Goal: Task Accomplishment & Management: Manage account settings

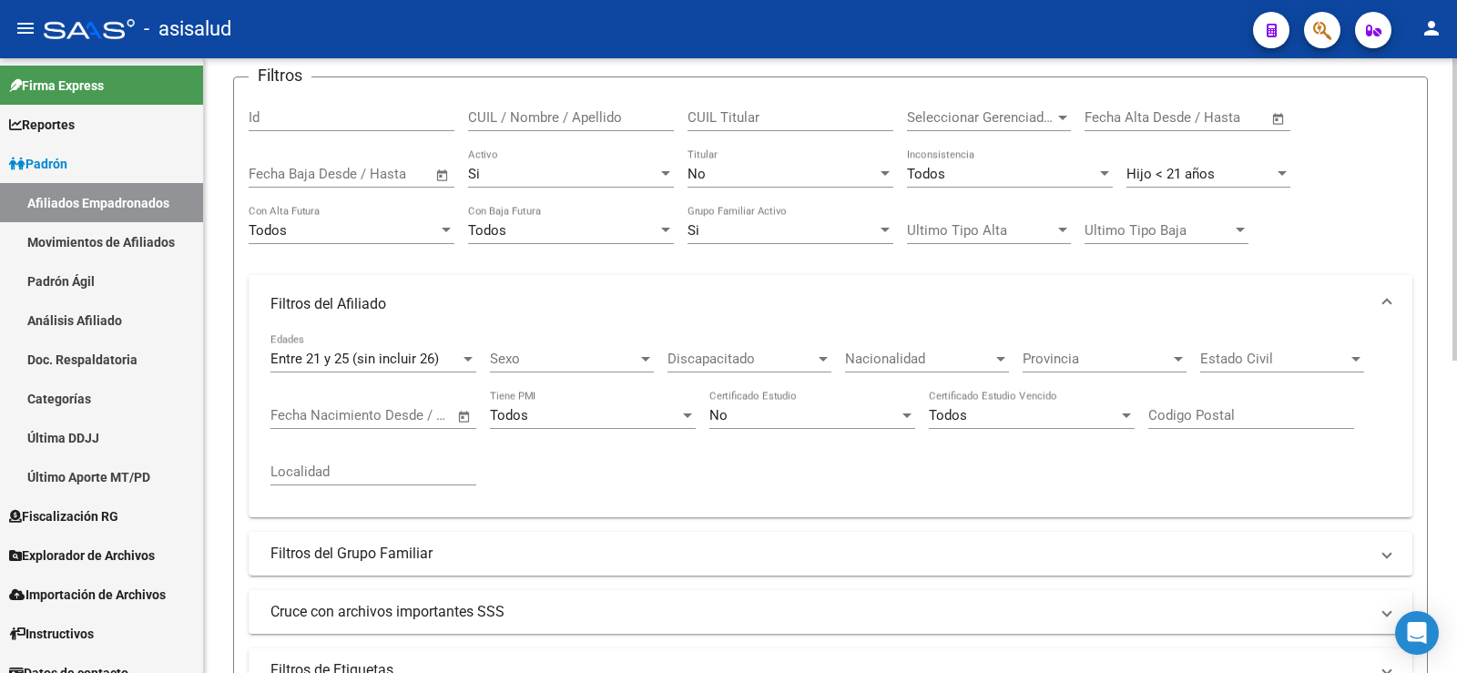
scroll to position [87, 0]
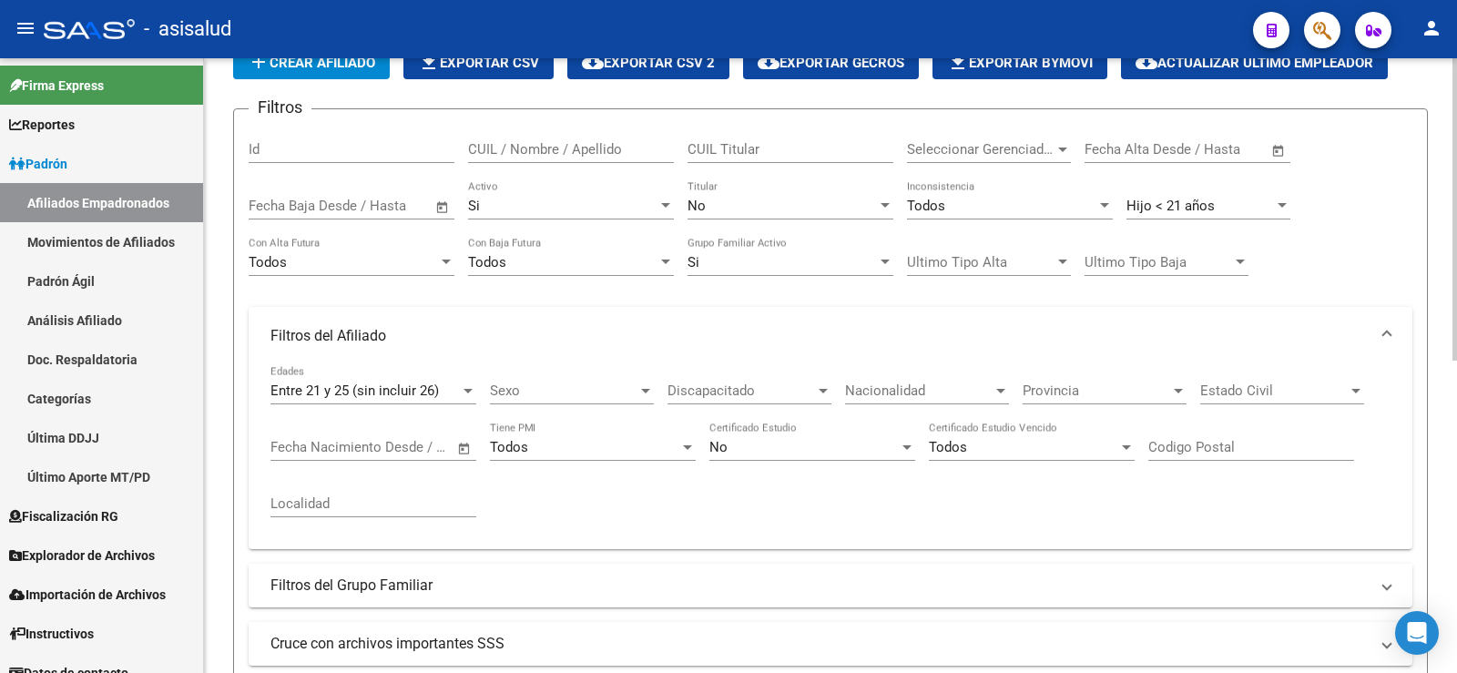
click at [1255, 205] on div "Hijo < 21 años" at bounding box center [1201, 206] width 148 height 16
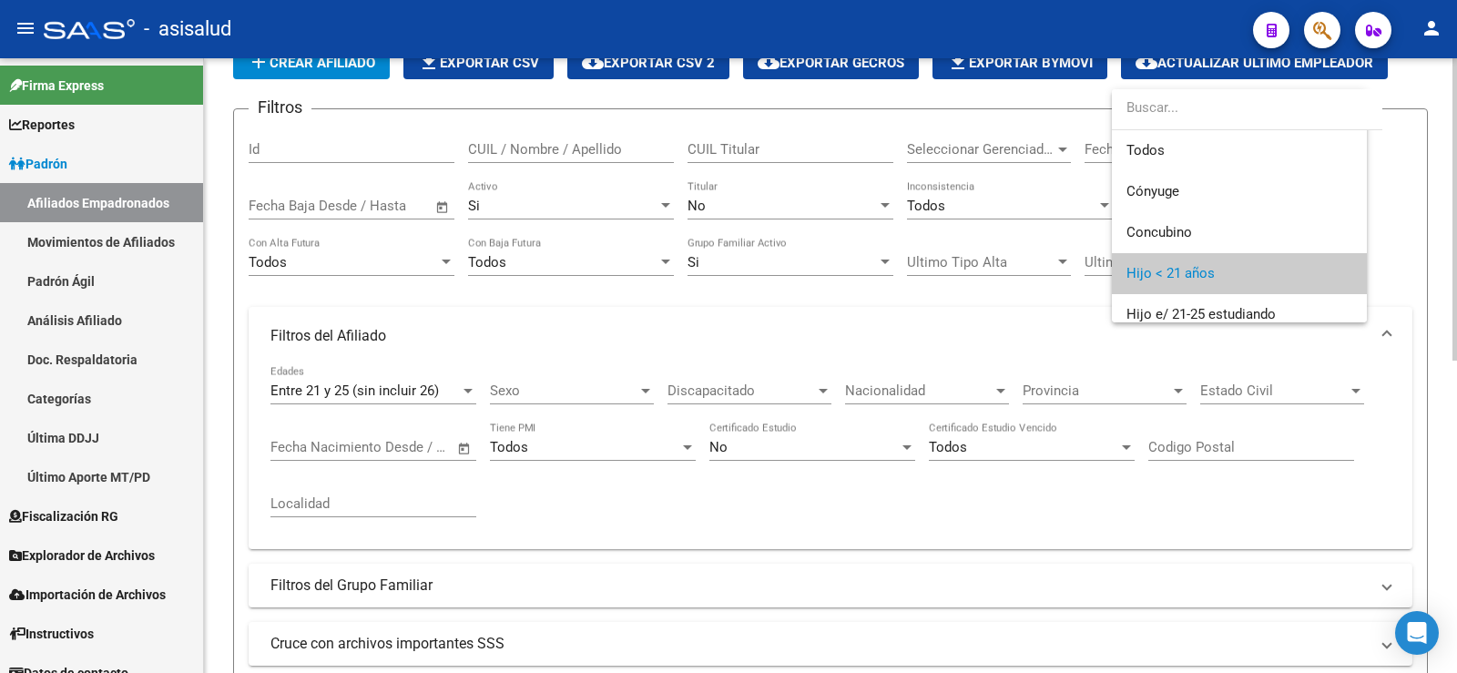
scroll to position [68, 0]
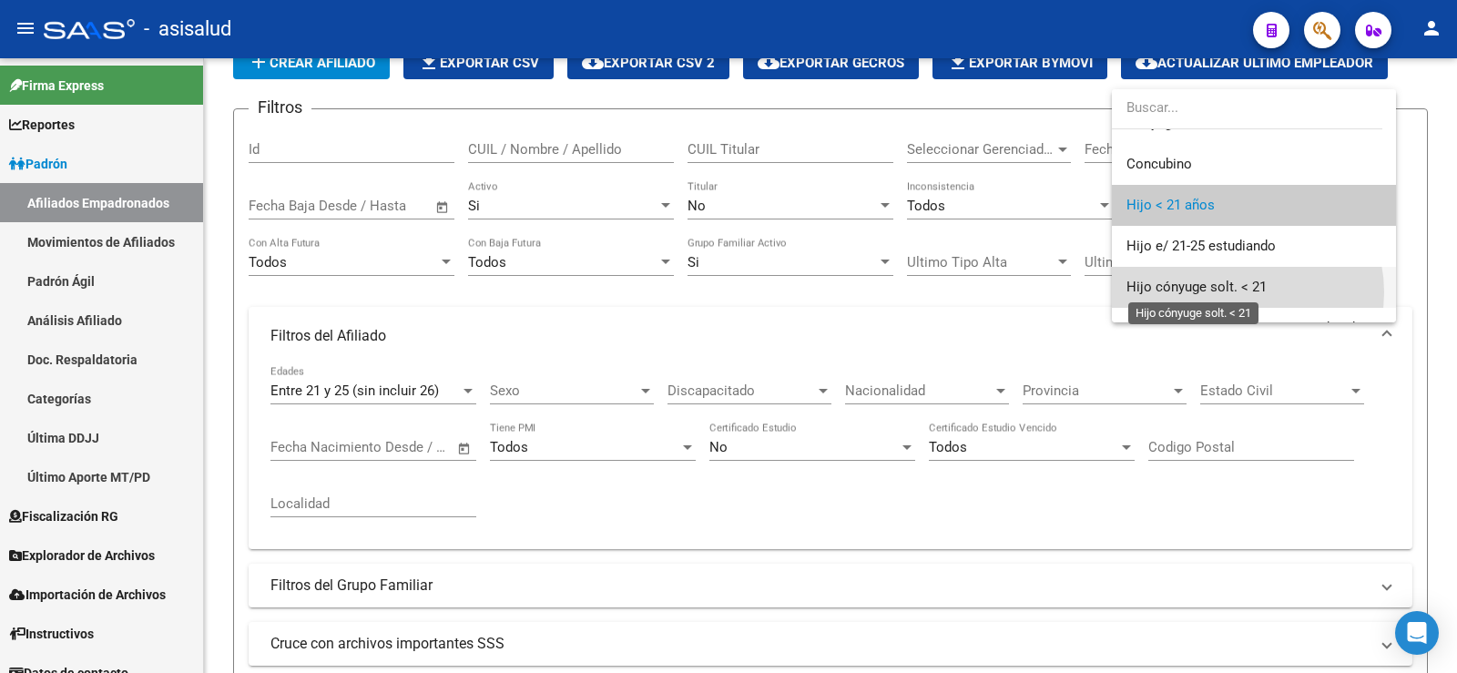
click at [1234, 292] on span "Hijo cónyuge solt. < 21" at bounding box center [1197, 287] width 140 height 16
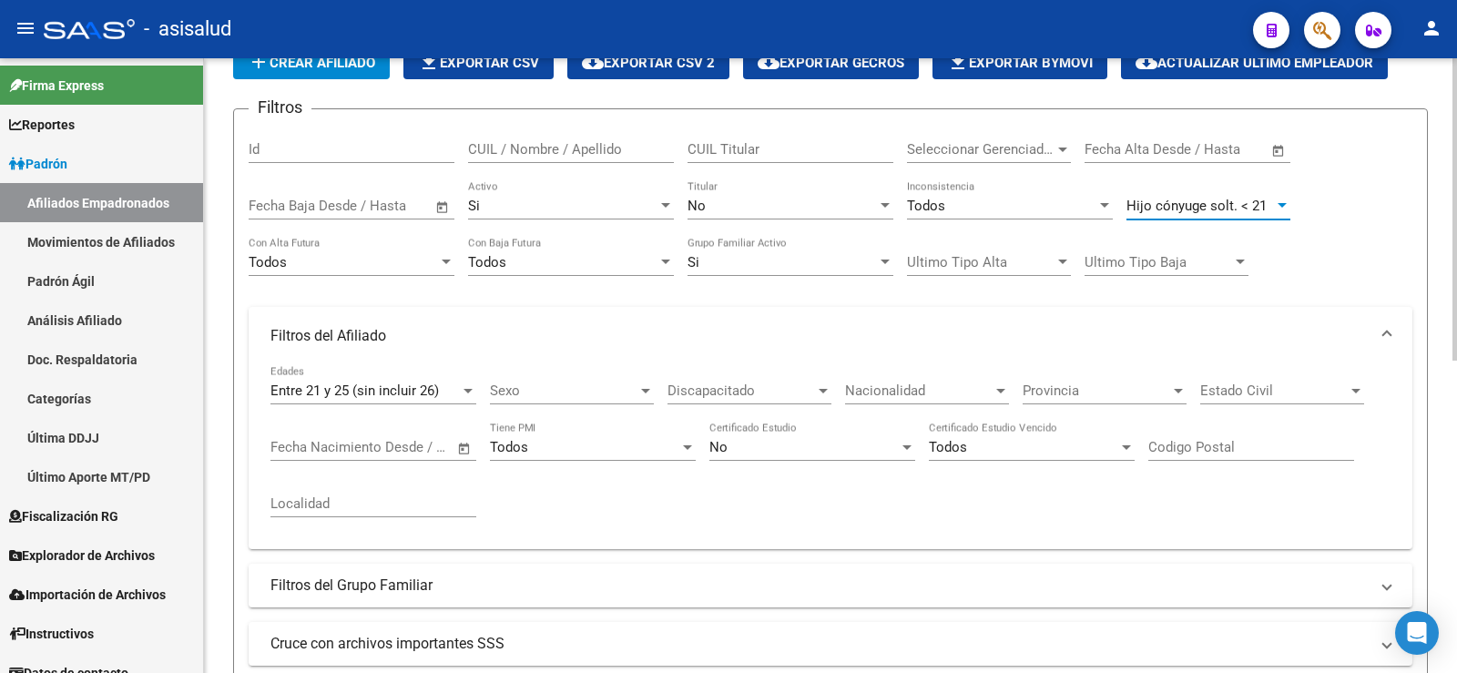
scroll to position [270, 0]
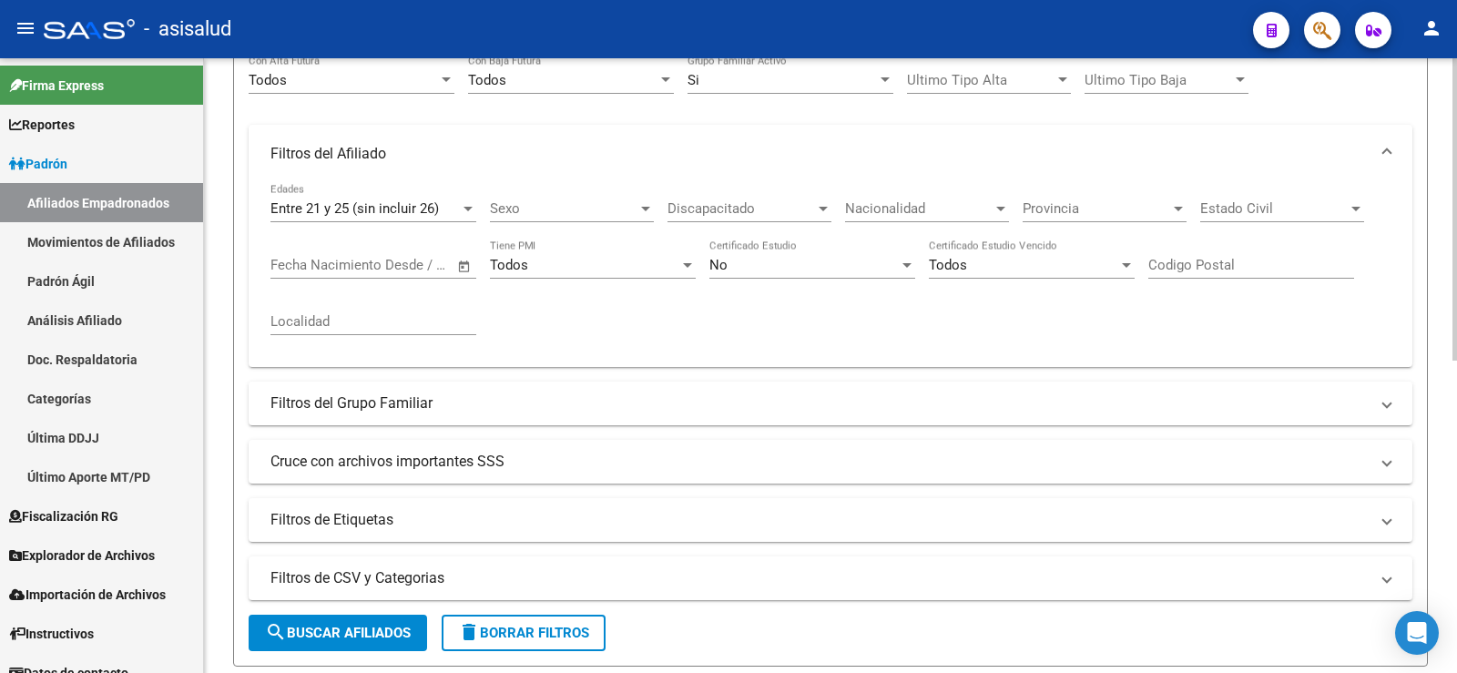
click at [353, 616] on button "search Buscar Afiliados" at bounding box center [338, 633] width 179 height 36
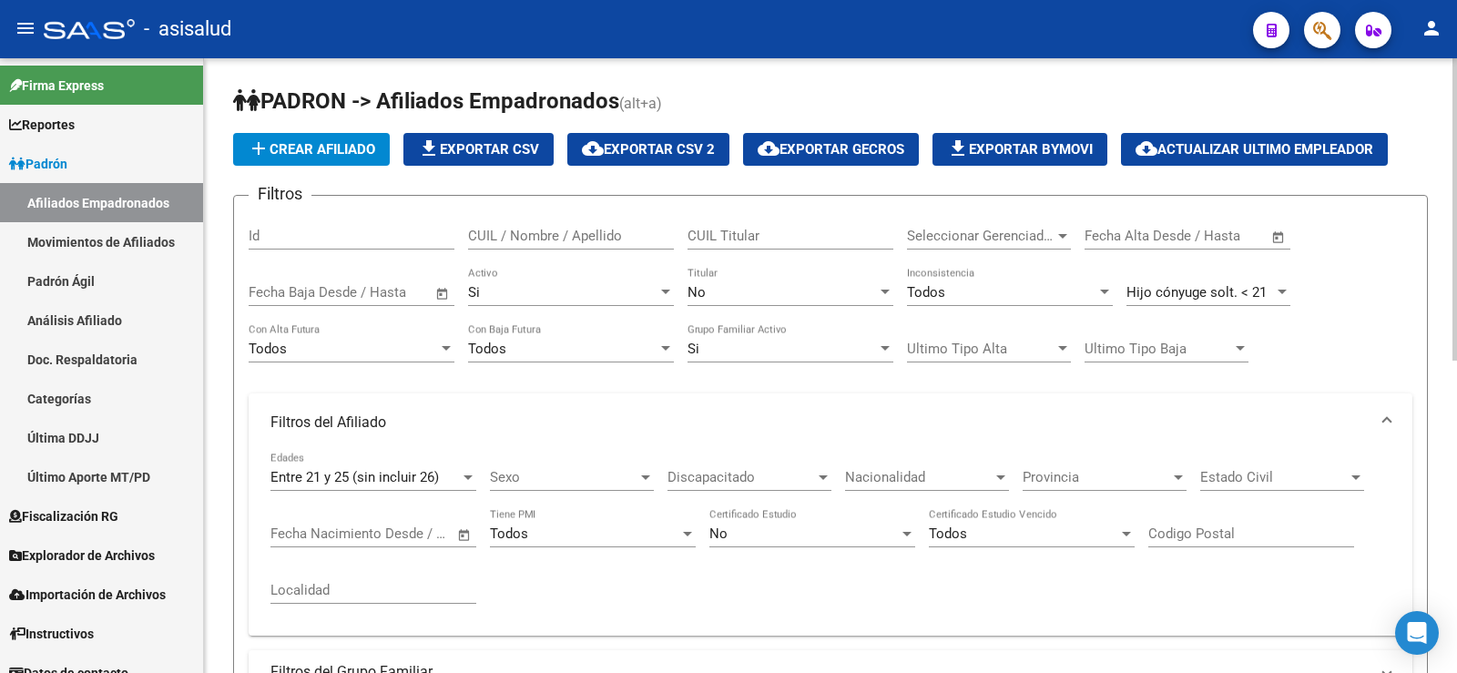
scroll to position [0, 0]
click at [1216, 300] on span "Hijo cónyuge solt. < 21" at bounding box center [1197, 293] width 140 height 16
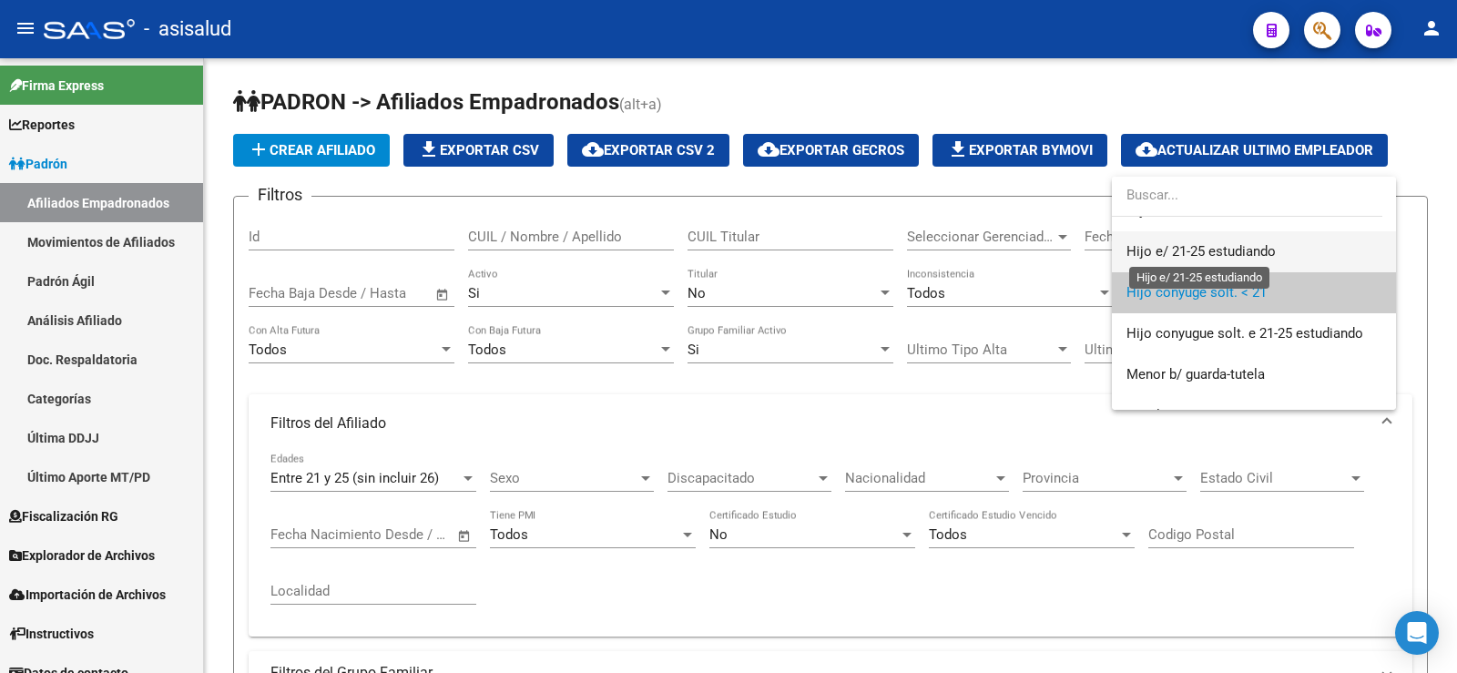
click at [1210, 250] on span "Hijo e/ 21-25 estudiando" at bounding box center [1201, 251] width 149 height 16
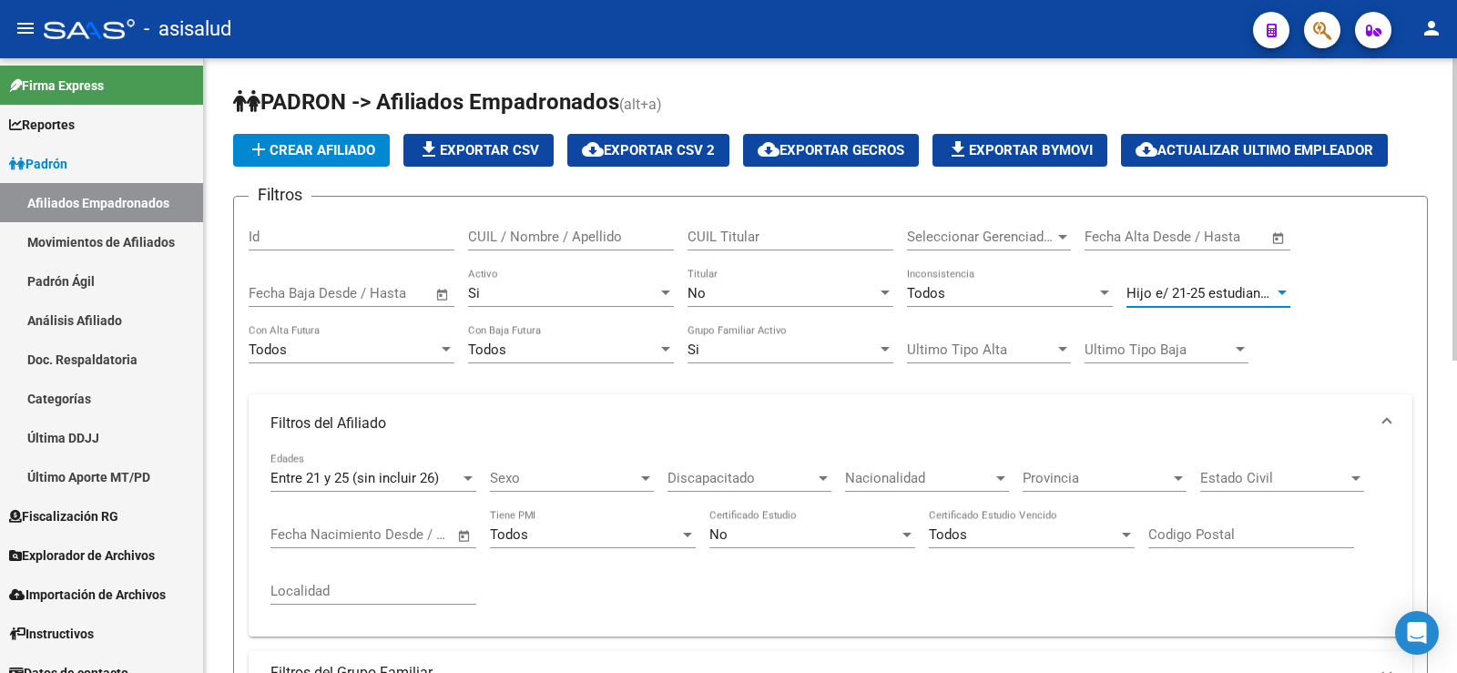
scroll to position [164, 0]
click at [1386, 314] on div "Filtros Id CUIL / Nombre / Apellido CUIL Titular Seleccionar Gerenciador Selecc…" at bounding box center [831, 511] width 1164 height 600
click at [761, 530] on div "No" at bounding box center [804, 534] width 189 height 16
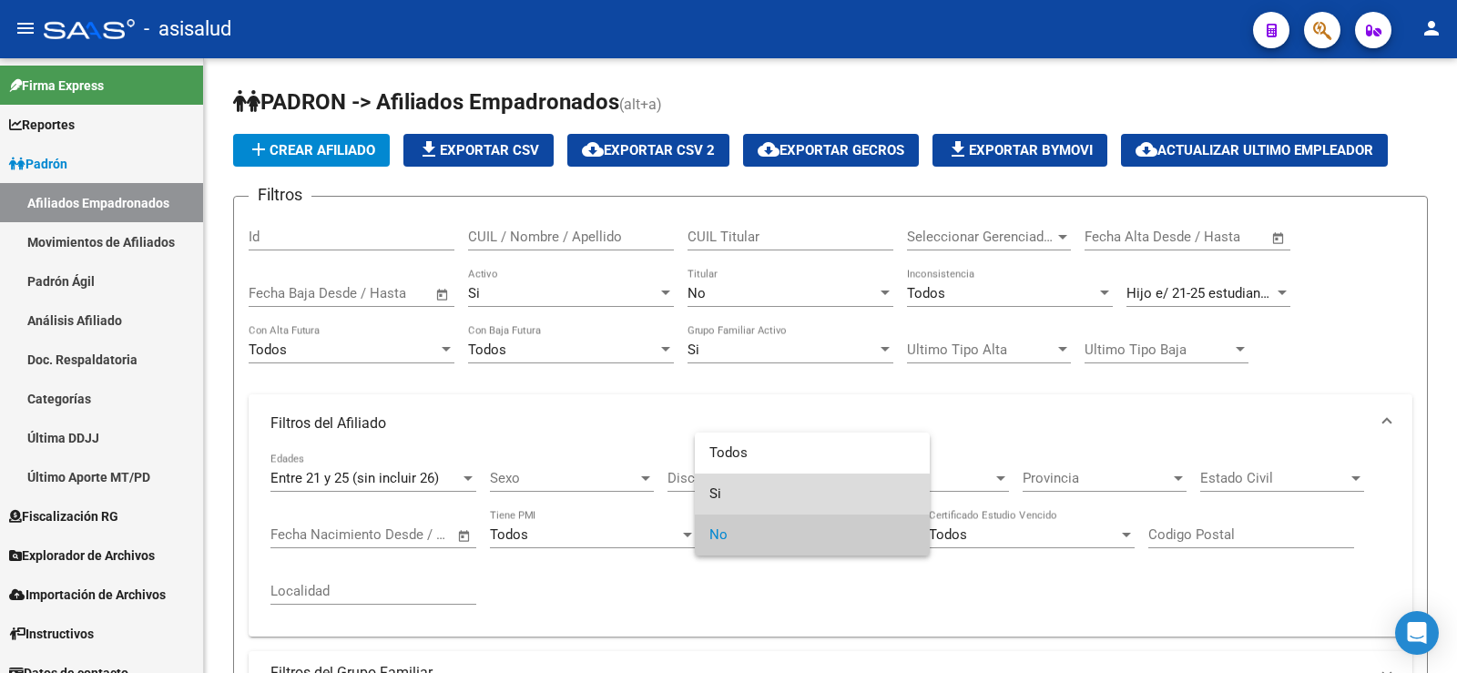
click at [758, 500] on span "Si" at bounding box center [813, 494] width 206 height 41
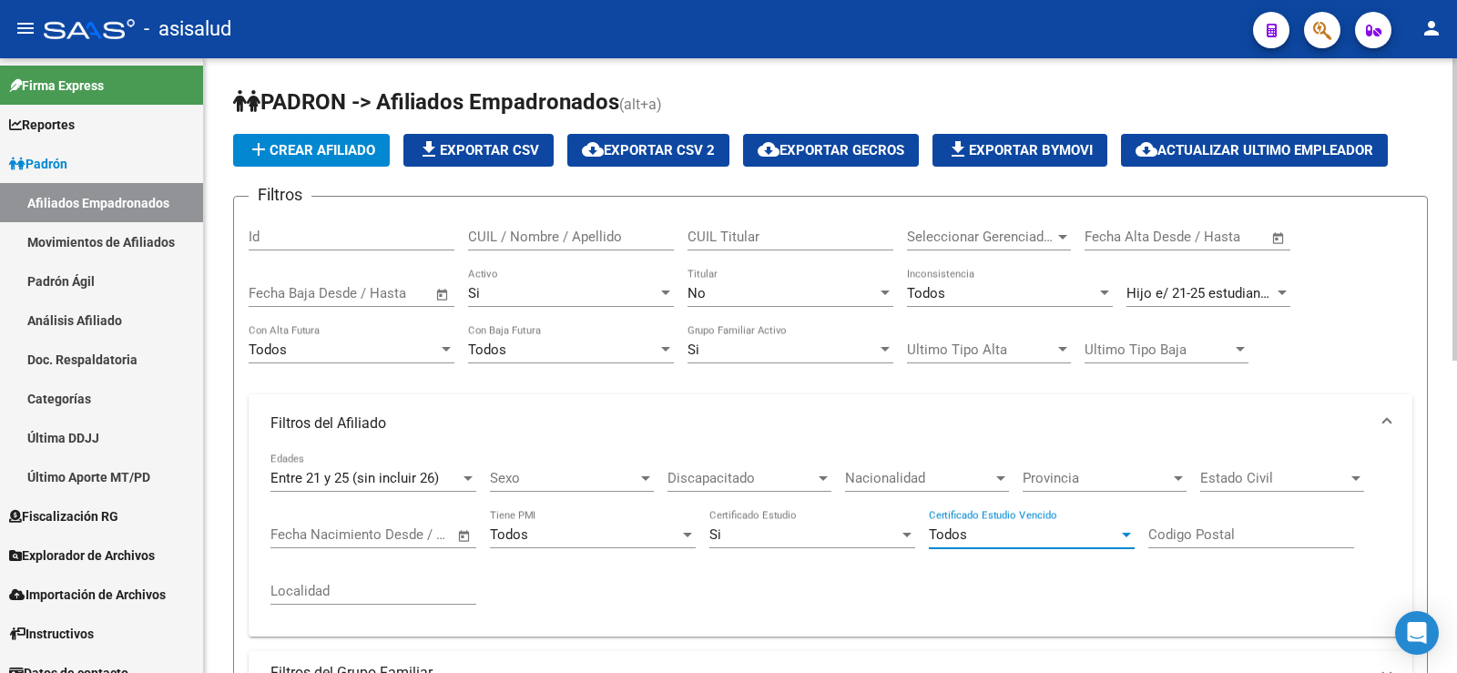
click at [976, 537] on div "Todos" at bounding box center [1023, 534] width 189 height 16
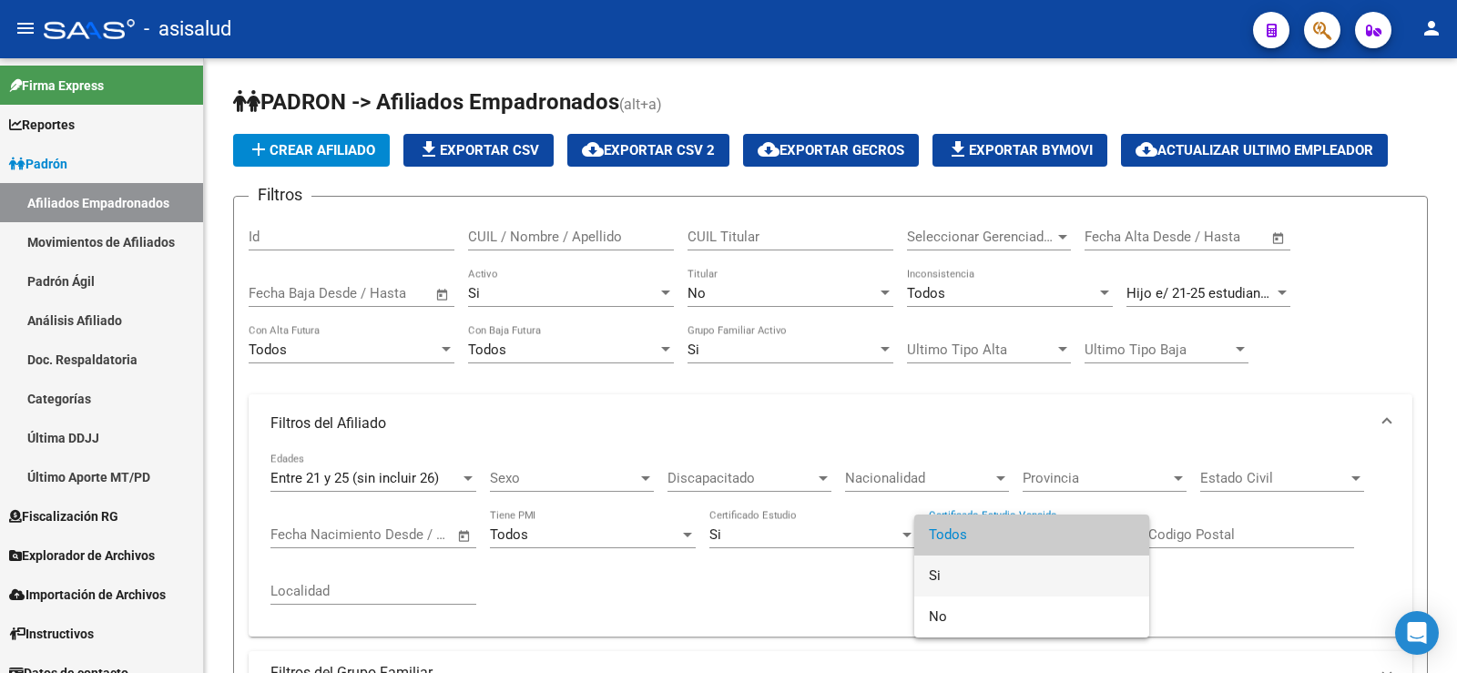
click at [964, 574] on span "Si" at bounding box center [1032, 576] width 206 height 41
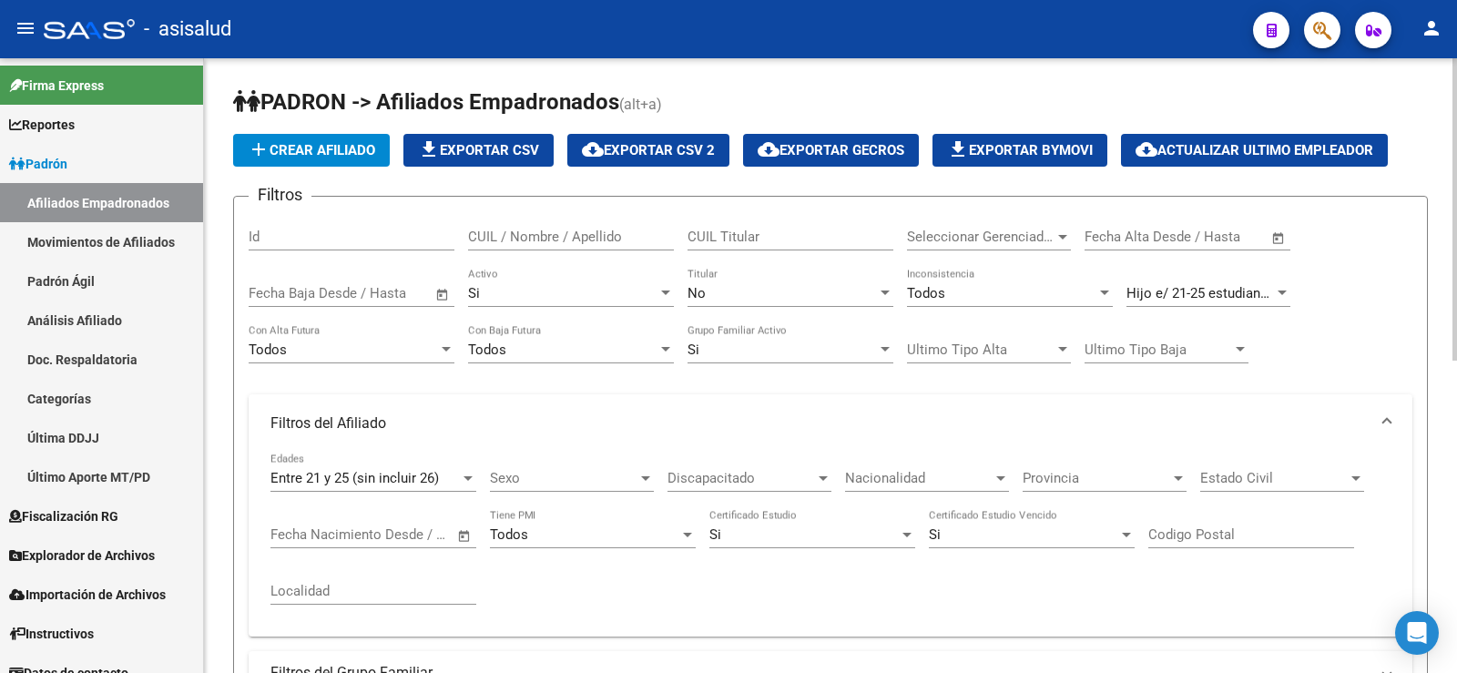
click at [945, 567] on div "Entre 21 y 25 (sin incluir 26) Edades Sexo Sexo Discapacitado Discapacitado Nac…" at bounding box center [831, 537] width 1120 height 169
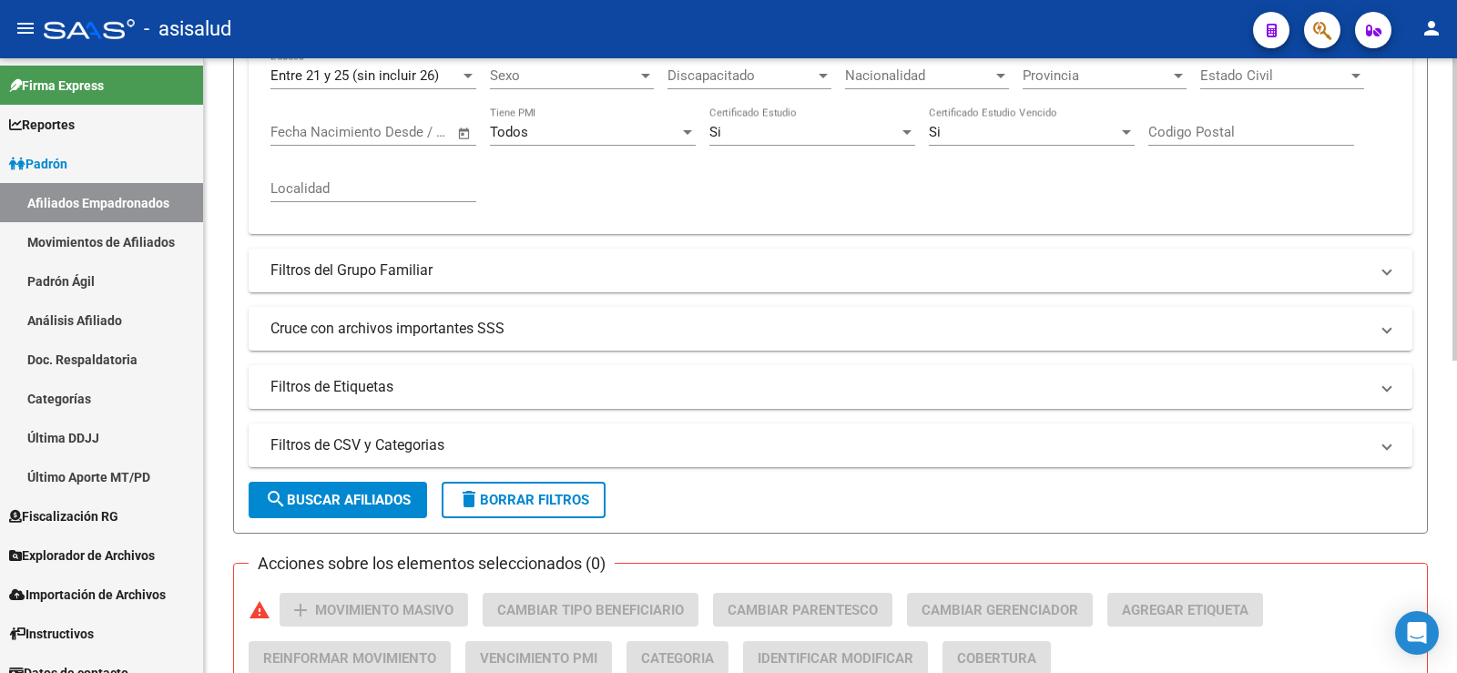
scroll to position [455, 0]
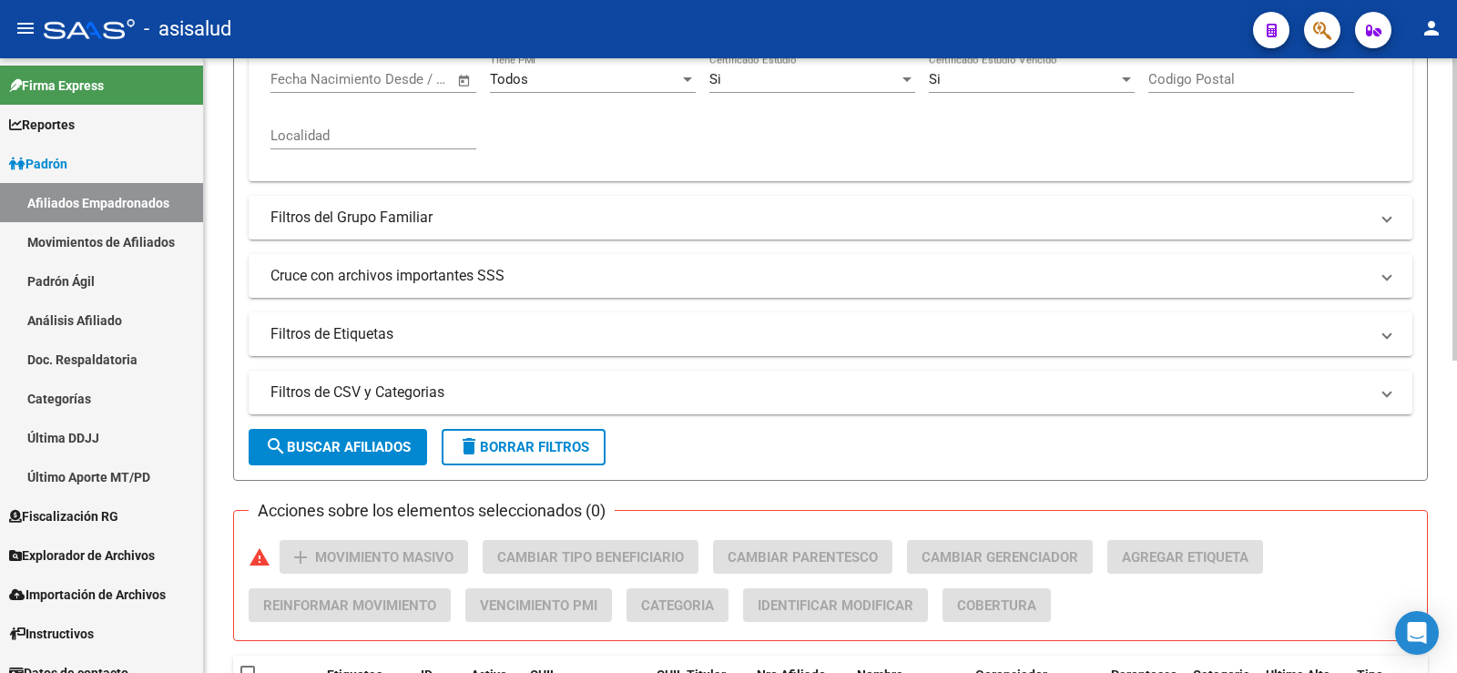
click at [344, 458] on button "search Buscar Afiliados" at bounding box center [338, 447] width 179 height 36
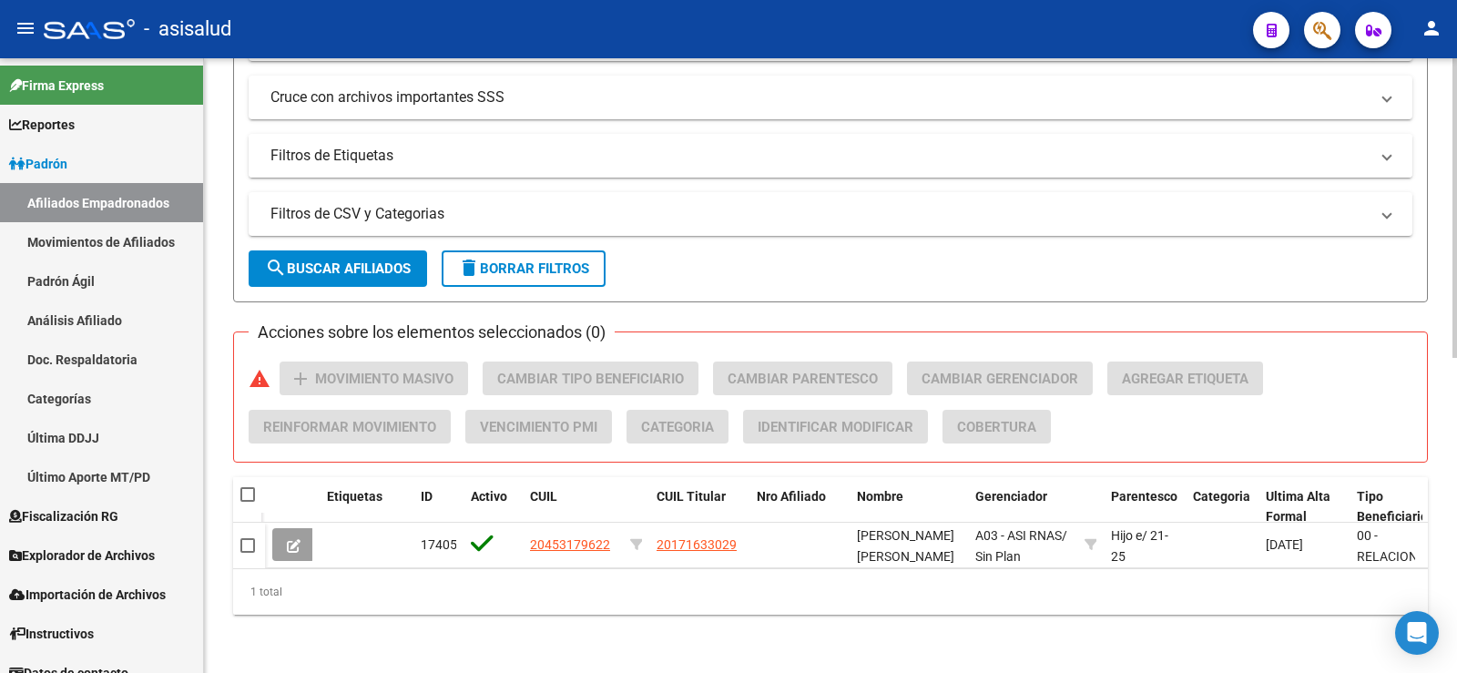
scroll to position [648, 0]
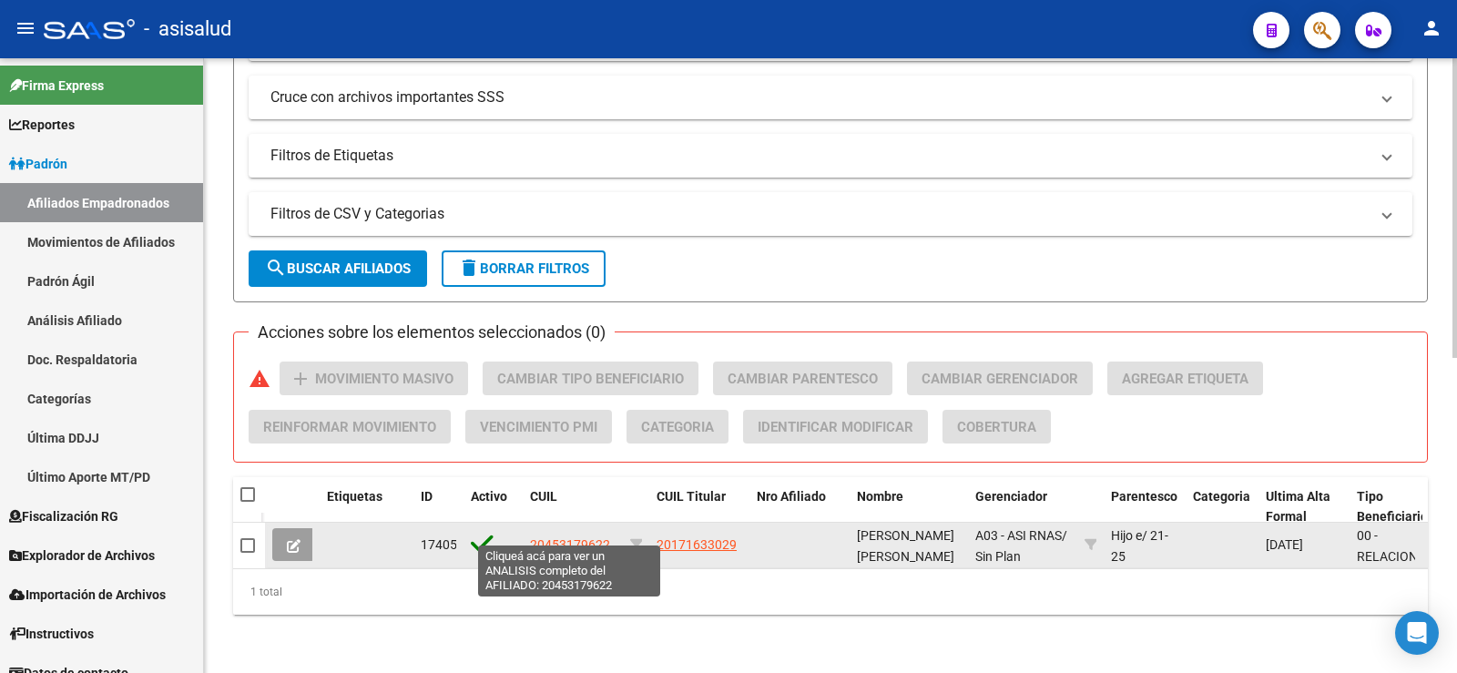
click at [568, 537] on span "20453179622" at bounding box center [570, 544] width 80 height 15
type textarea "20453179622"
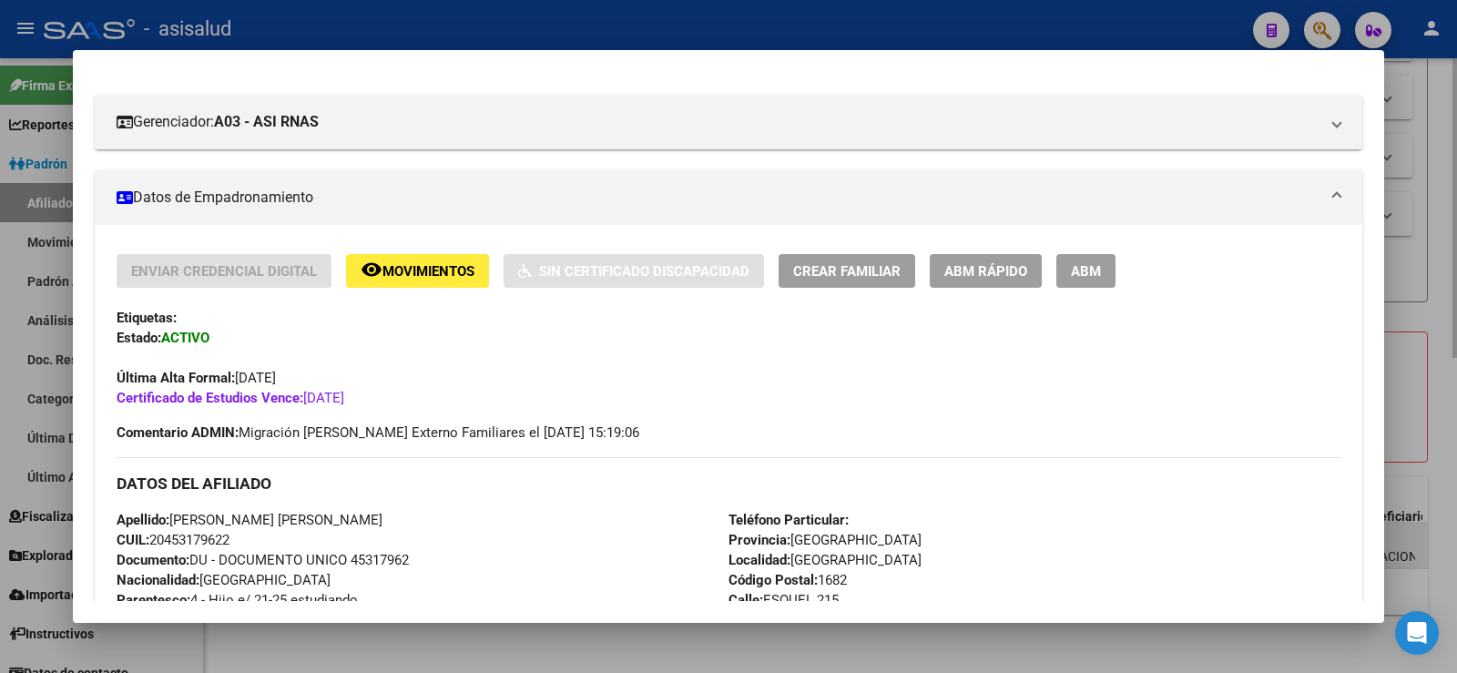
scroll to position [364, 0]
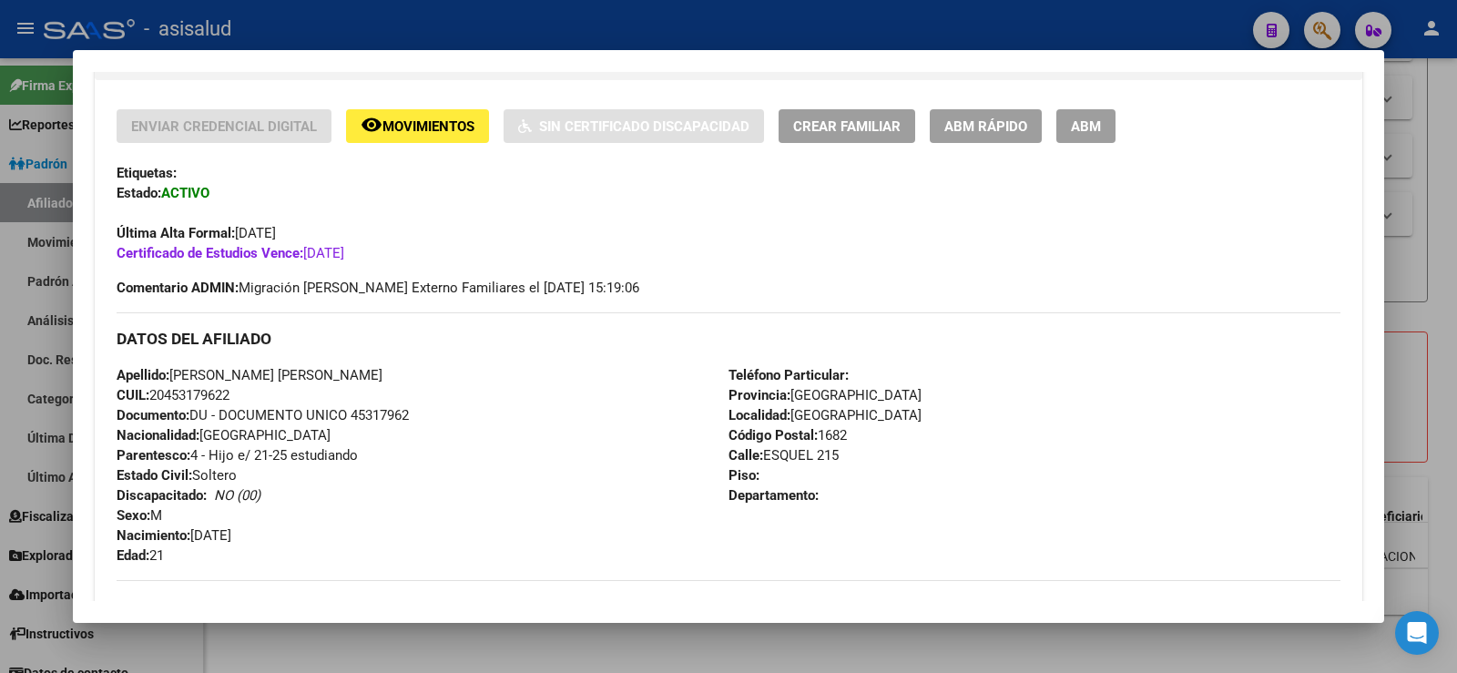
click at [191, 396] on span "CUIL: 20453179622" at bounding box center [173, 395] width 113 height 16
copy span "20453179622"
click at [469, 424] on div "Apellido: [PERSON_NAME] [PERSON_NAME] CUIL: 20453179622 Documento: DU - DOCUMEN…" at bounding box center [423, 465] width 612 height 200
click at [972, 133] on span "ABM Rápido" at bounding box center [986, 126] width 83 height 16
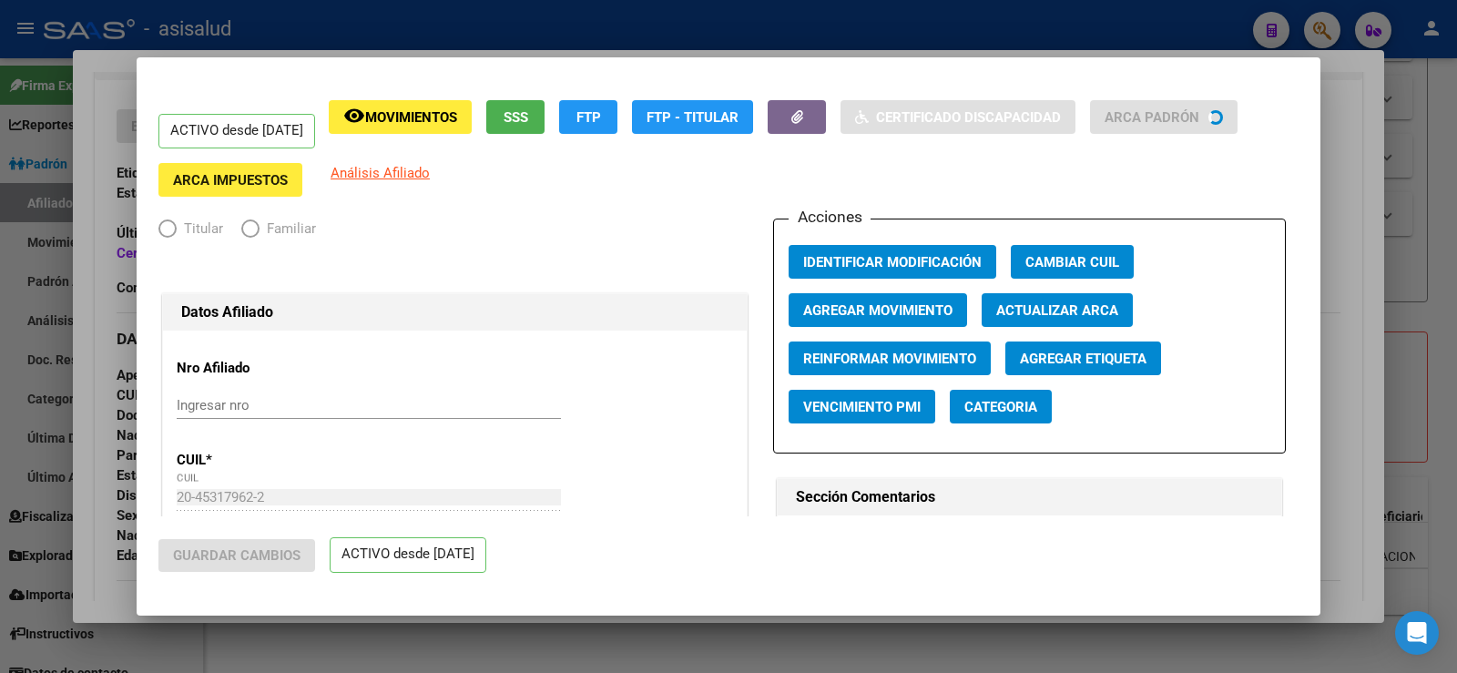
radio input "true"
type input "30-65528646-9"
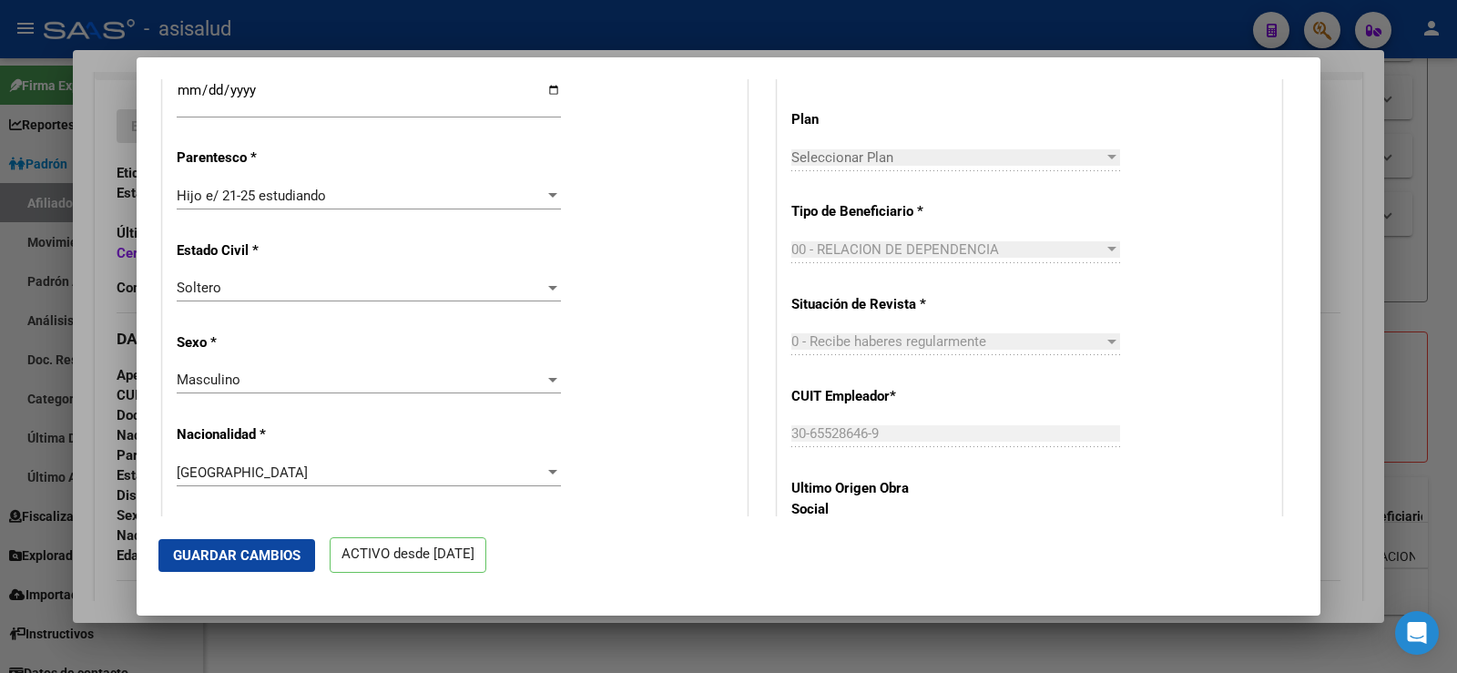
scroll to position [1093, 0]
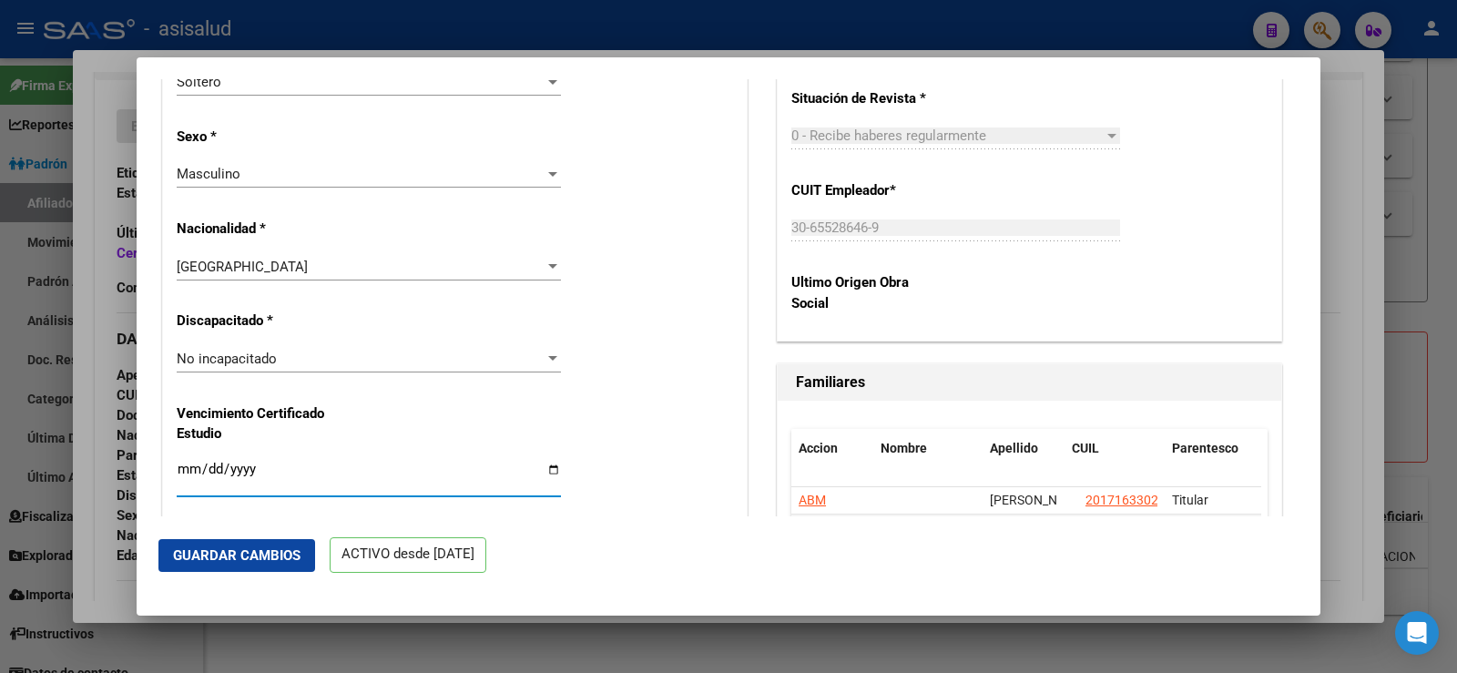
click at [186, 469] on input "[DATE]" at bounding box center [369, 476] width 384 height 29
click at [205, 468] on input "[DATE]" at bounding box center [369, 476] width 384 height 29
type input "[DATE]"
click at [217, 548] on span "Guardar Cambios" at bounding box center [237, 555] width 128 height 16
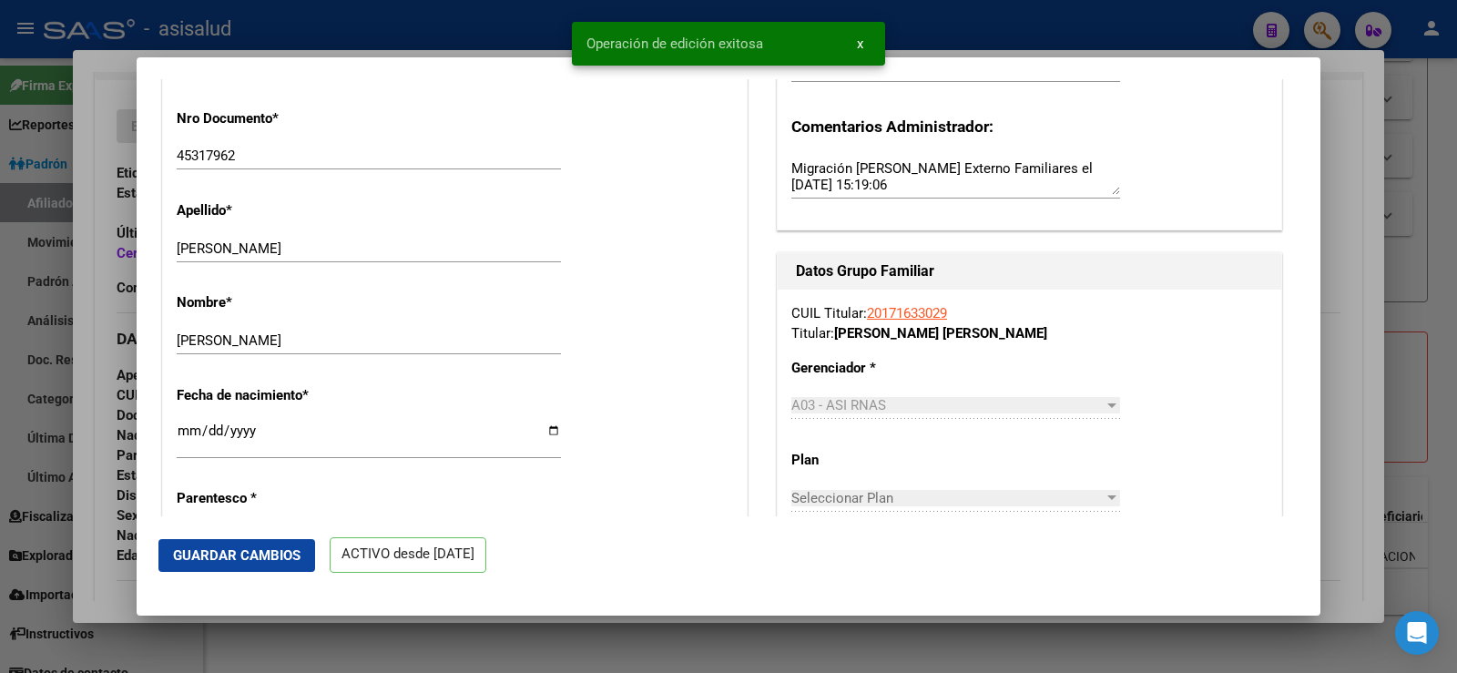
scroll to position [91, 0]
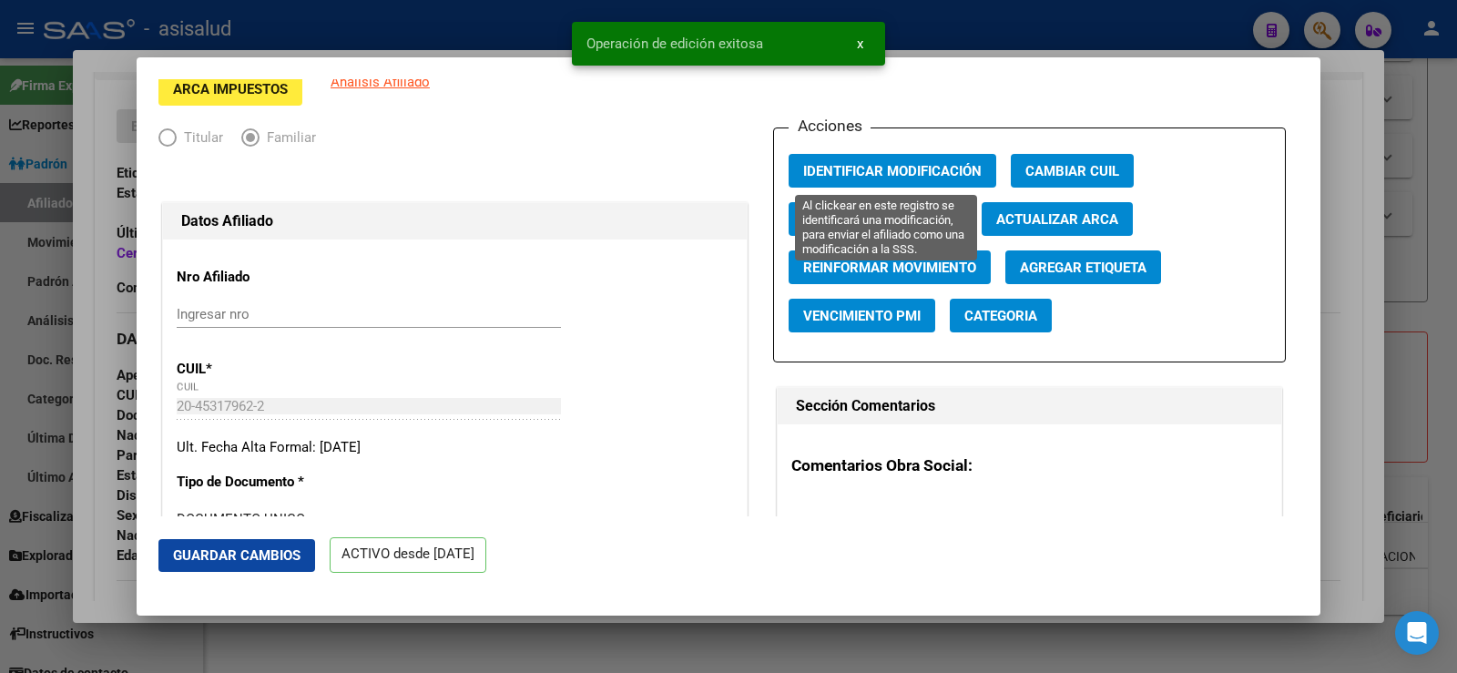
click at [833, 174] on span "Identificar Modificación" at bounding box center [892, 171] width 179 height 16
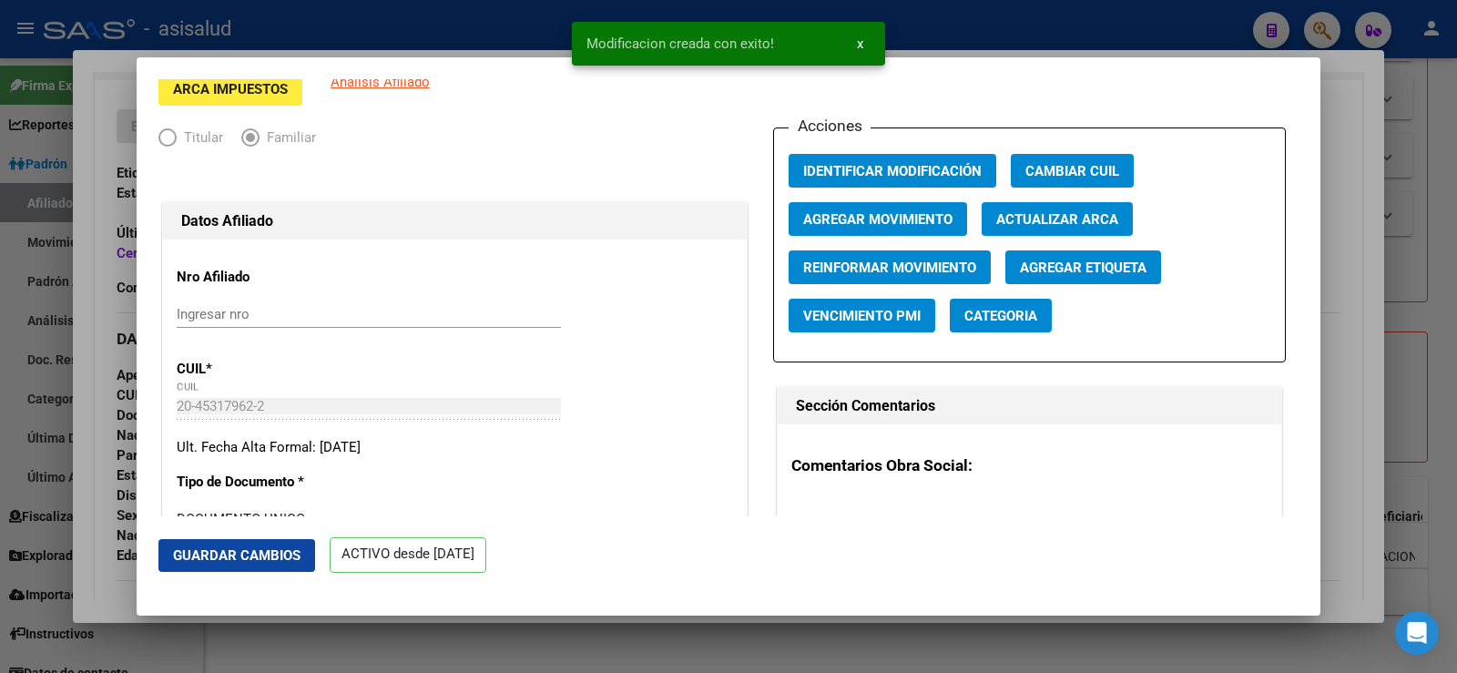
drag, startPoint x: 259, startPoint y: 553, endPoint x: 1010, endPoint y: 334, distance: 782.6
click at [259, 554] on span "Guardar Cambios" at bounding box center [237, 555] width 128 height 16
click at [1345, 205] on div at bounding box center [728, 336] width 1457 height 673
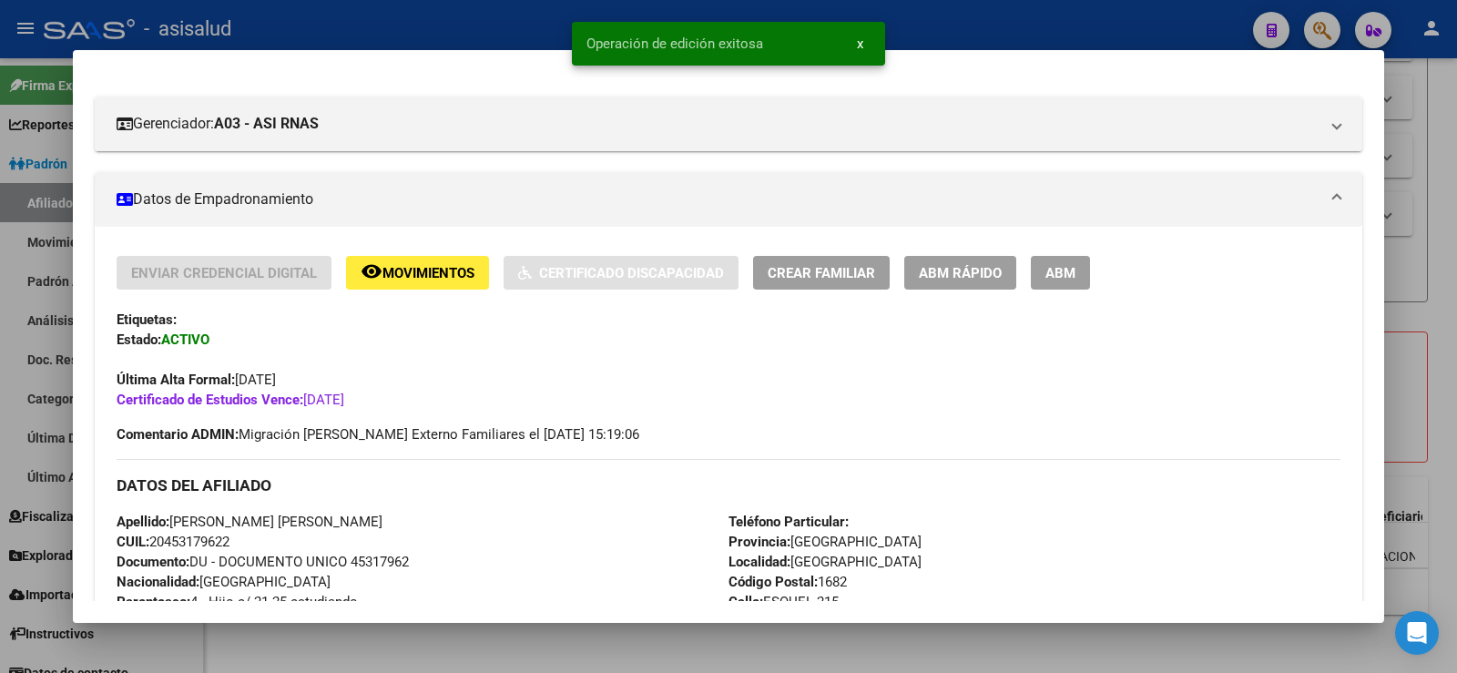
scroll to position [364, 0]
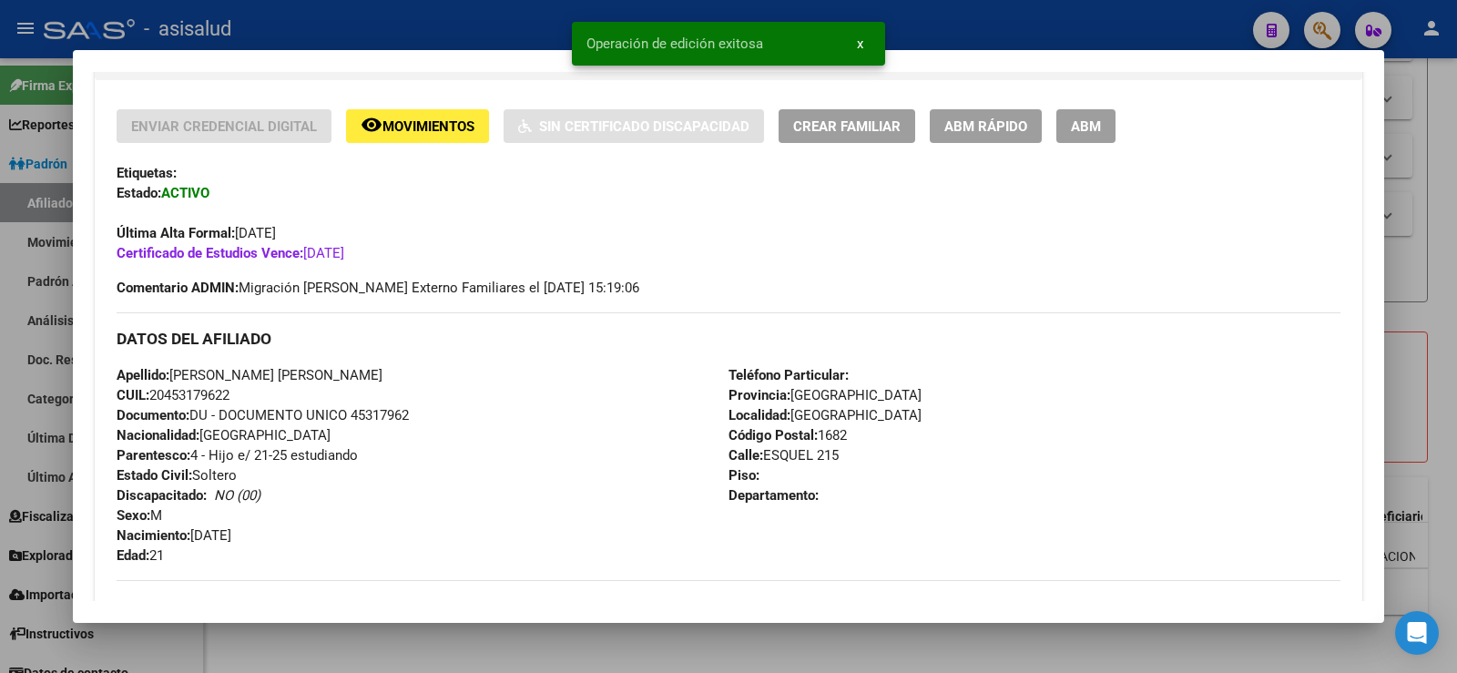
click at [1429, 203] on div at bounding box center [728, 336] width 1457 height 673
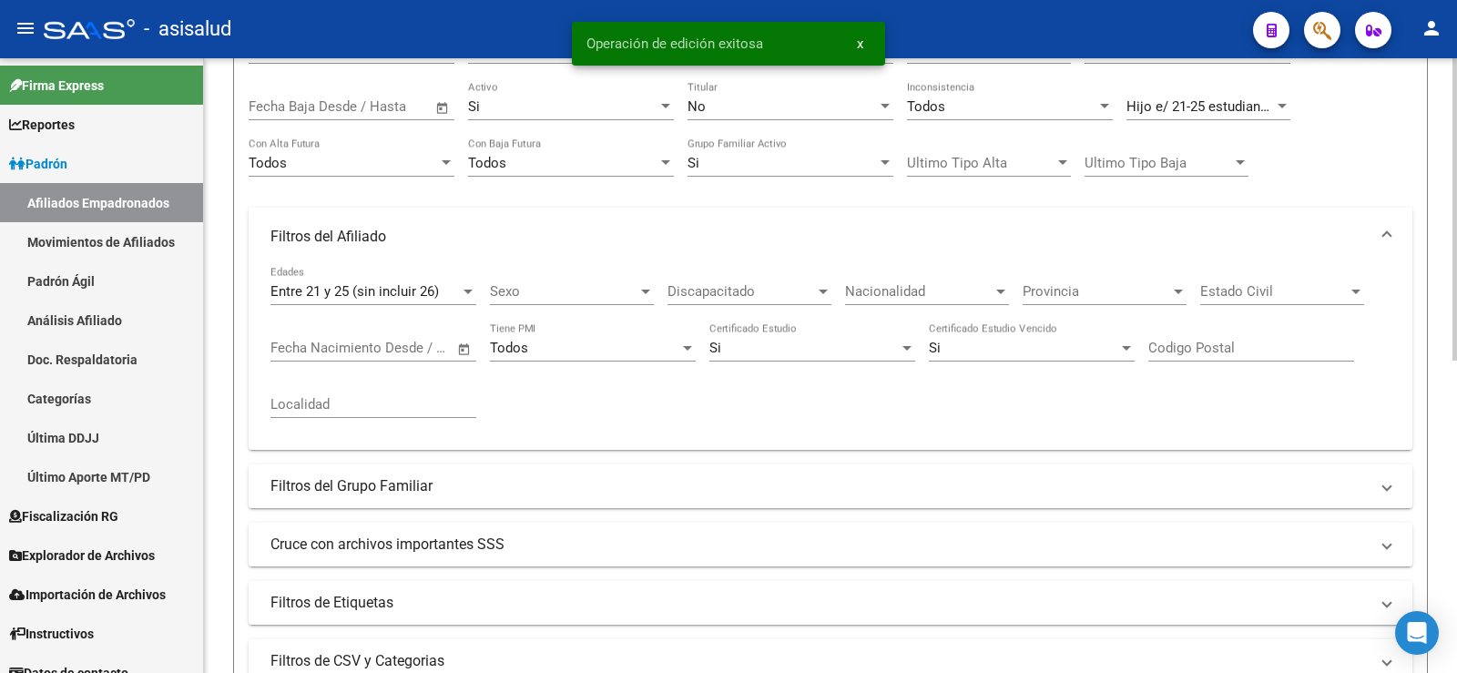
scroll to position [179, 0]
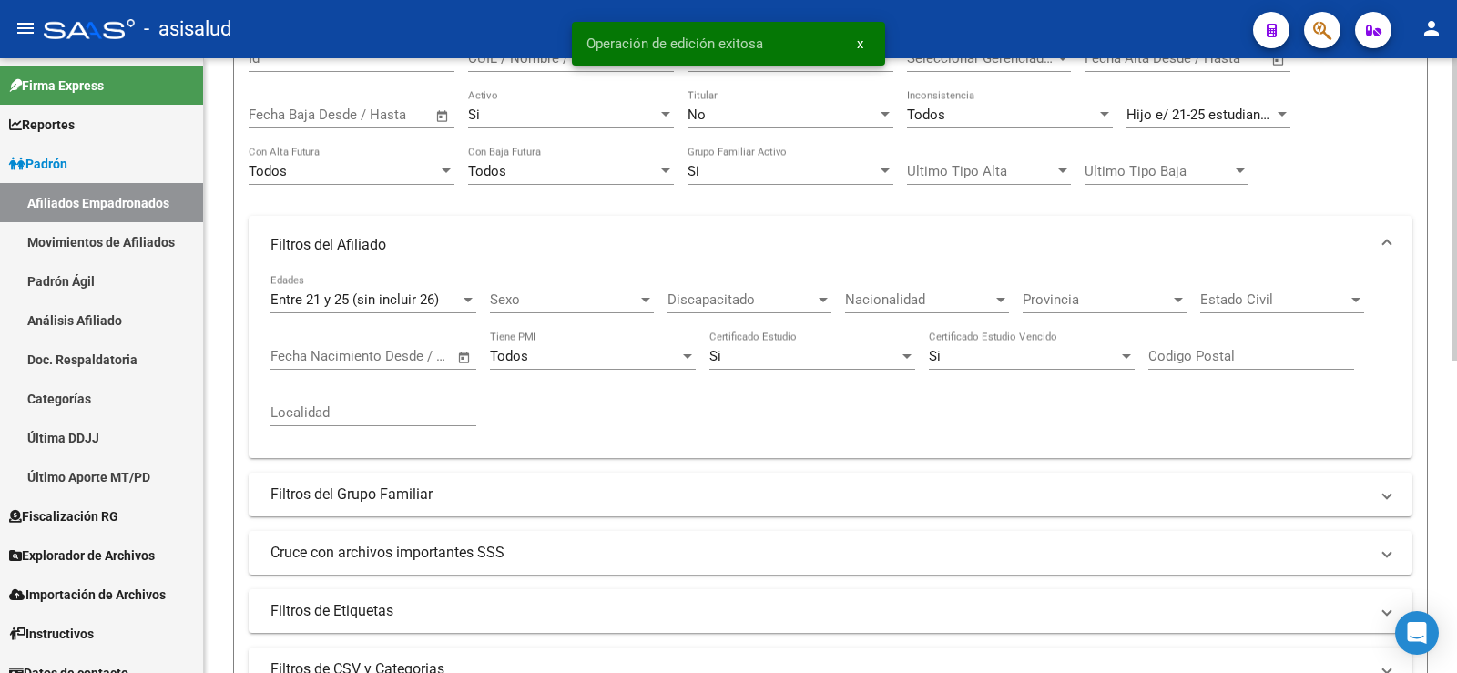
click at [1169, 107] on span "Hijo e/ 21-25 estudiando" at bounding box center [1201, 115] width 149 height 16
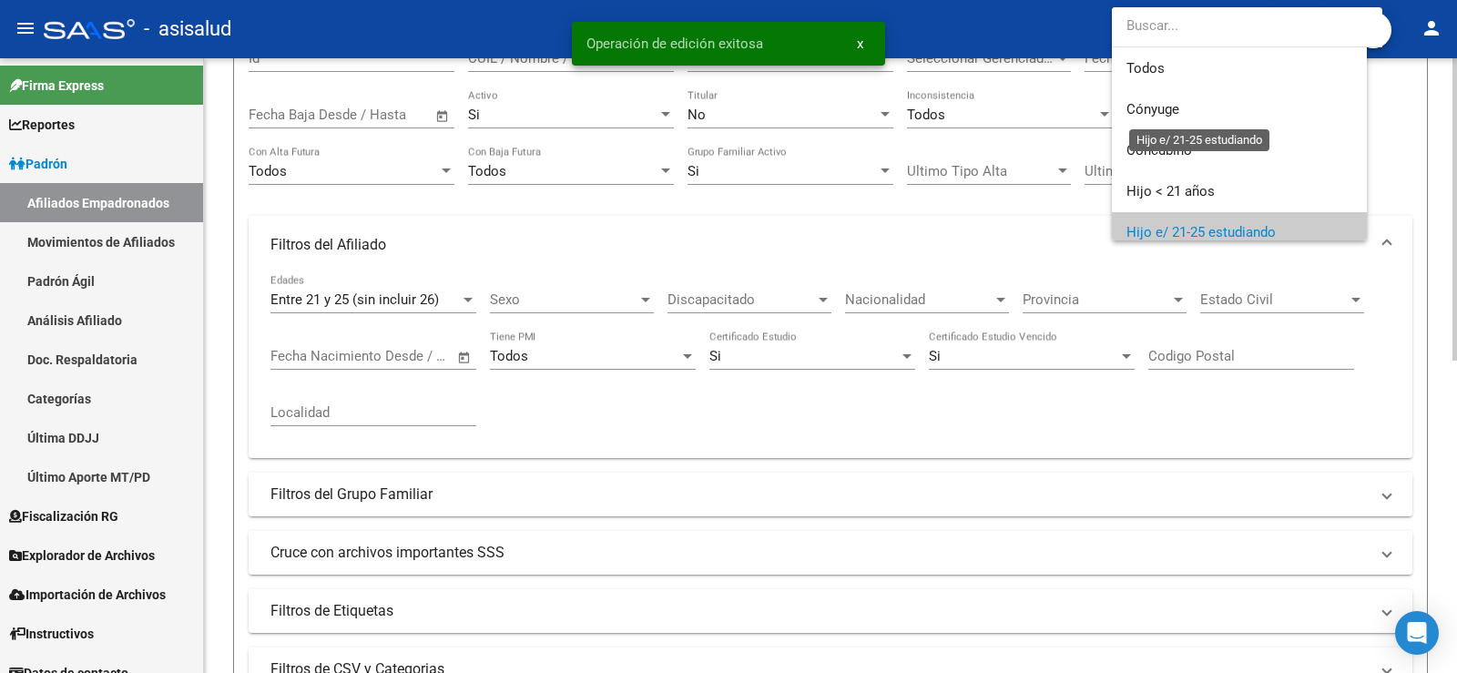
scroll to position [118, 0]
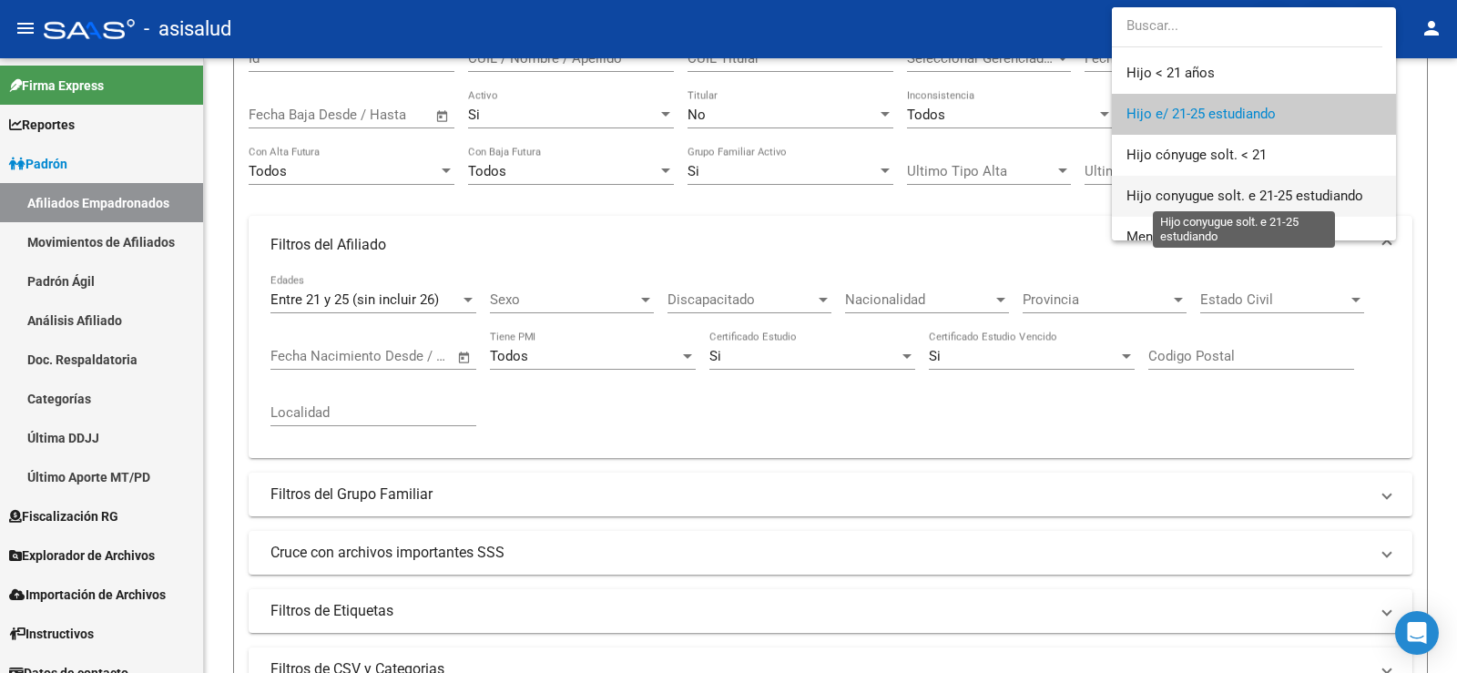
click at [1193, 199] on span "Hijo conyugue solt. e 21-25 estudiando" at bounding box center [1245, 196] width 237 height 16
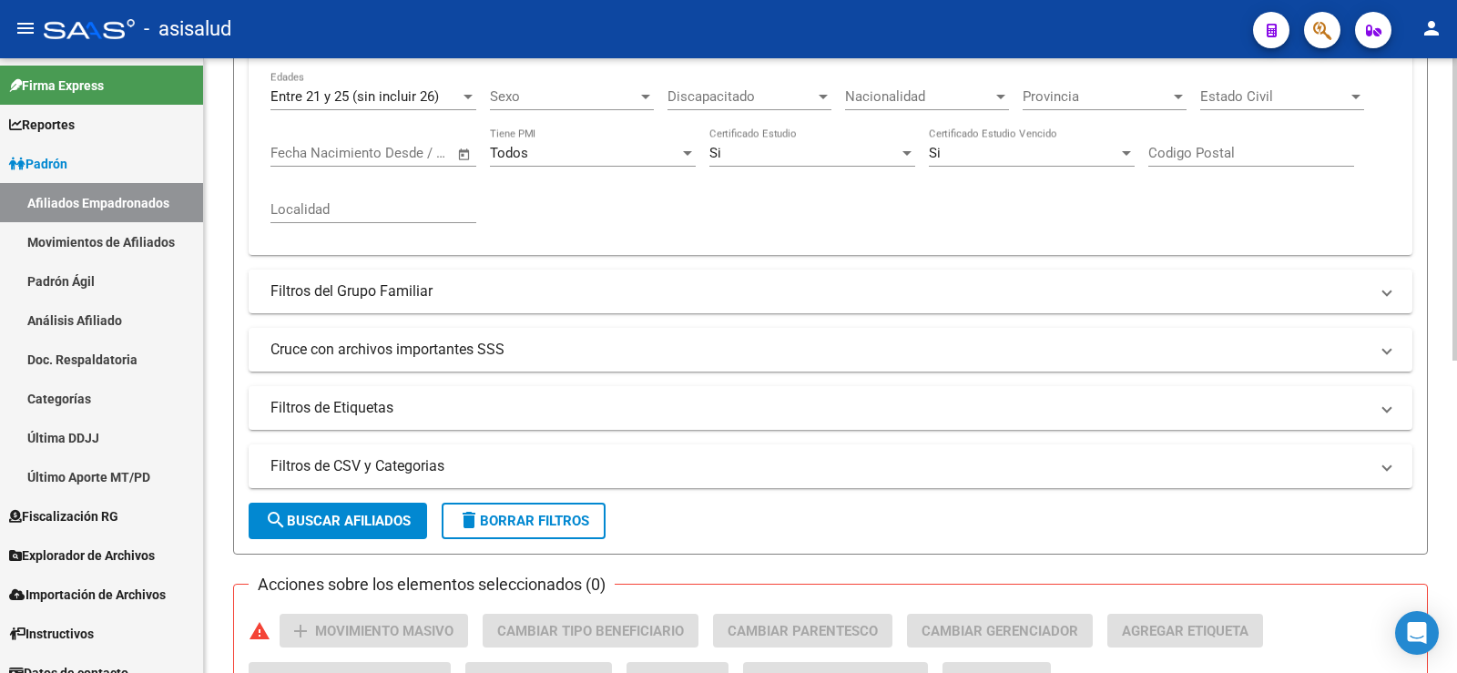
scroll to position [452, 0]
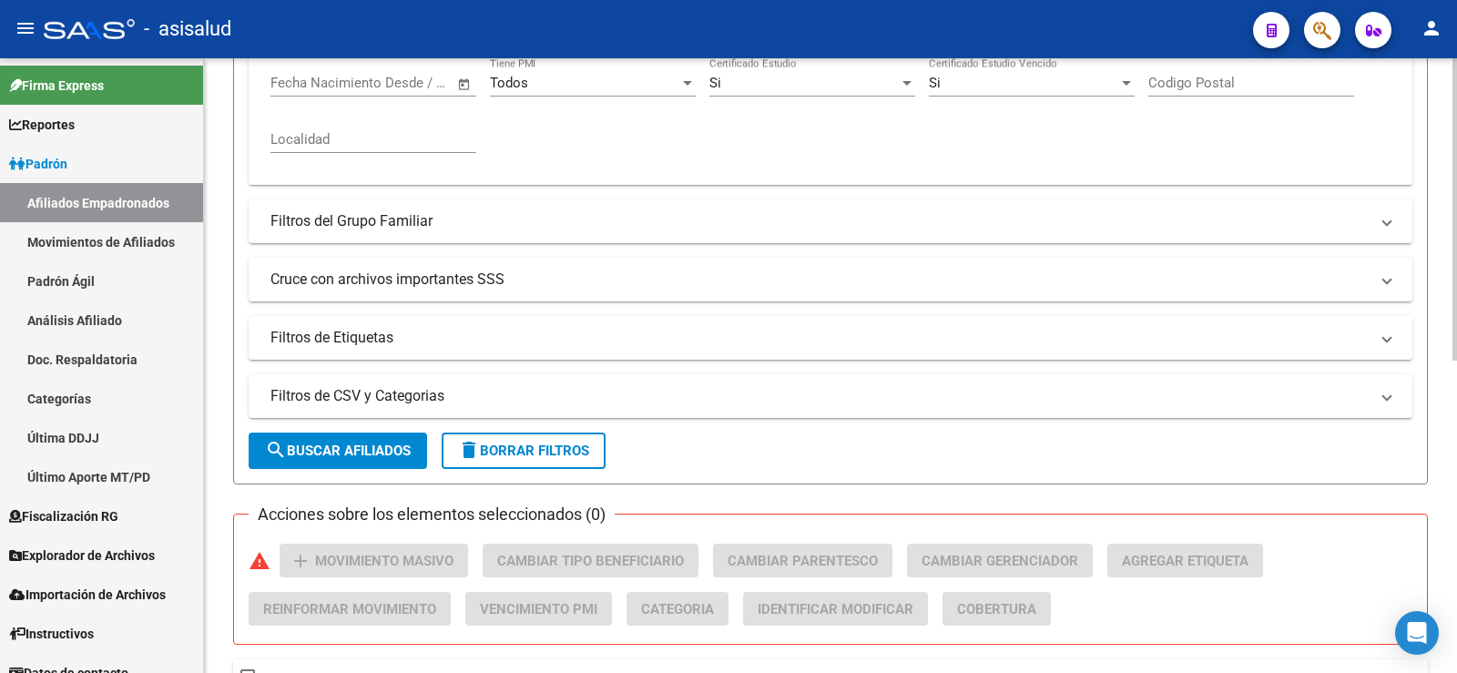
click at [383, 440] on button "search Buscar Afiliados" at bounding box center [338, 451] width 179 height 36
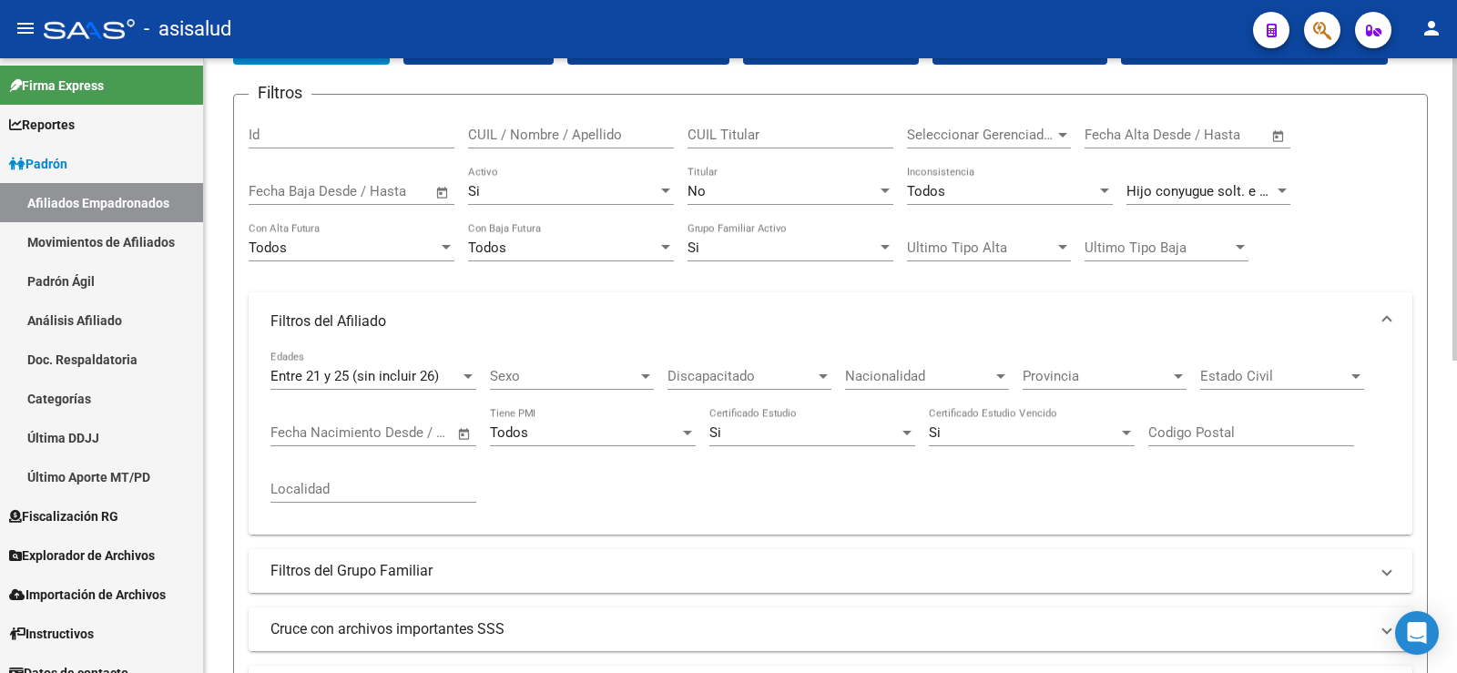
scroll to position [87, 0]
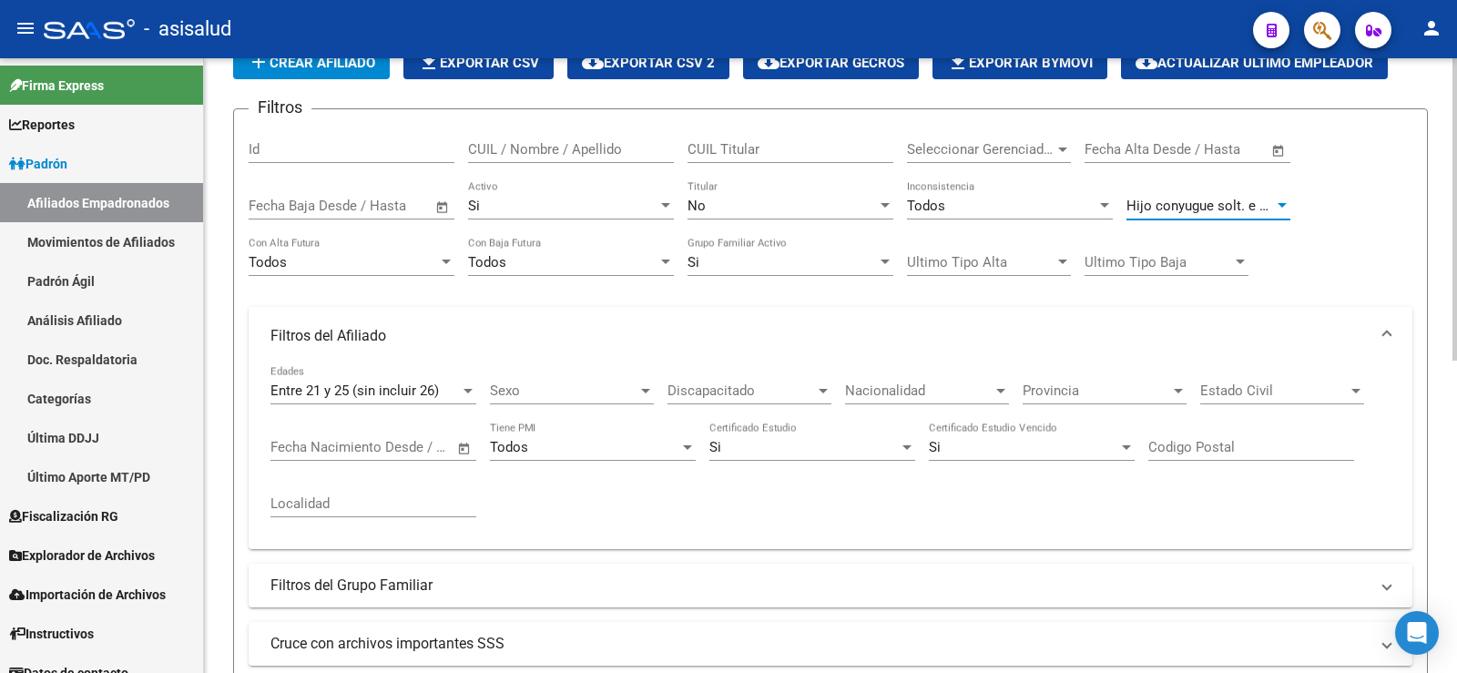
click at [1200, 201] on span "Hijo conyugue solt. e 21-25 estudiando" at bounding box center [1245, 206] width 237 height 16
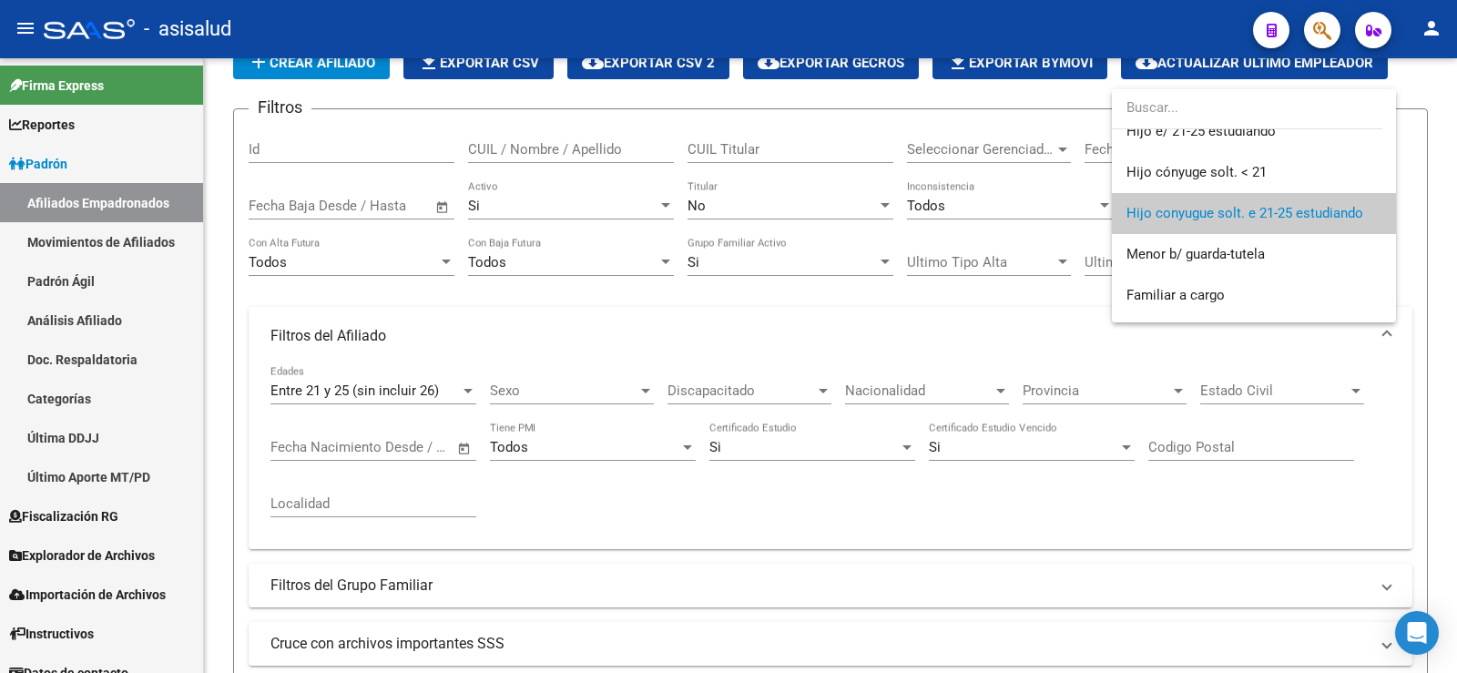
scroll to position [225, 0]
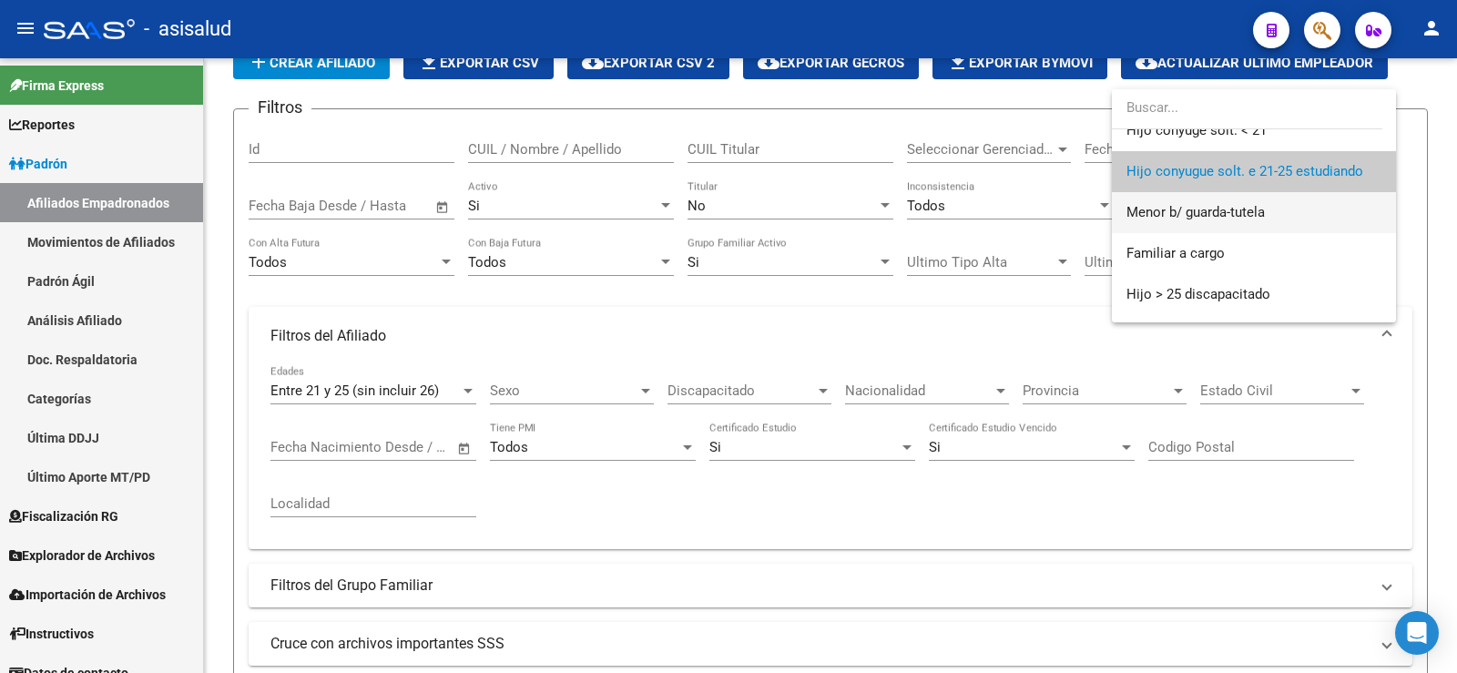
click at [1277, 215] on span "Menor b/ guarda-tutela" at bounding box center [1254, 212] width 255 height 41
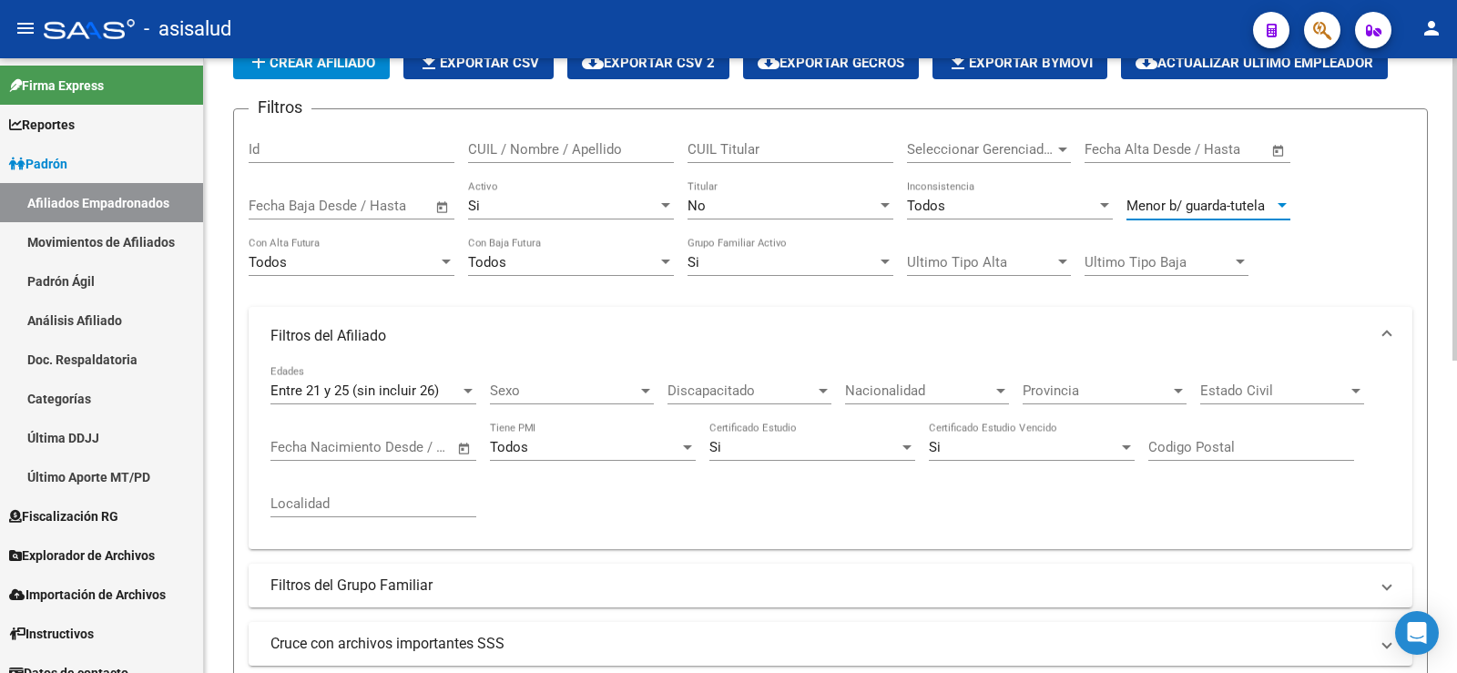
click at [1365, 244] on div "Filtros Id CUIL / Nombre / Apellido CUIL Titular Seleccionar Gerenciador Selecc…" at bounding box center [831, 424] width 1164 height 600
click at [473, 388] on div at bounding box center [468, 390] width 16 height 15
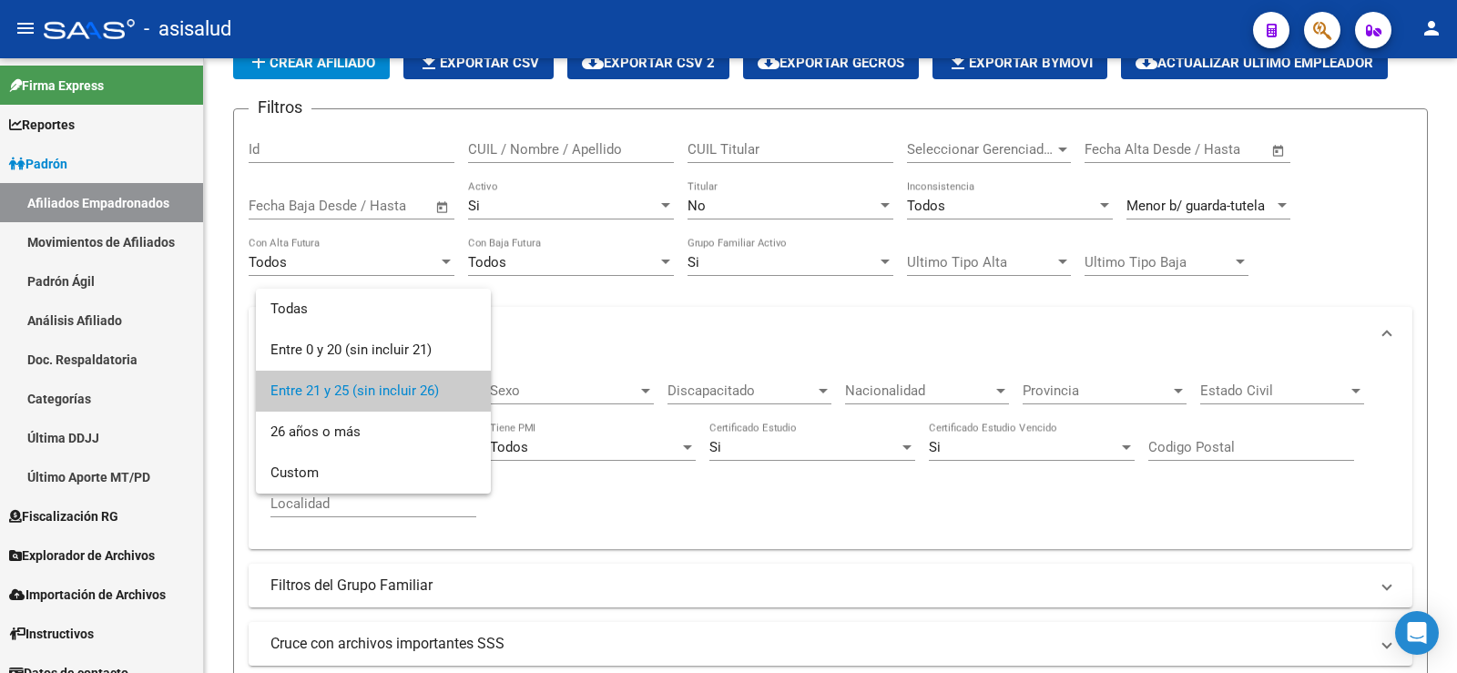
click at [380, 391] on span "Entre 21 y 25 (sin incluir 26)" at bounding box center [374, 391] width 206 height 41
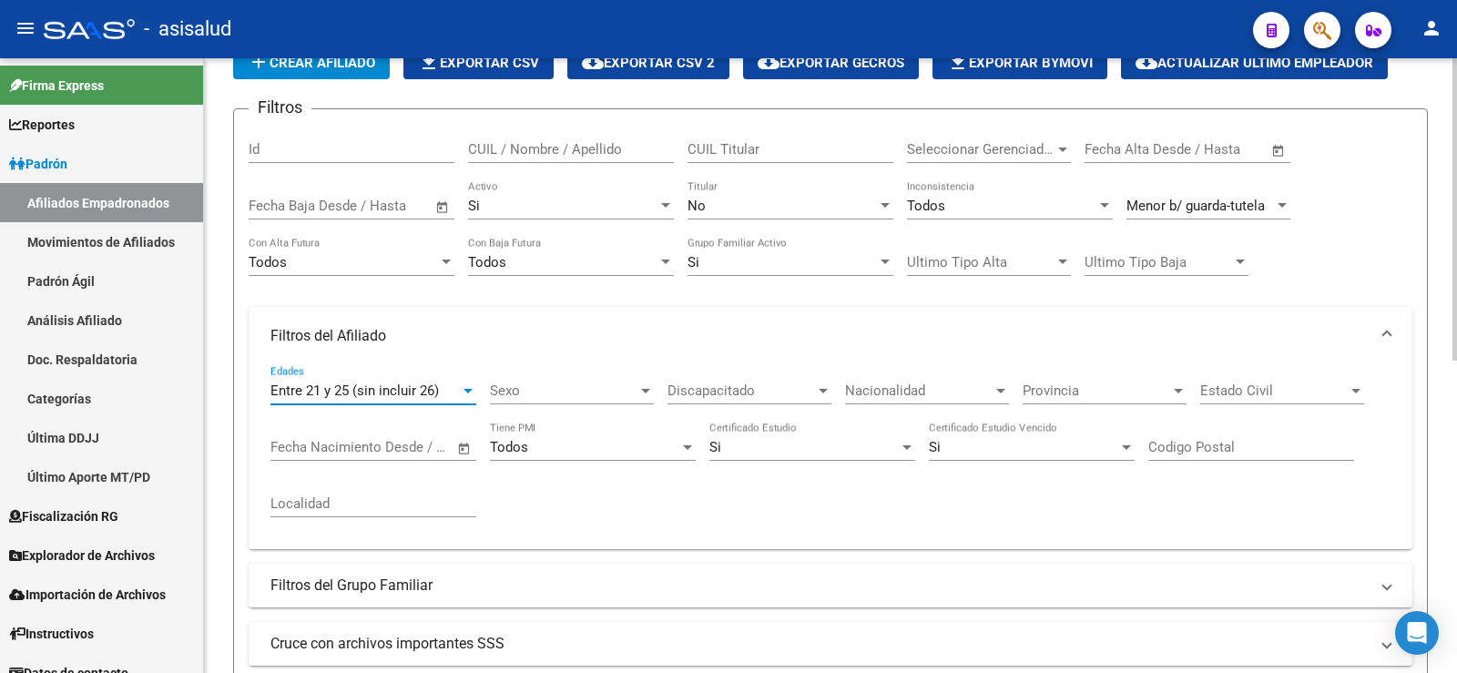
click at [777, 443] on div "Si" at bounding box center [804, 447] width 189 height 16
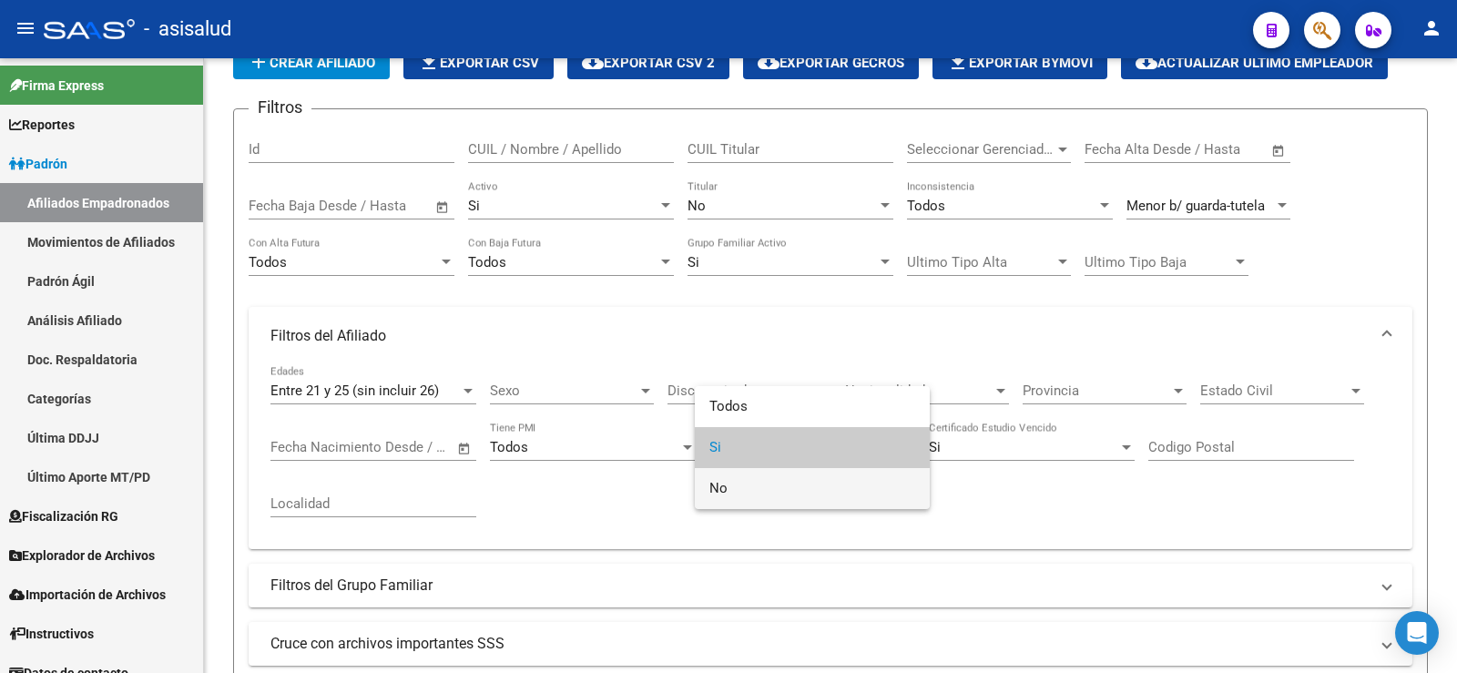
click at [757, 486] on span "No" at bounding box center [813, 488] width 206 height 41
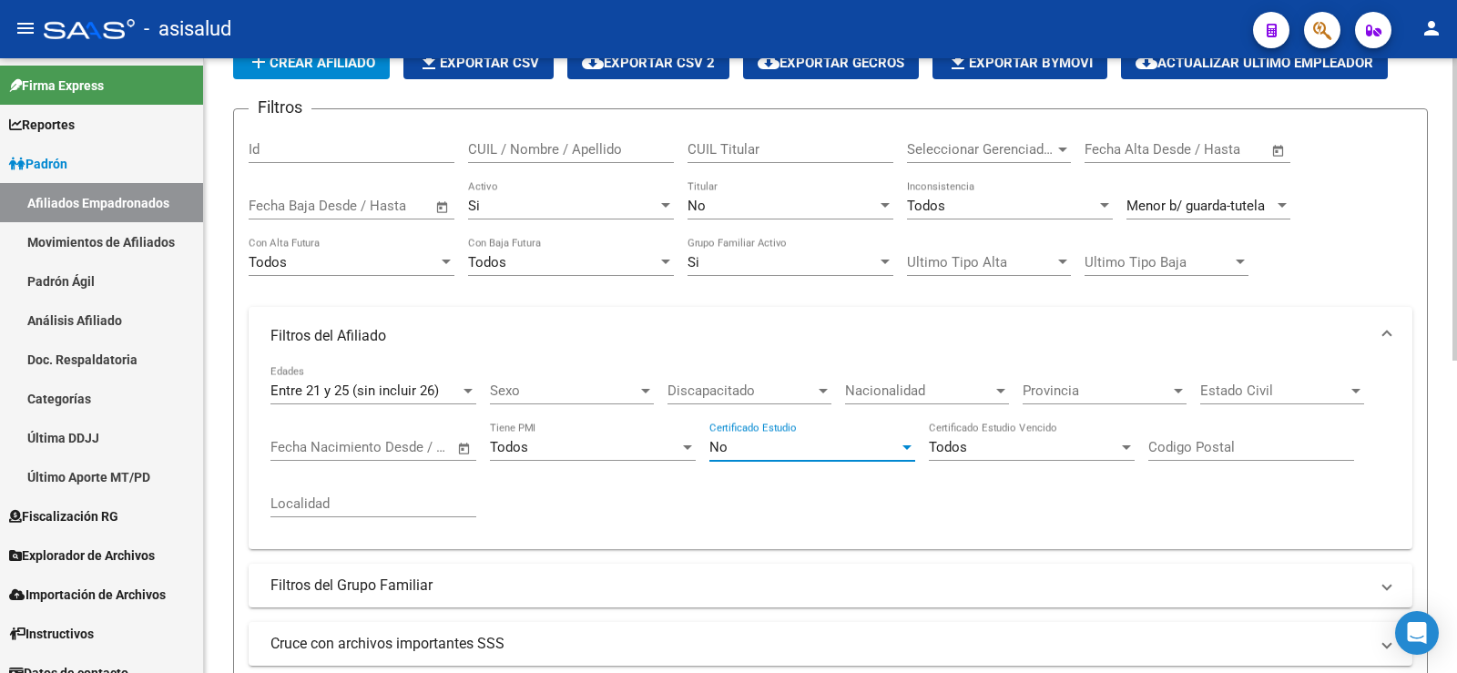
click at [728, 489] on div "Entre 21 y 25 (sin incluir 26) Edades Sexo Sexo Discapacitado Discapacitado Nac…" at bounding box center [831, 449] width 1120 height 169
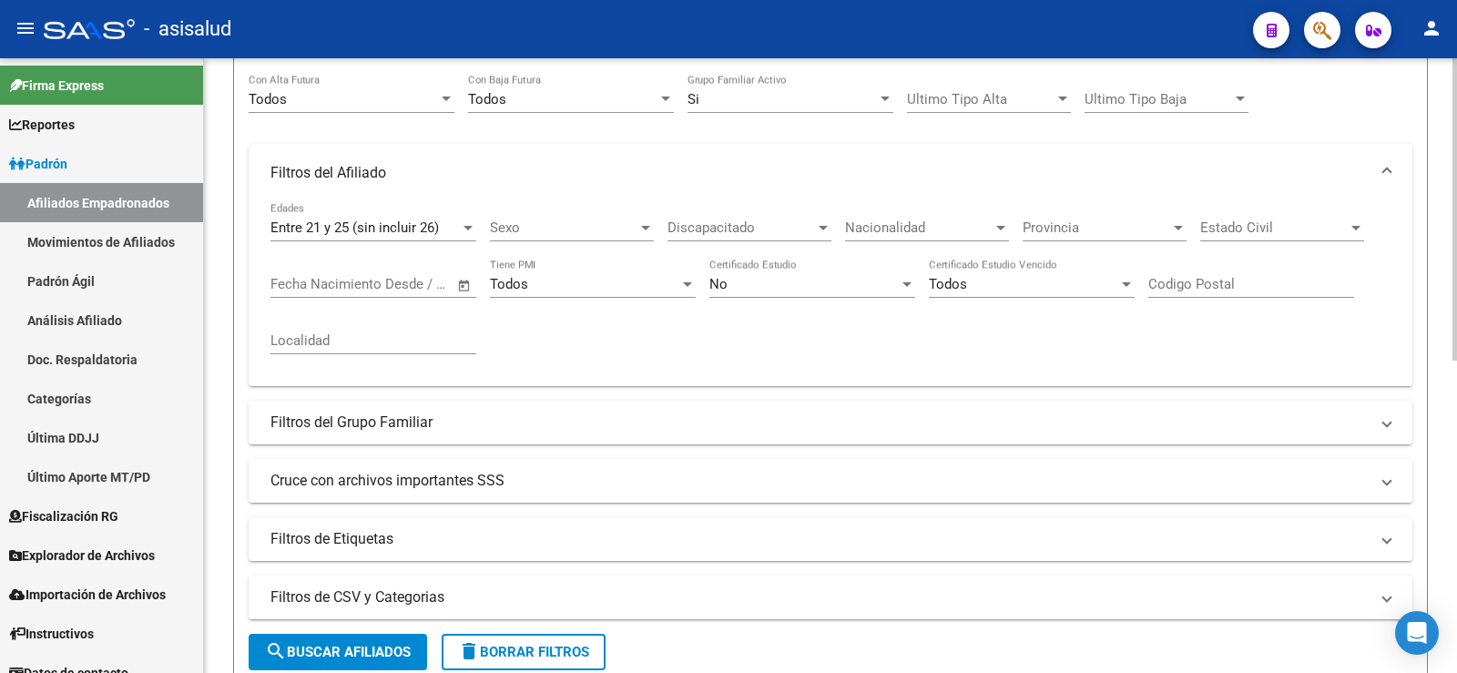
scroll to position [270, 0]
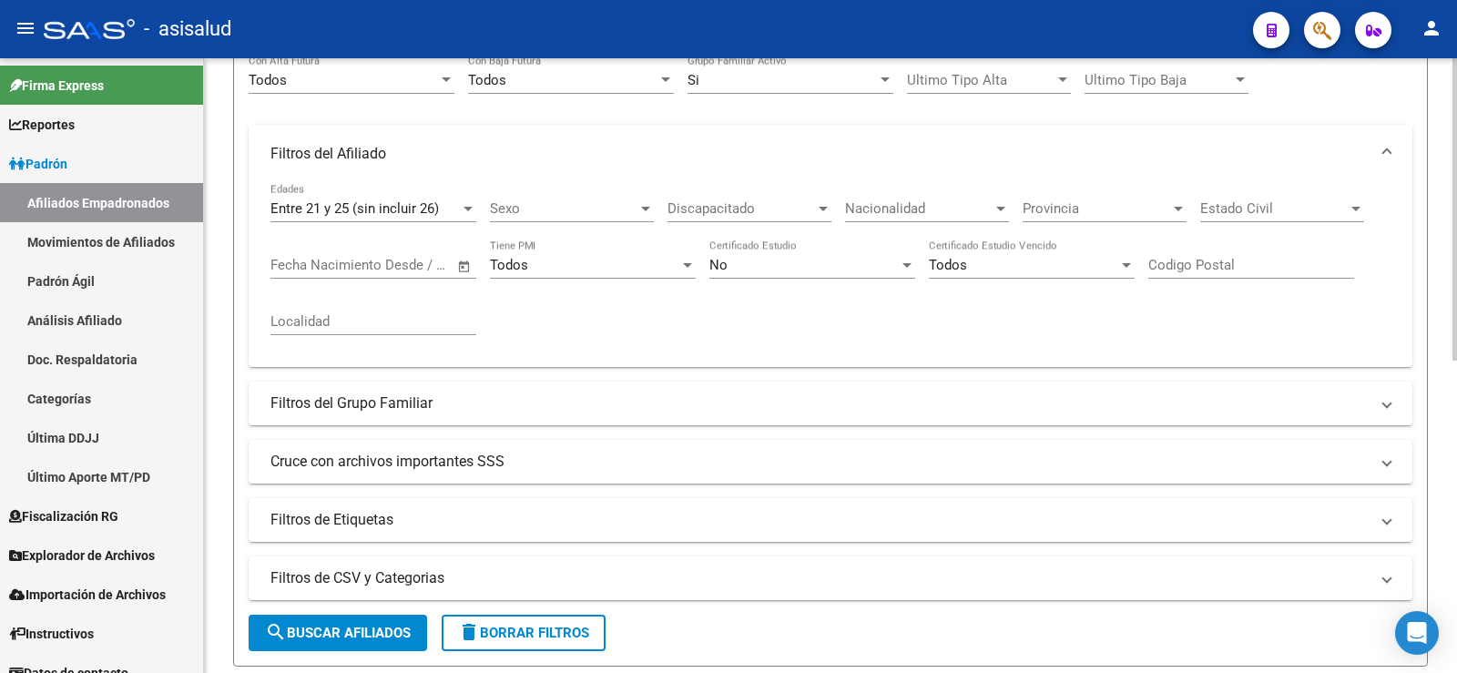
click at [380, 609] on form "Filtros Id CUIL / Nombre / Apellido CUIL Titular Seleccionar Gerenciador Selecc…" at bounding box center [830, 296] width 1195 height 741
click at [716, 197] on div "Discapacitado Discapacitado" at bounding box center [750, 202] width 164 height 39
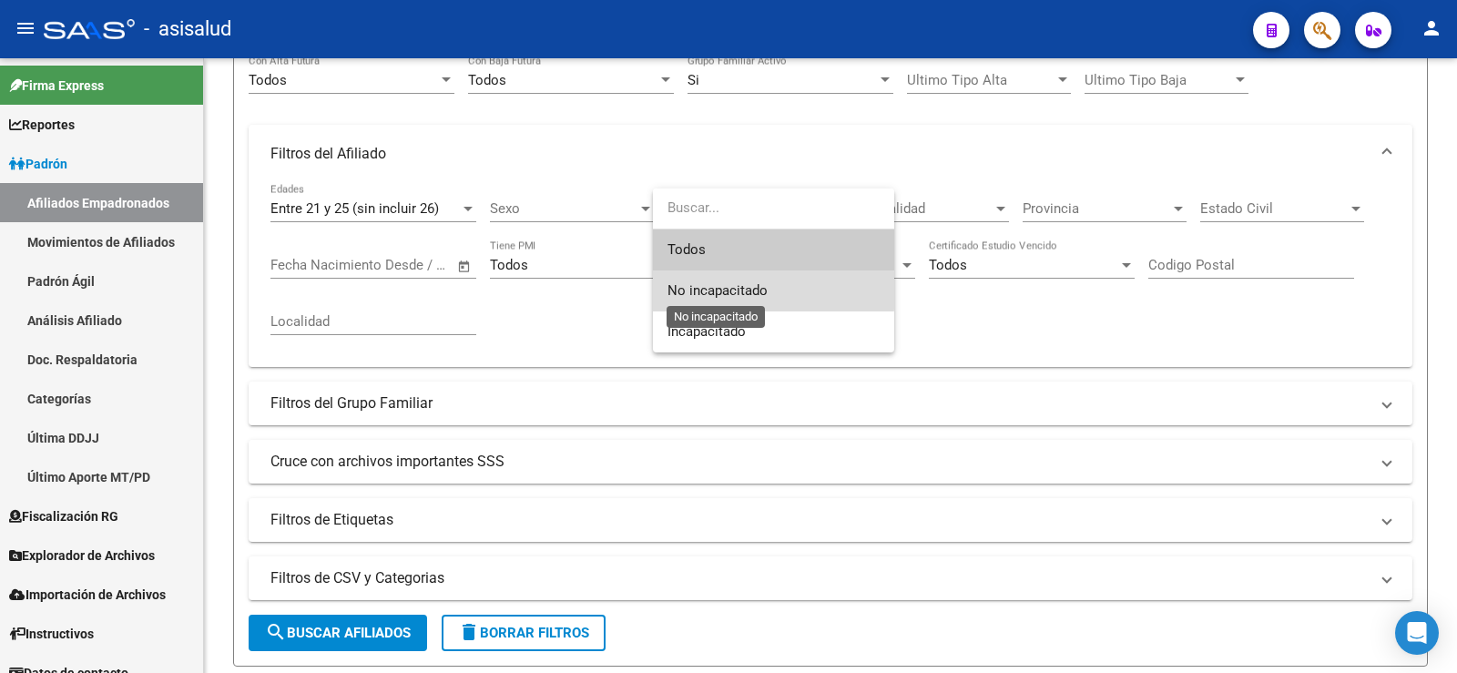
click at [705, 291] on span "No incapacitado" at bounding box center [718, 290] width 100 height 16
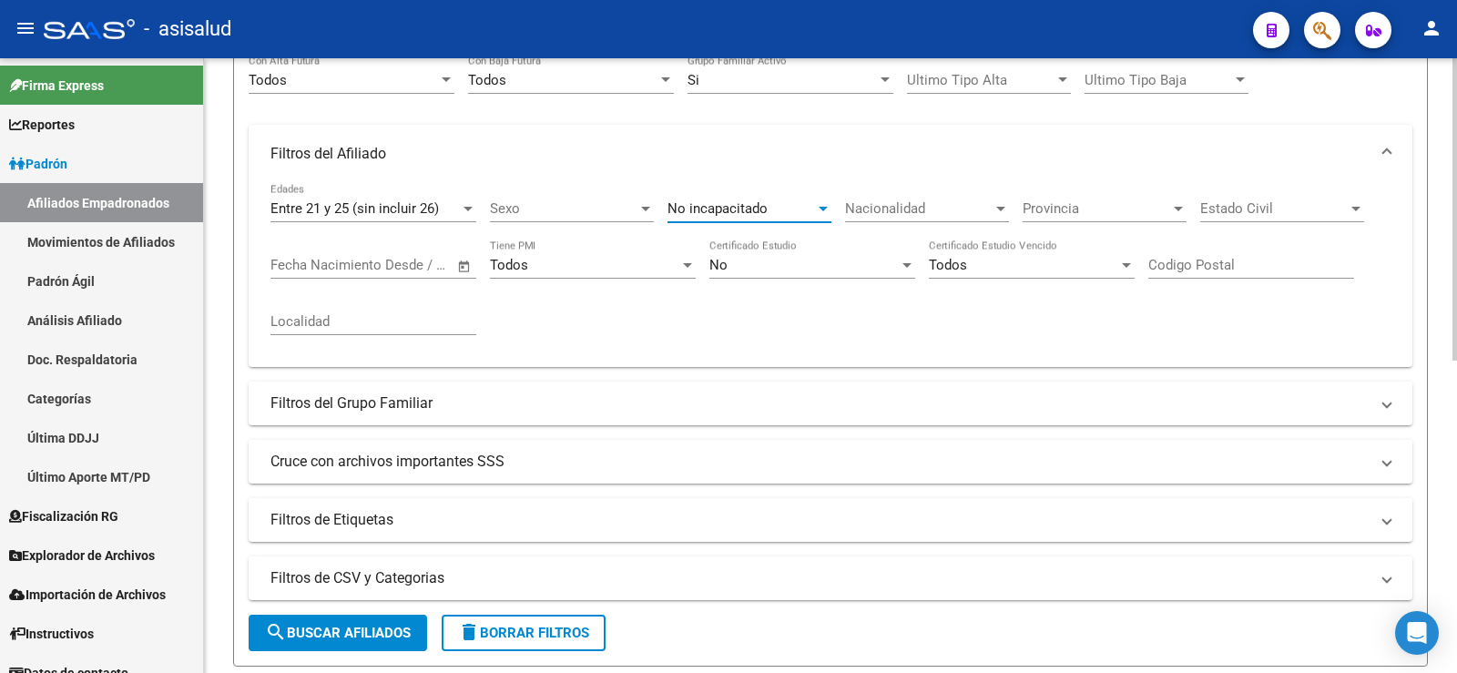
click at [358, 625] on span "search Buscar Afiliados" at bounding box center [338, 633] width 146 height 16
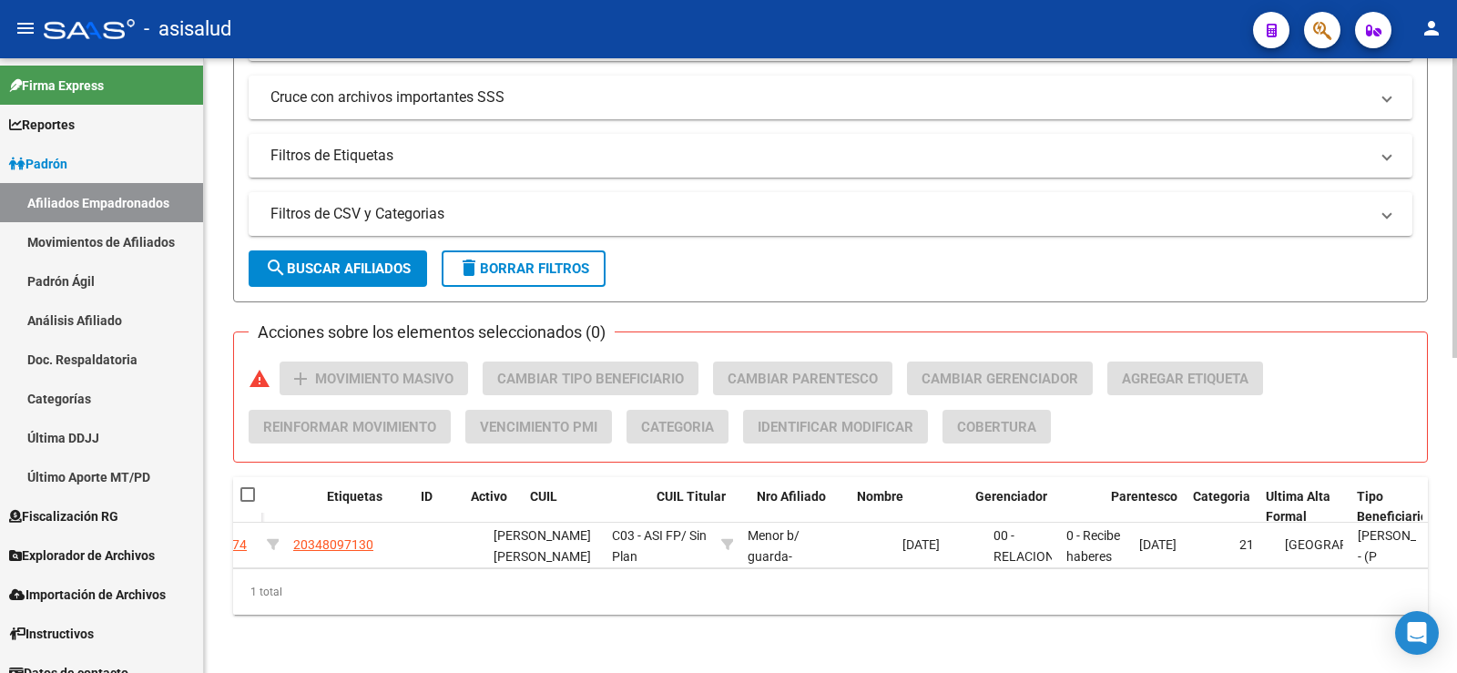
scroll to position [0, 0]
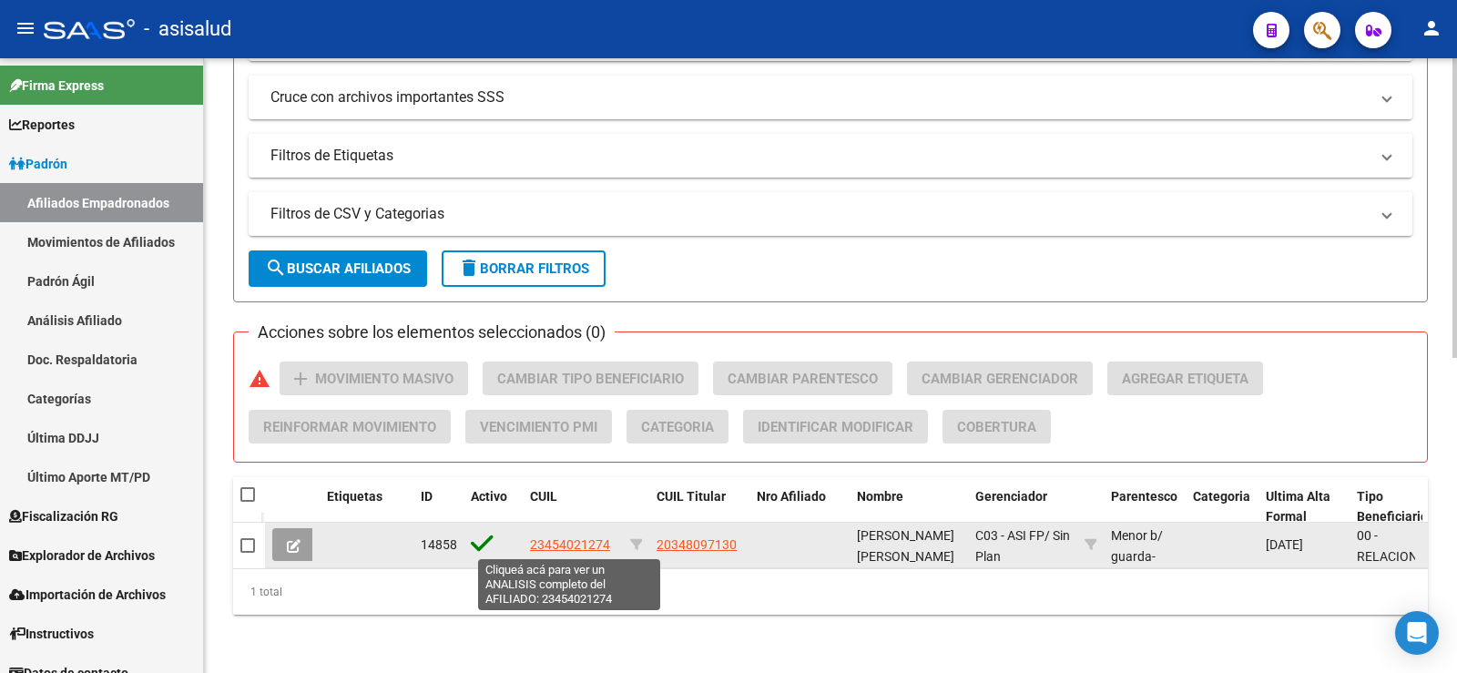
click at [578, 545] on span "23454021274" at bounding box center [570, 544] width 80 height 15
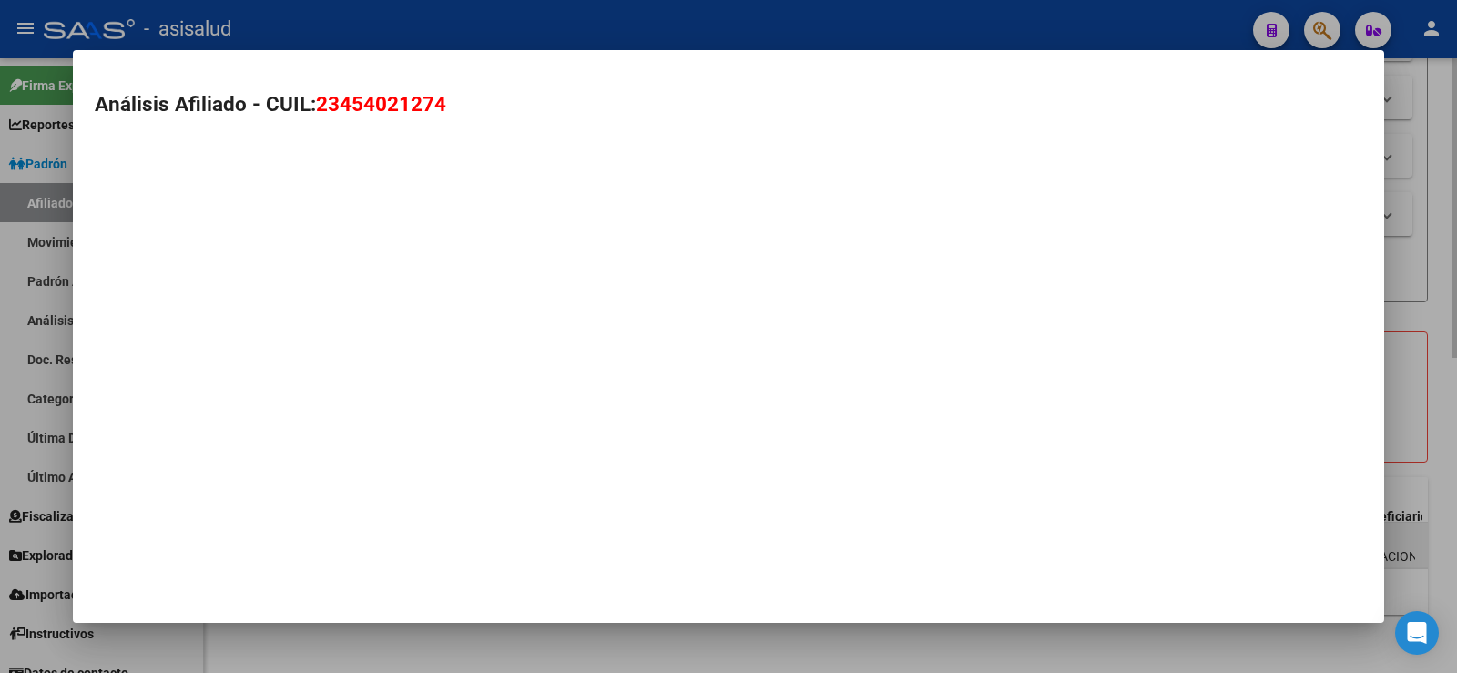
type textarea "23454021274"
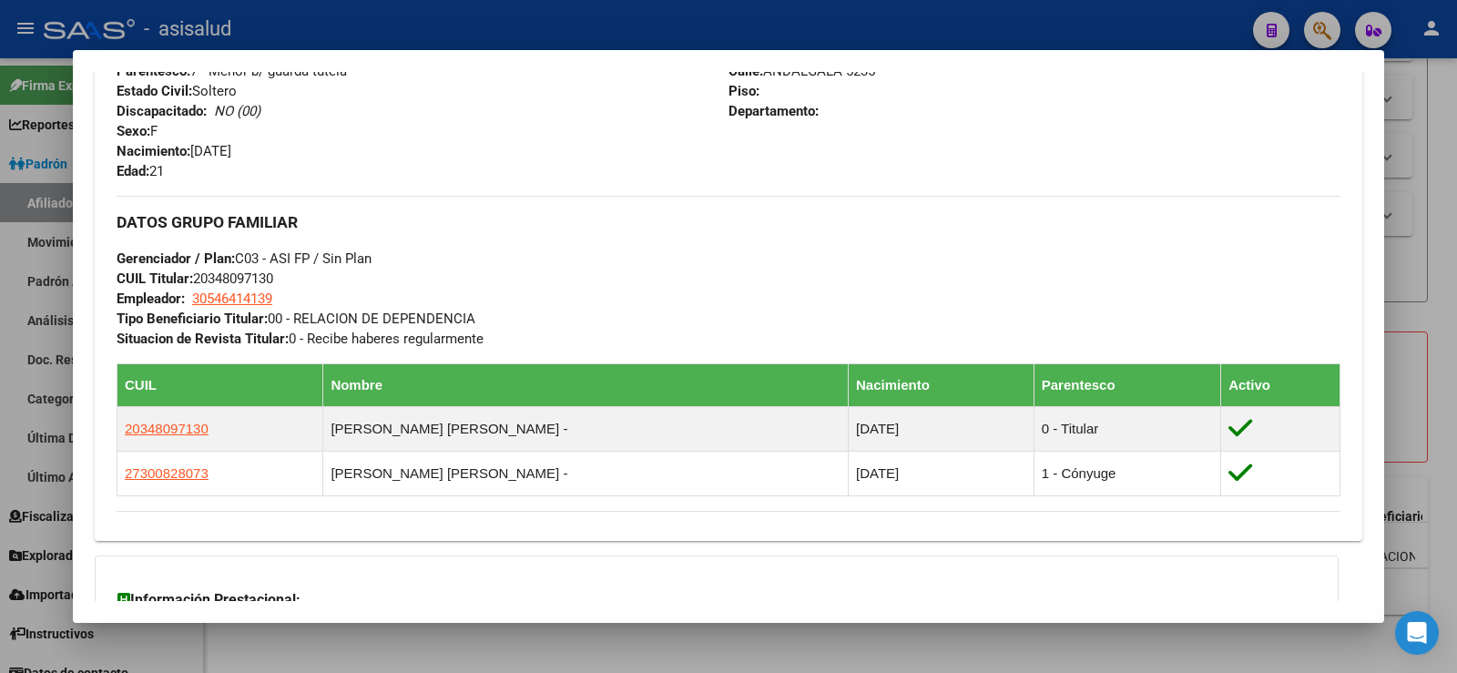
scroll to position [547, 0]
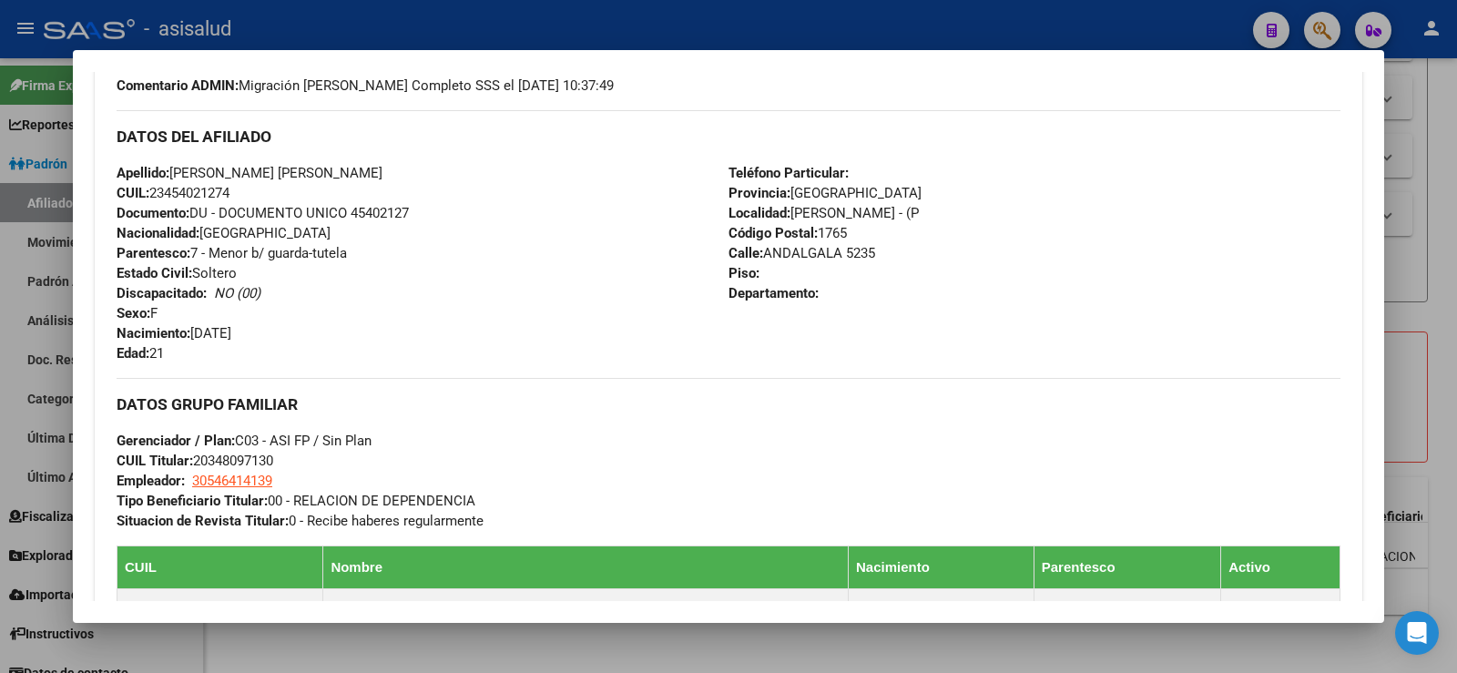
click at [188, 186] on span "CUIL: 23454021274" at bounding box center [173, 193] width 113 height 16
copy span "23454021274"
click at [439, 391] on div "DATOS GRUPO FAMILIAR Gerenciador / Plan: C03 - ASI FP / Sin Plan CUIL Titular: …" at bounding box center [729, 454] width 1224 height 153
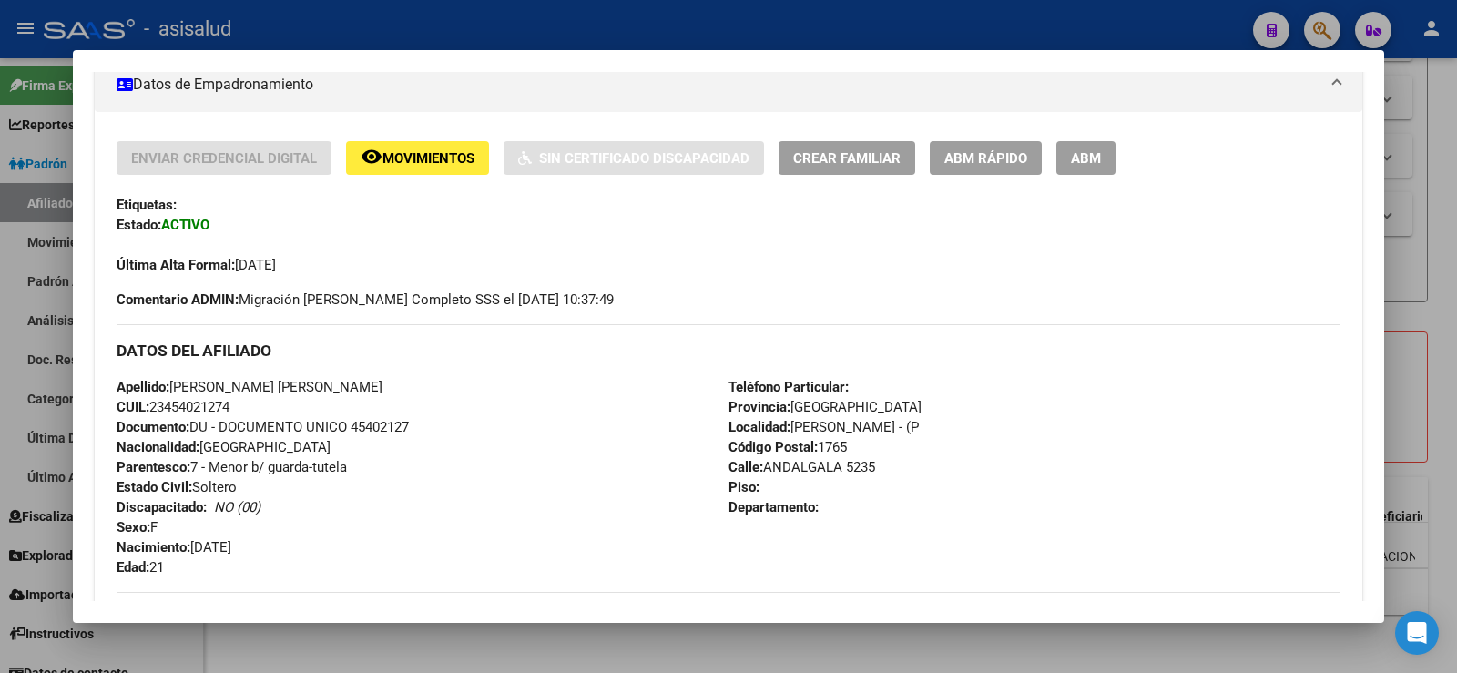
scroll to position [182, 0]
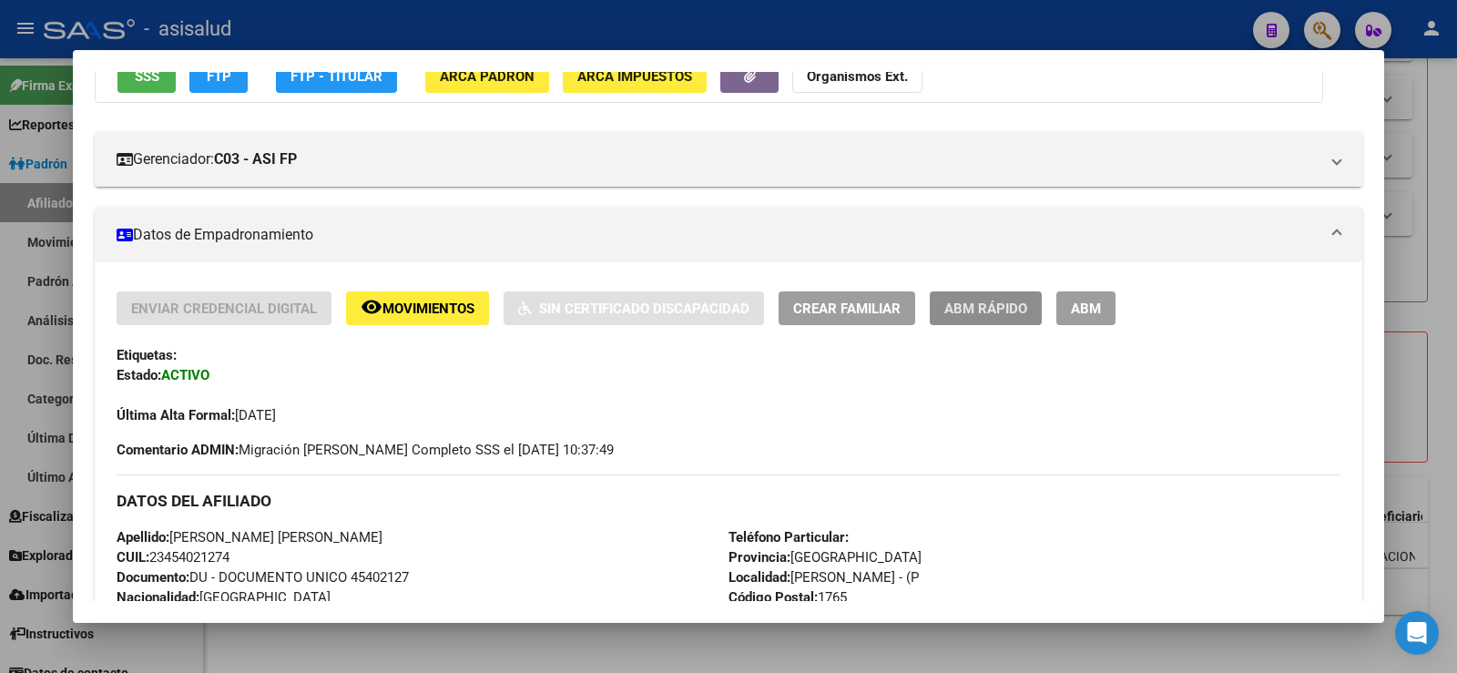
click at [975, 309] on span "ABM Rápido" at bounding box center [986, 309] width 83 height 16
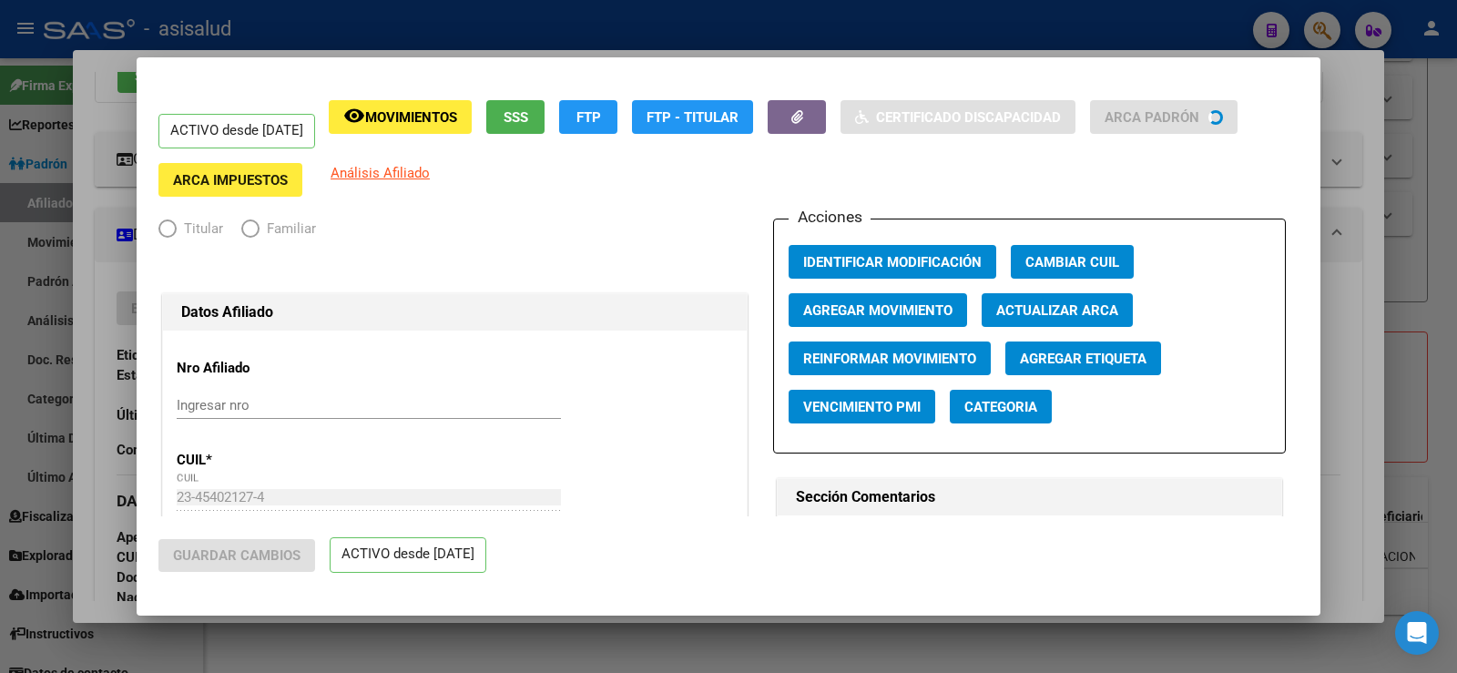
radio input "true"
type input "30-54641413-9"
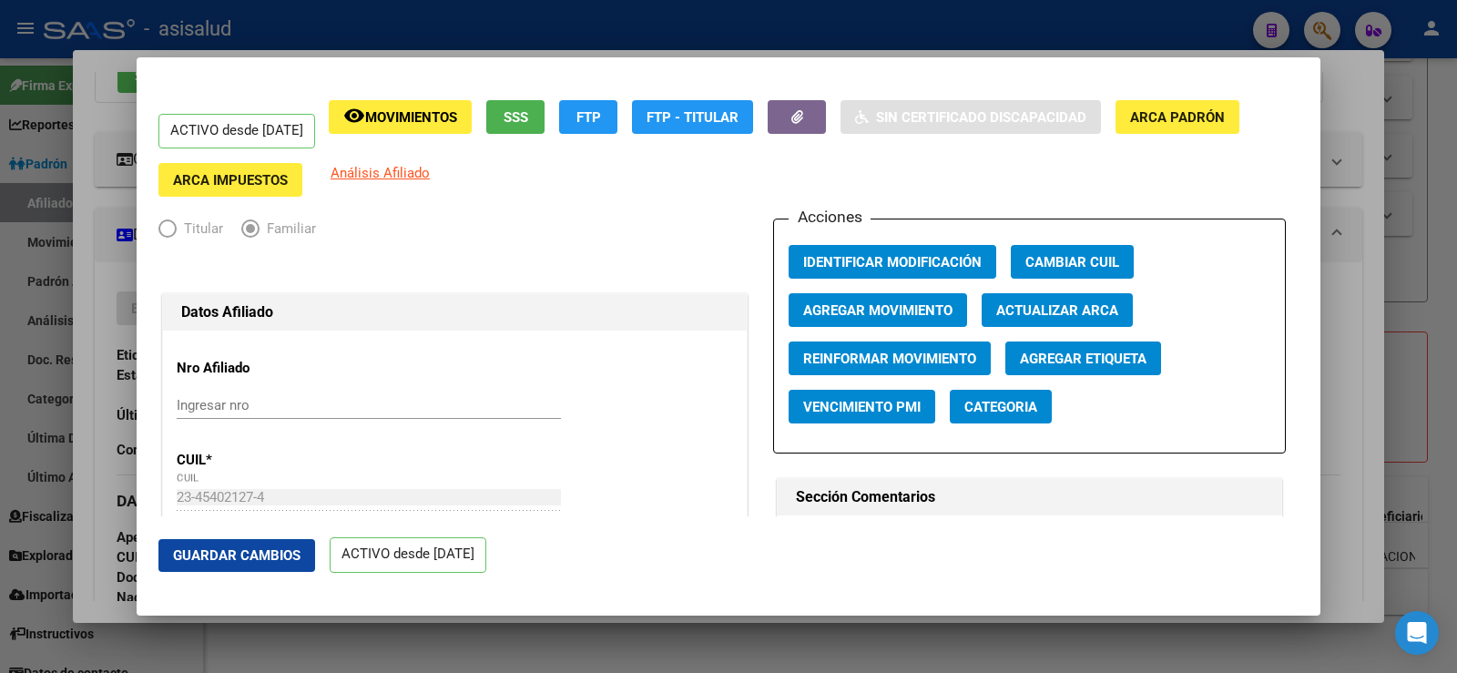
click at [874, 306] on span "Agregar Movimiento" at bounding box center [877, 310] width 149 height 16
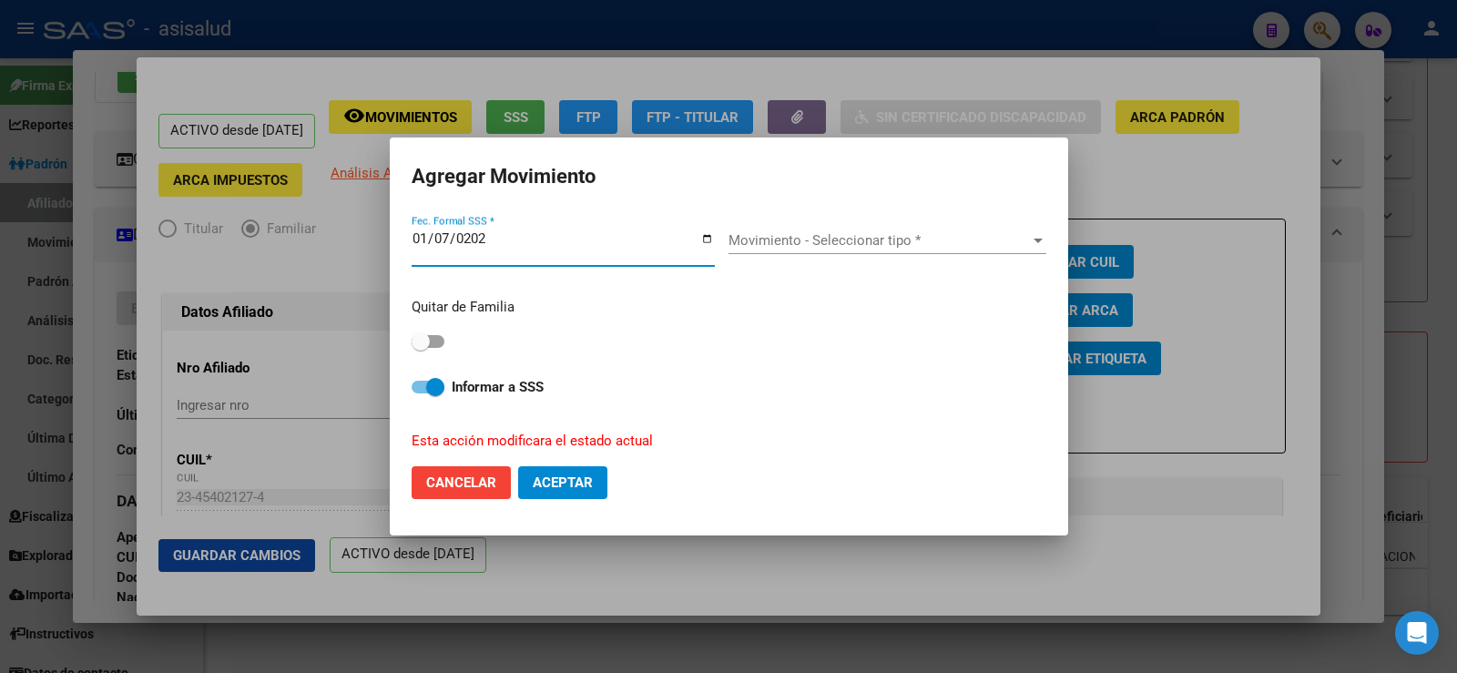
type input "[DATE]"
click at [805, 238] on span "Movimiento - Seleccionar tipo *" at bounding box center [880, 240] width 302 height 16
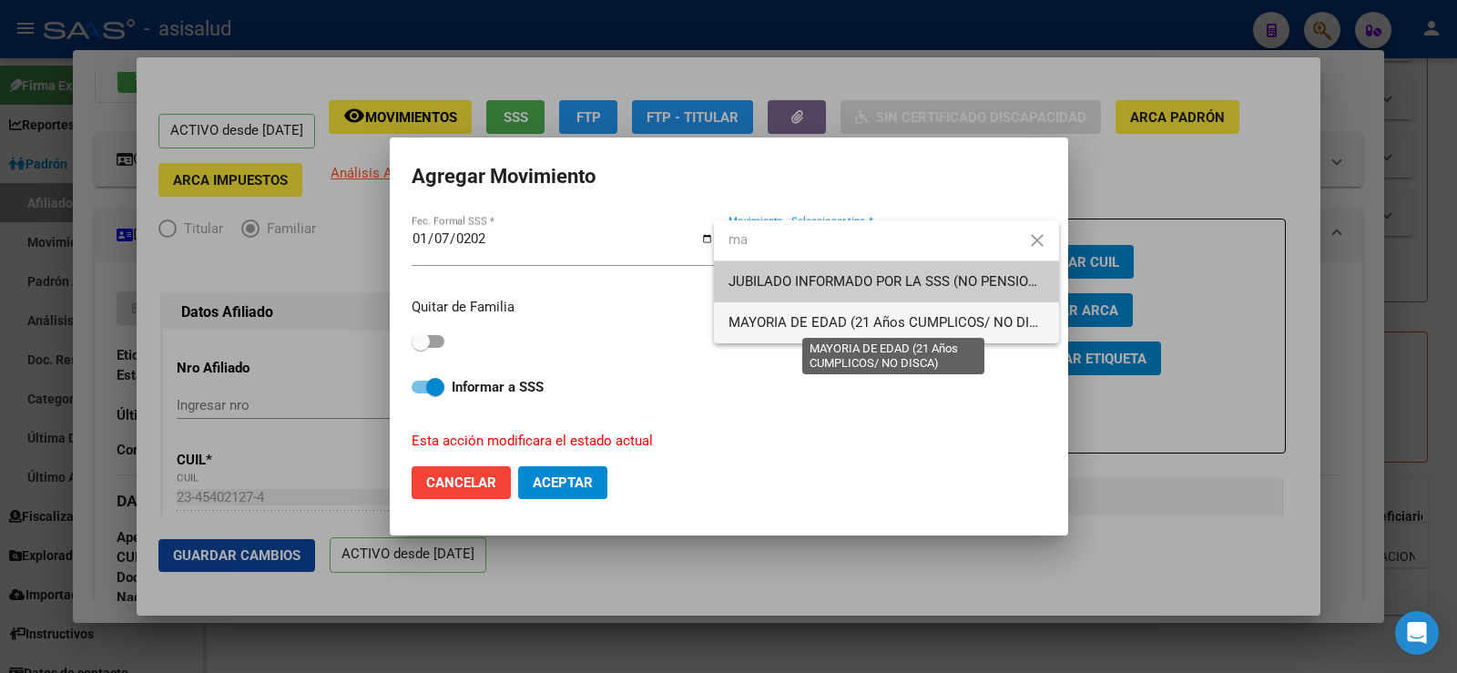
type input "ma"
click at [801, 323] on span "MAYORIA DE EDAD (21 Años CUMPLICOS/ NO DISCA)" at bounding box center [895, 322] width 332 height 16
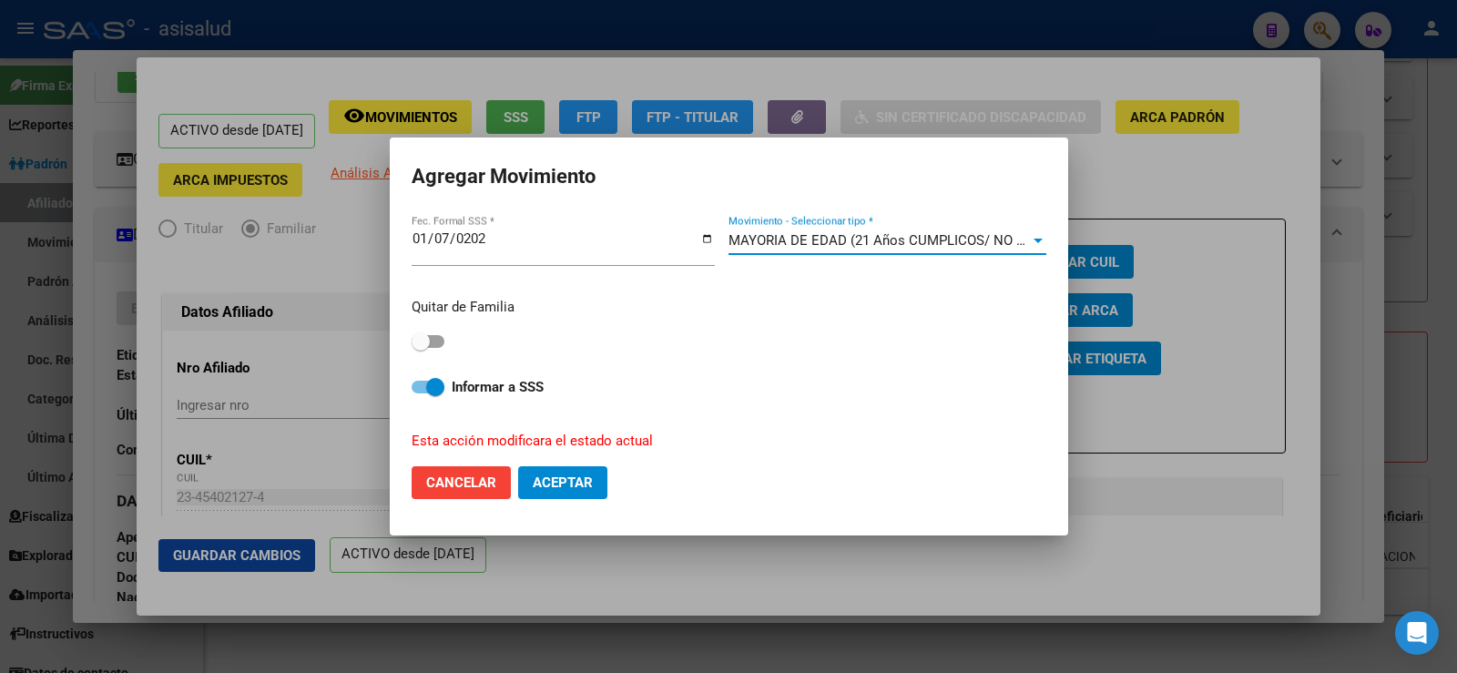
click at [435, 342] on span at bounding box center [428, 341] width 33 height 13
click at [421, 348] on input "checkbox" at bounding box center [420, 348] width 1 height 1
checkbox input "true"
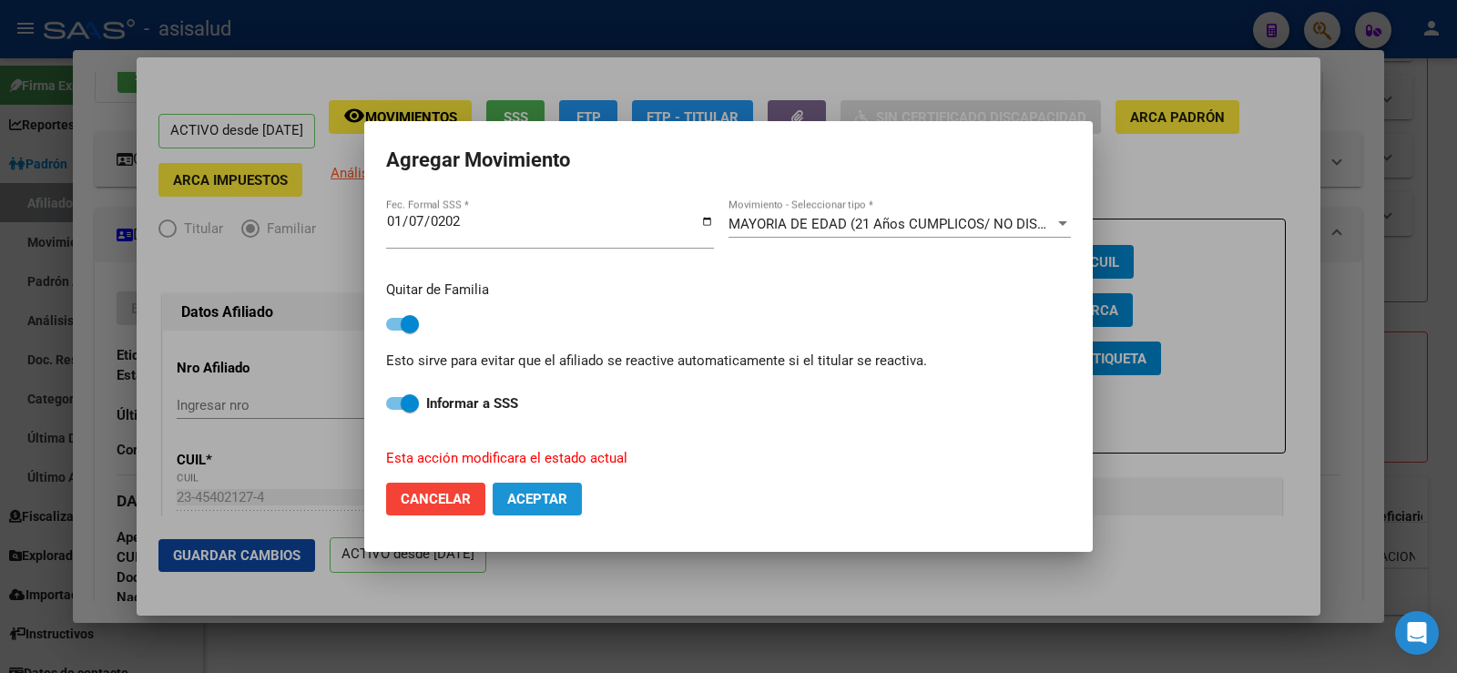
click at [546, 496] on span "Aceptar" at bounding box center [537, 499] width 60 height 16
checkbox input "false"
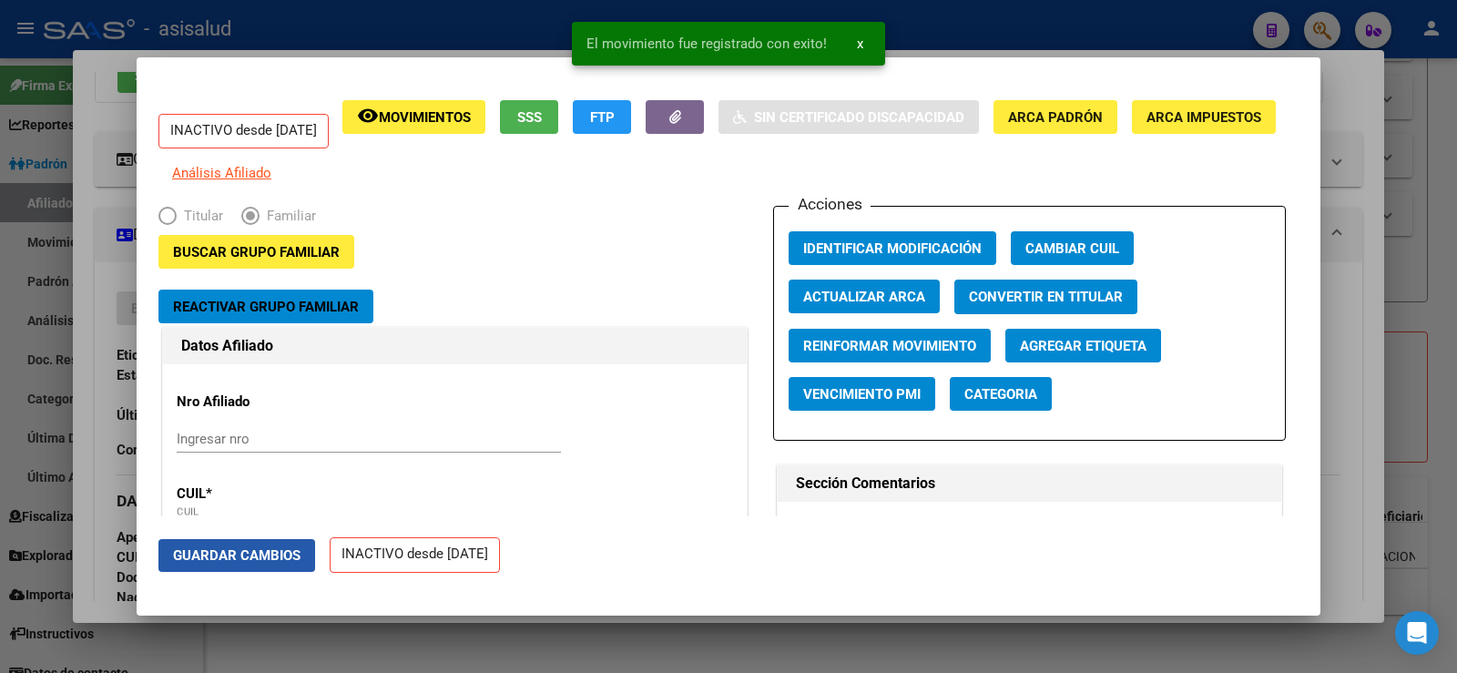
click at [262, 559] on span "Guardar Cambios" at bounding box center [237, 555] width 128 height 16
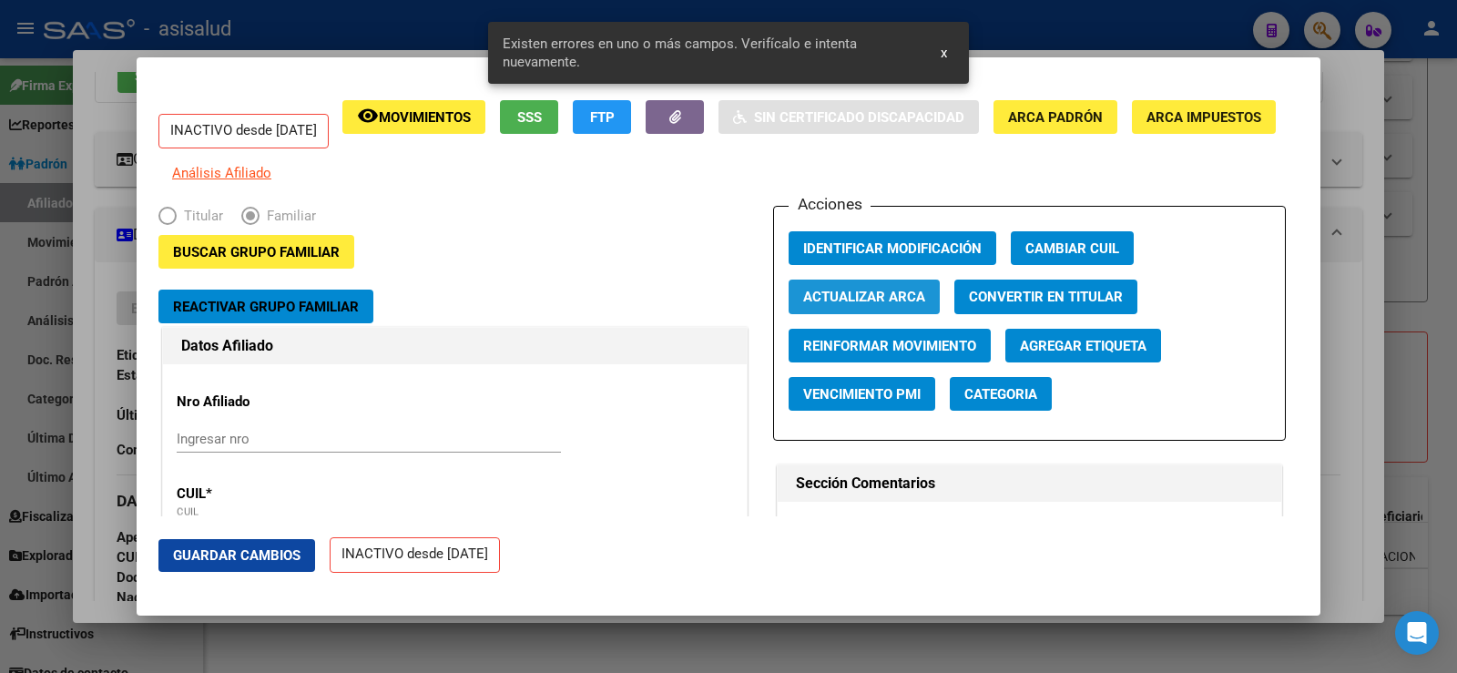
click at [894, 306] on span "Actualizar ARCA" at bounding box center [864, 298] width 122 height 16
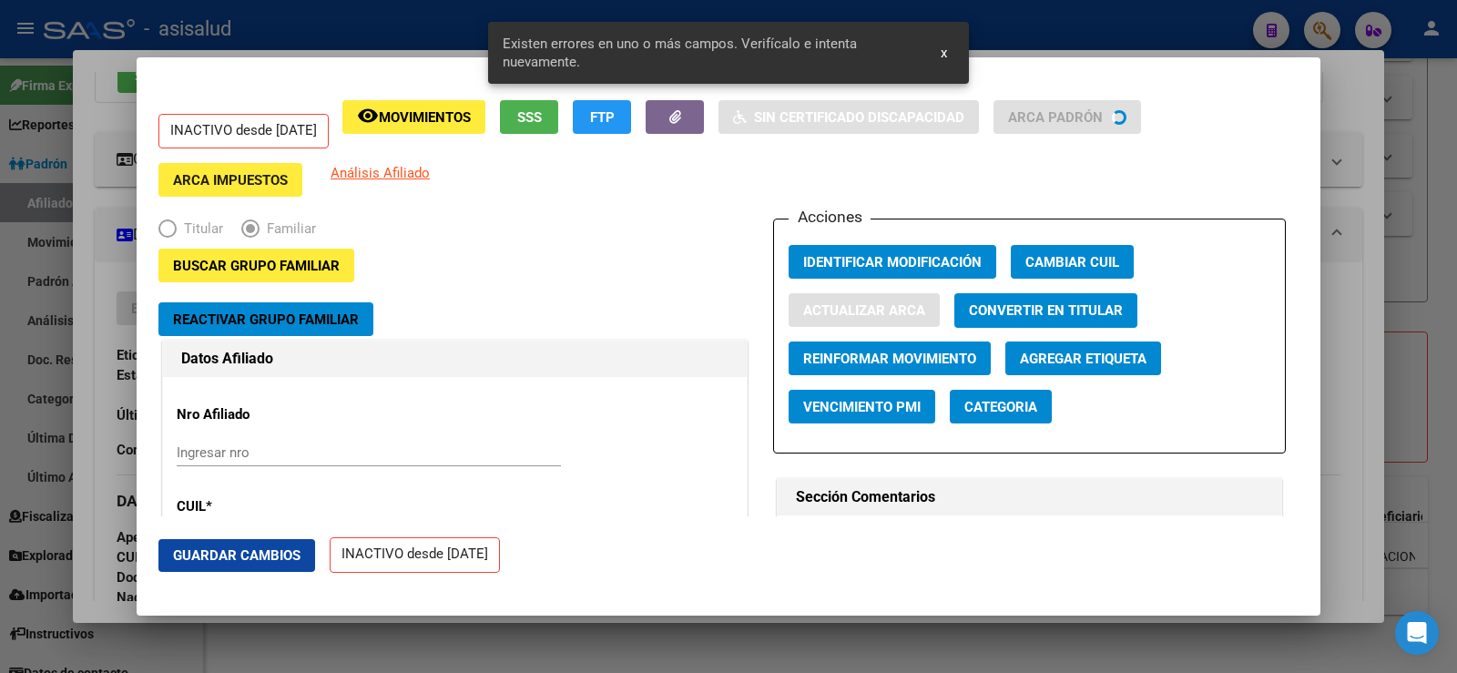
type input "TOLOZA"
type input "[PERSON_NAME] [PERSON_NAME]"
type input "[PERSON_NAME]"
type input "ANDALGALµ"
type input "5235"
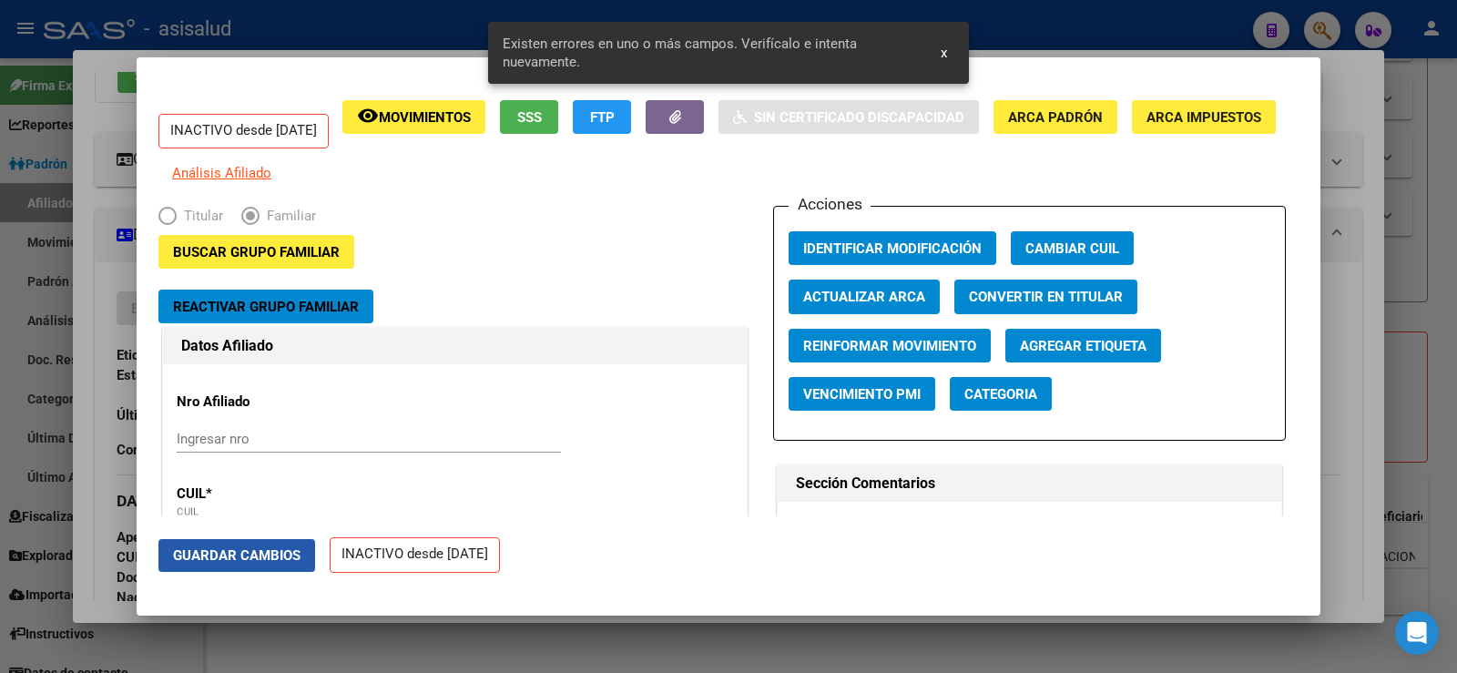
click at [274, 548] on span "Guardar Cambios" at bounding box center [237, 555] width 128 height 16
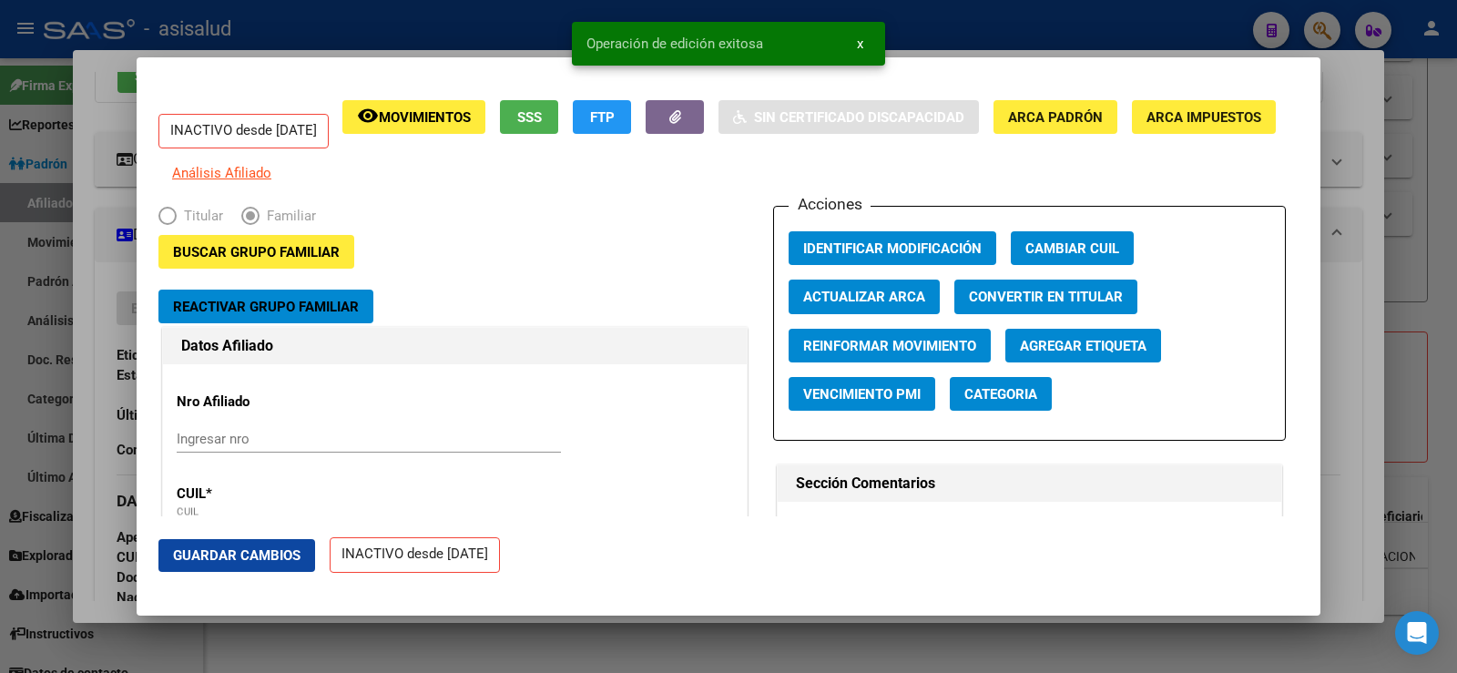
click at [1353, 197] on div at bounding box center [728, 336] width 1457 height 673
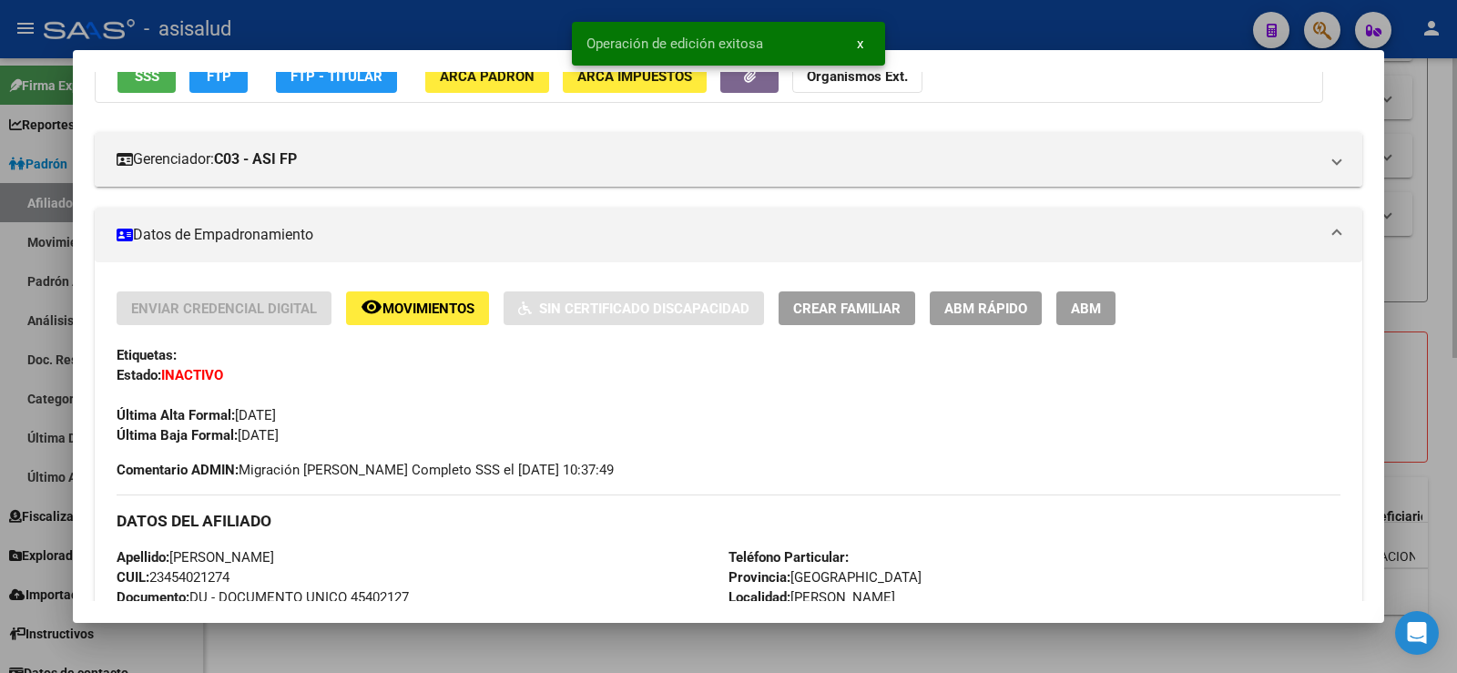
click at [1454, 172] on div at bounding box center [728, 336] width 1457 height 673
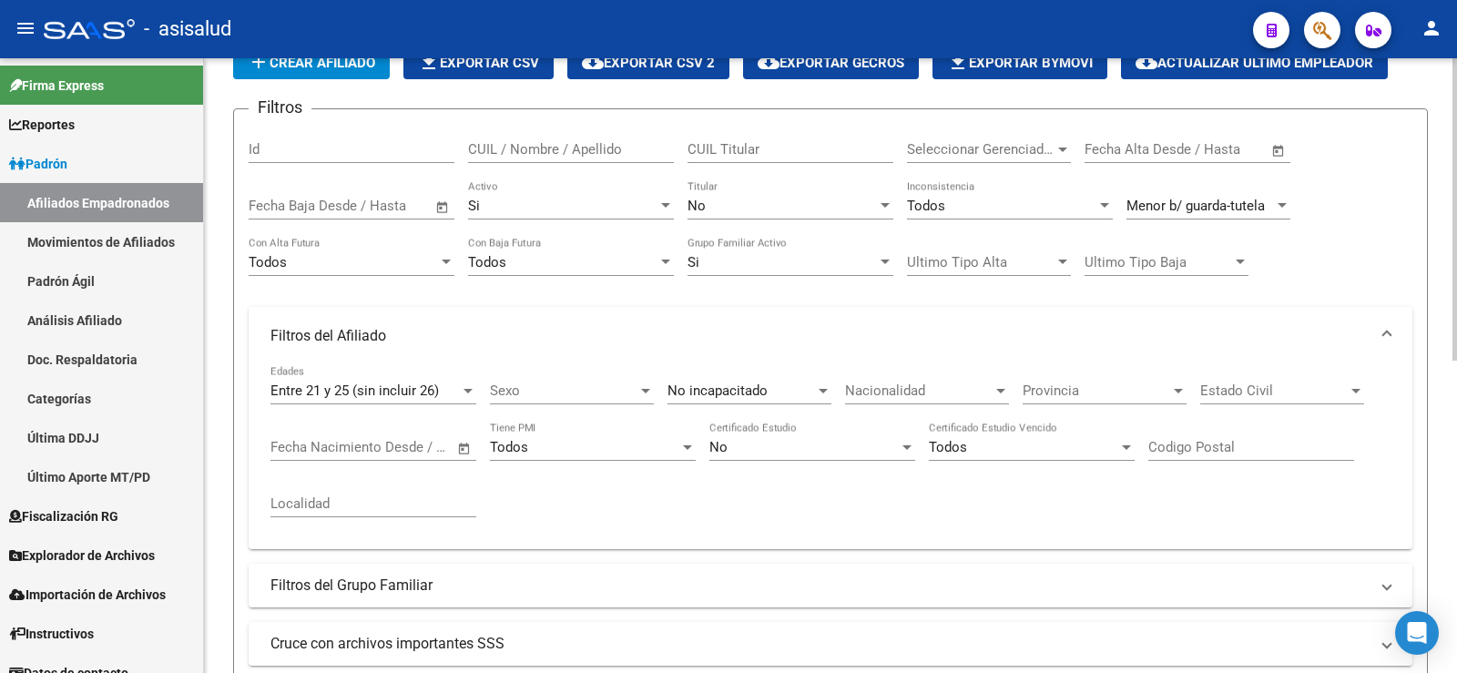
scroll to position [0, 0]
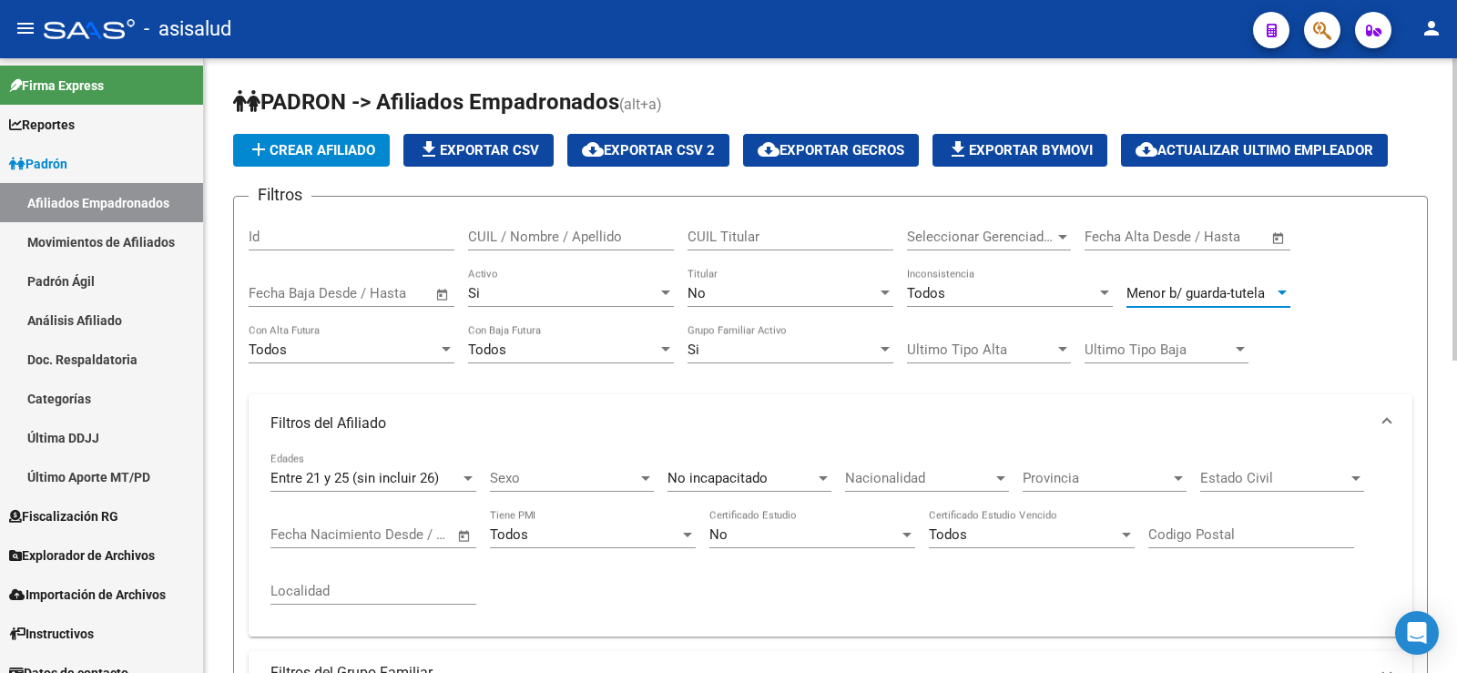
click at [1242, 291] on span "Menor b/ guarda-tutela" at bounding box center [1196, 293] width 138 height 16
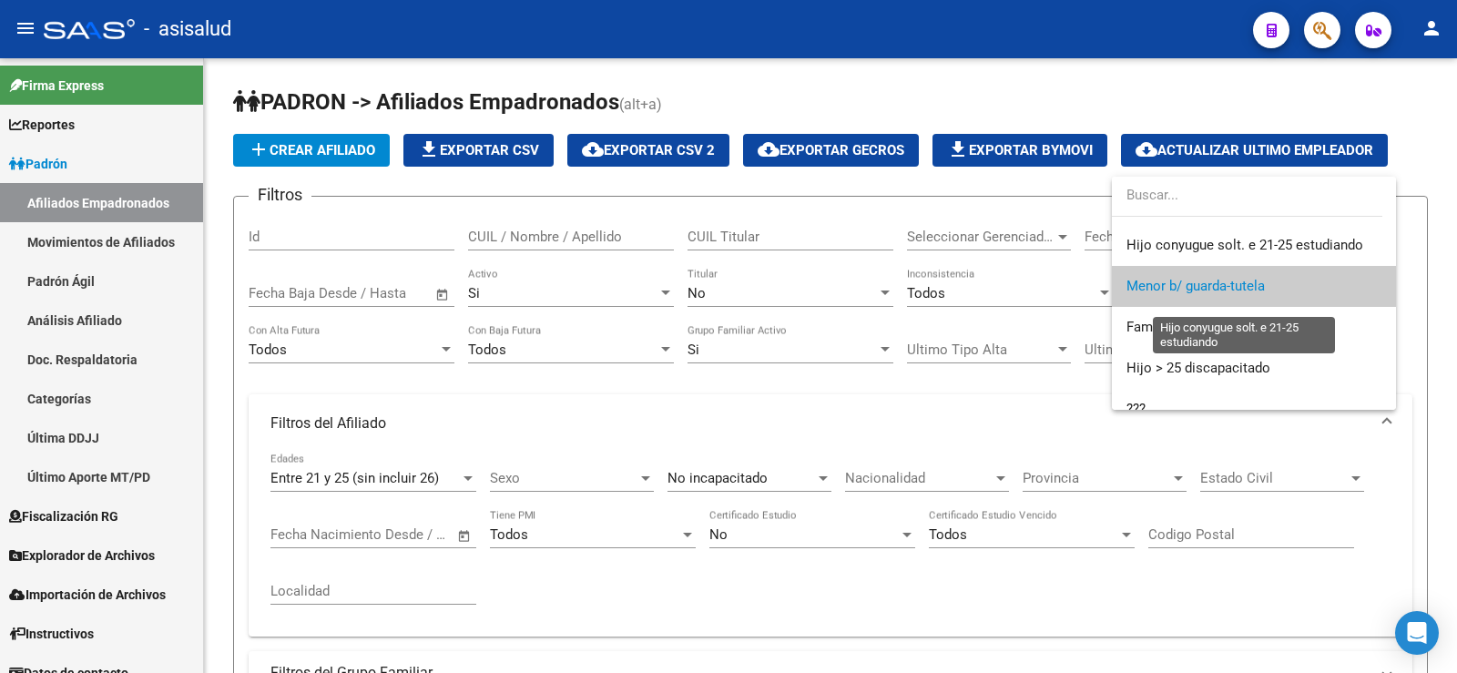
scroll to position [273, 0]
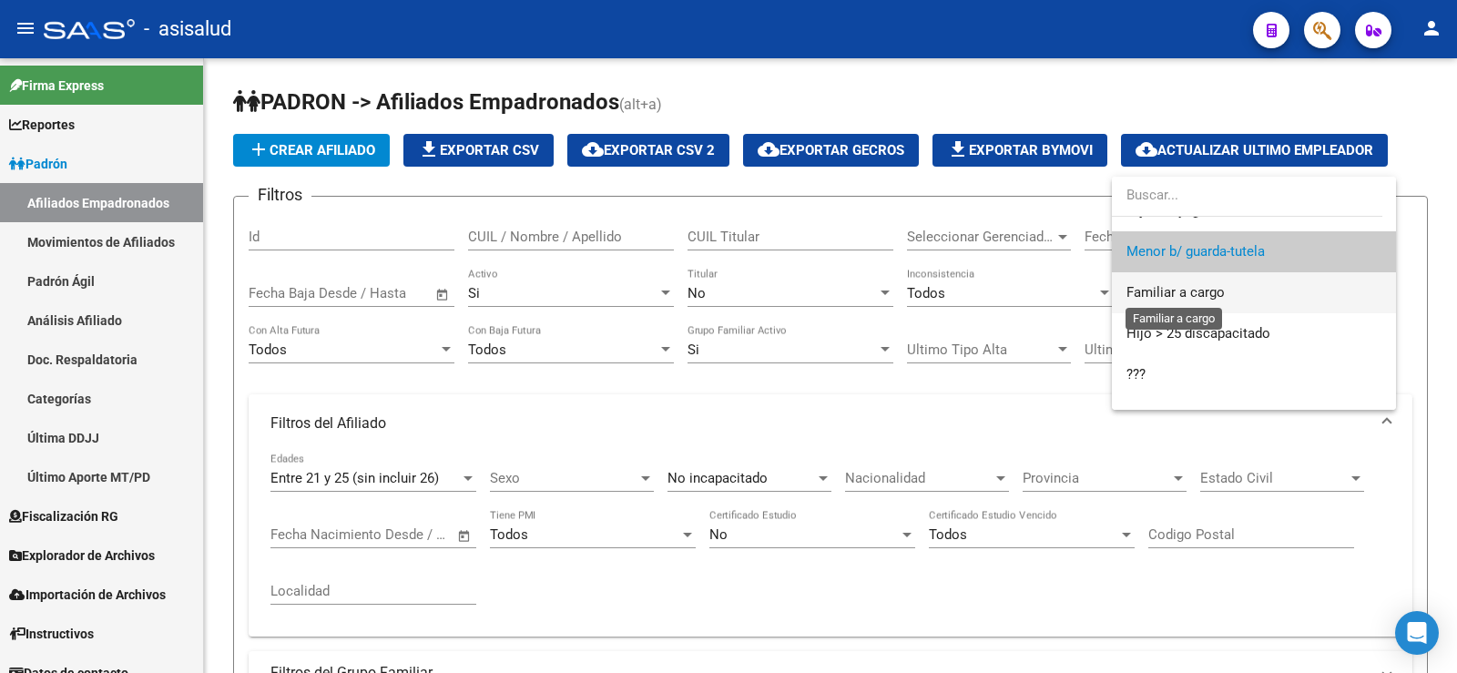
click at [1205, 297] on span "Familiar a cargo" at bounding box center [1176, 292] width 98 height 16
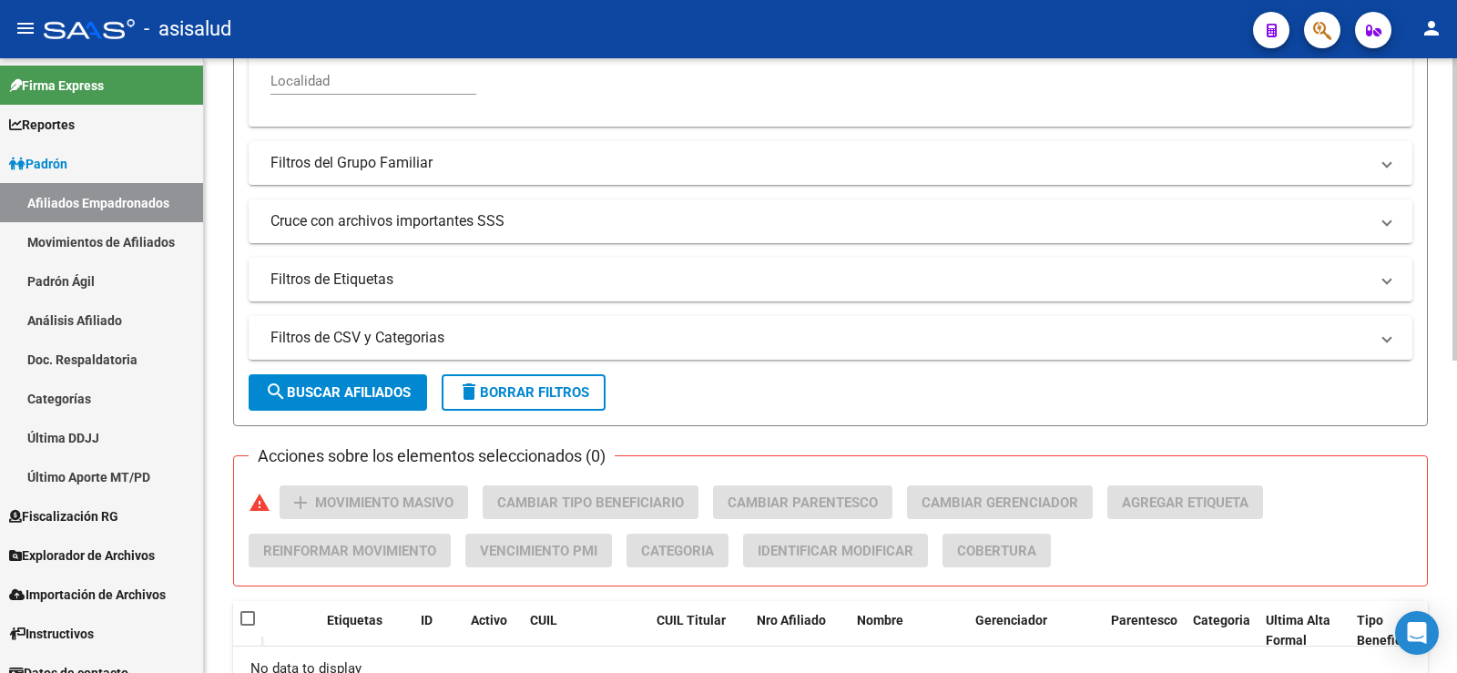
scroll to position [547, 0]
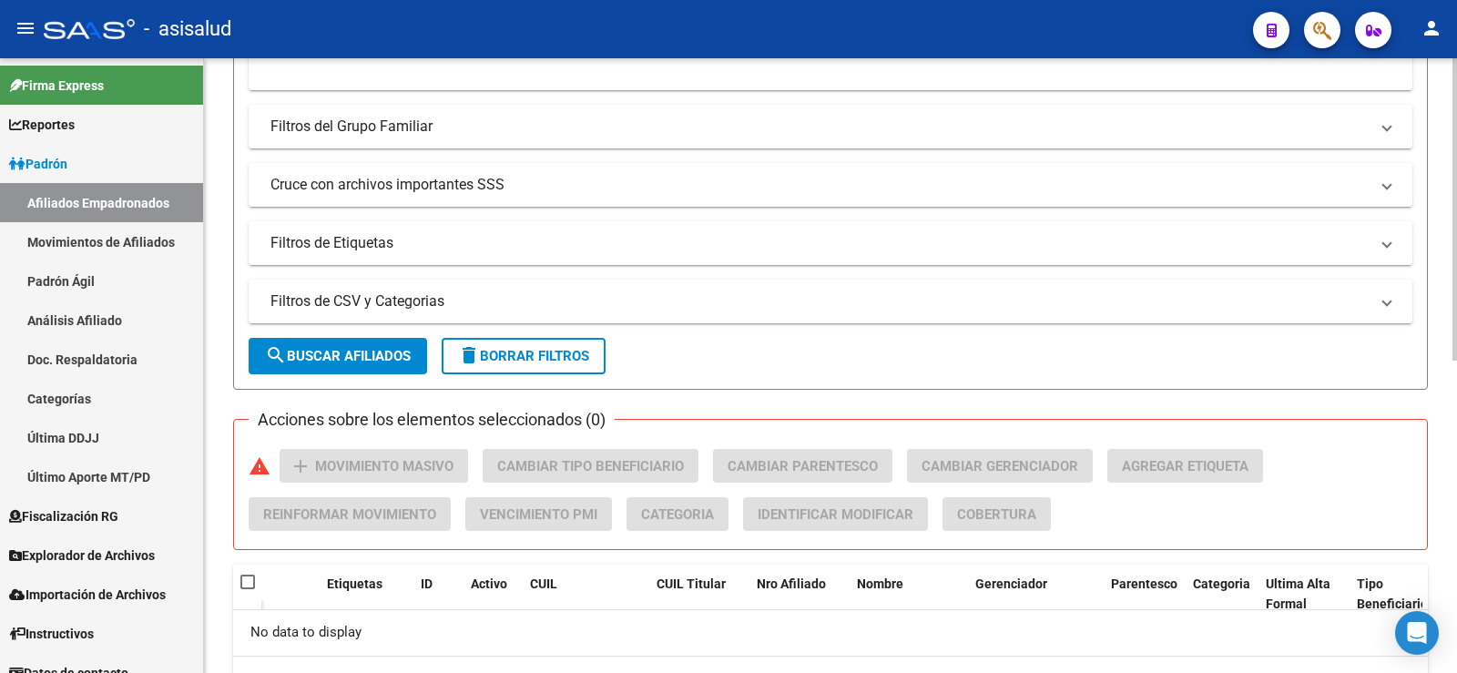
click at [391, 349] on span "search Buscar Afiliados" at bounding box center [338, 356] width 146 height 16
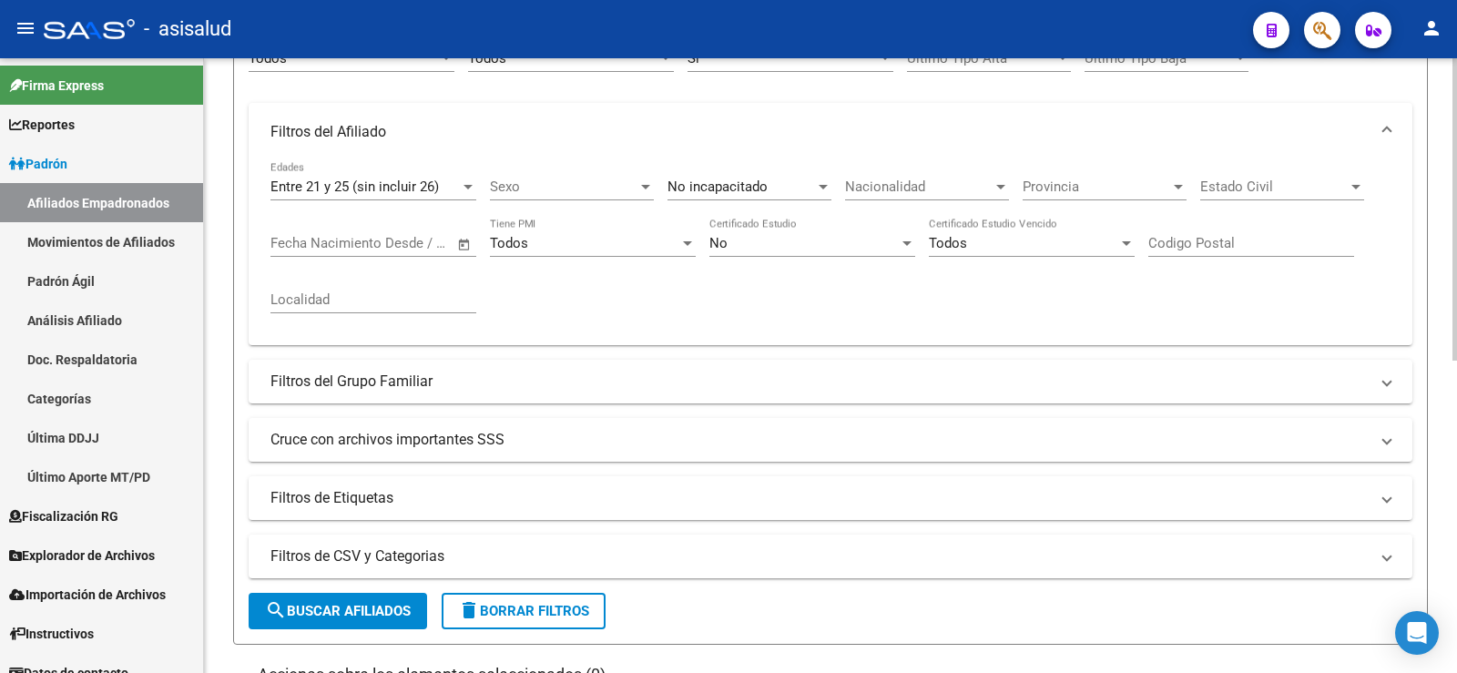
scroll to position [0, 0]
